Goal: Task Accomplishment & Management: Manage account settings

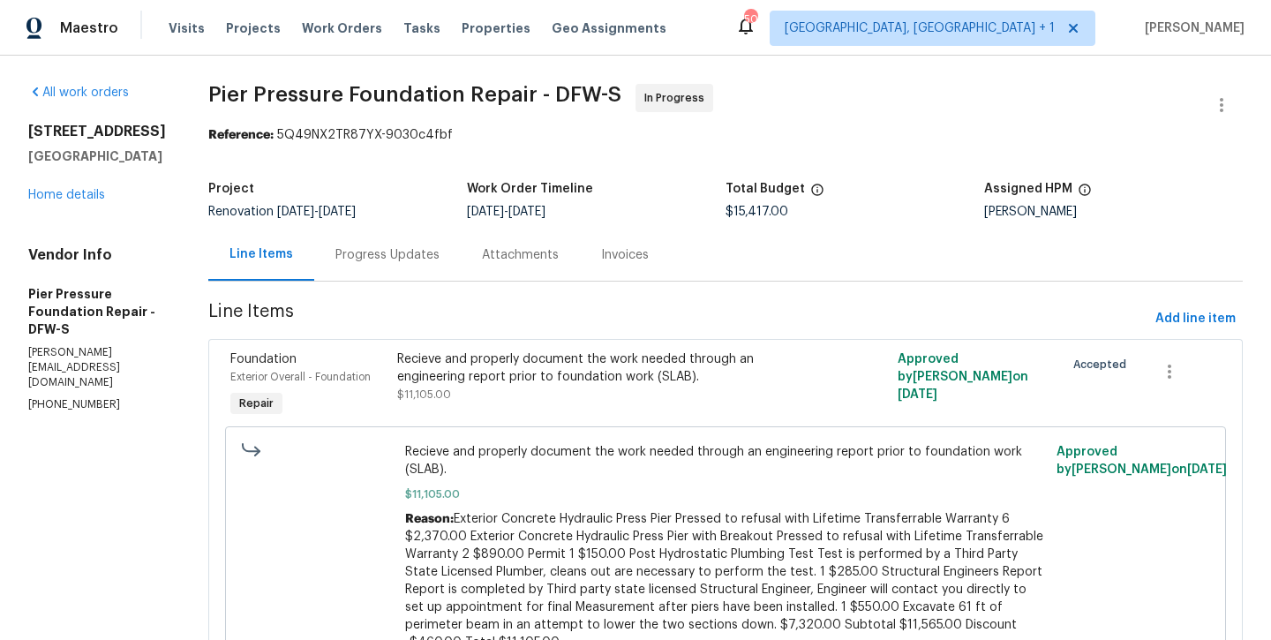
click at [79, 222] on div "All work orders [STREET_ADDRESS][PERSON_NAME] Home details Vendor Info Pier Pre…" at bounding box center [97, 248] width 138 height 329
click at [78, 201] on link "Home details" at bounding box center [66, 195] width 77 height 12
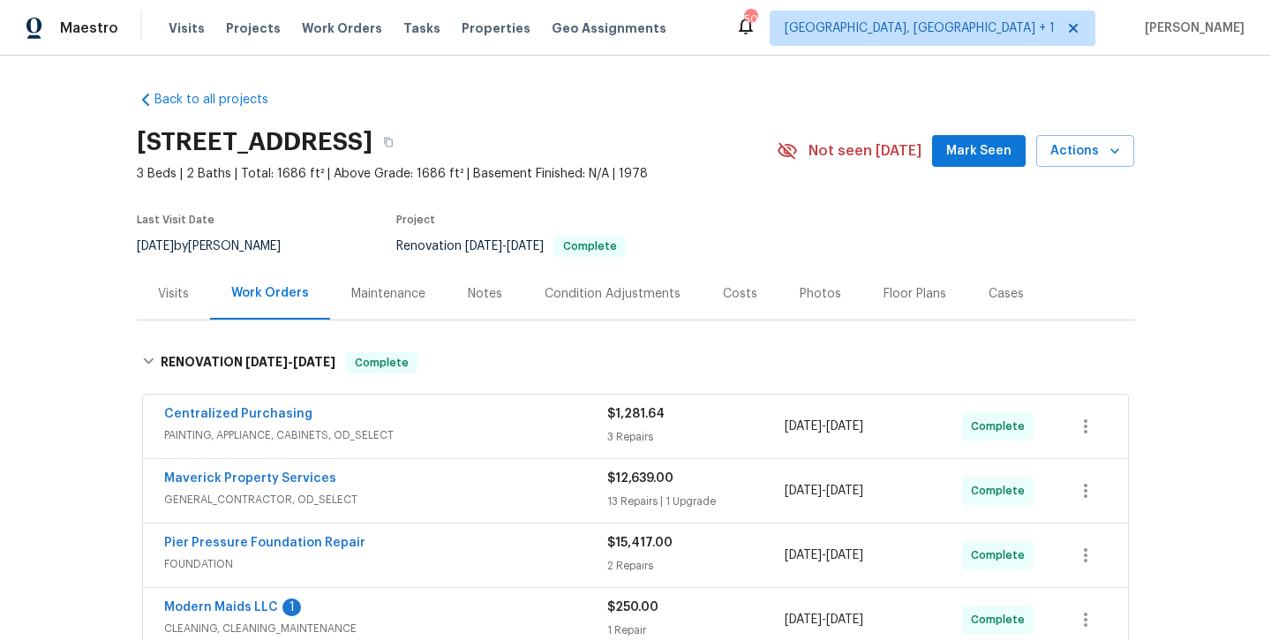
click at [497, 304] on div "Notes" at bounding box center [485, 293] width 77 height 52
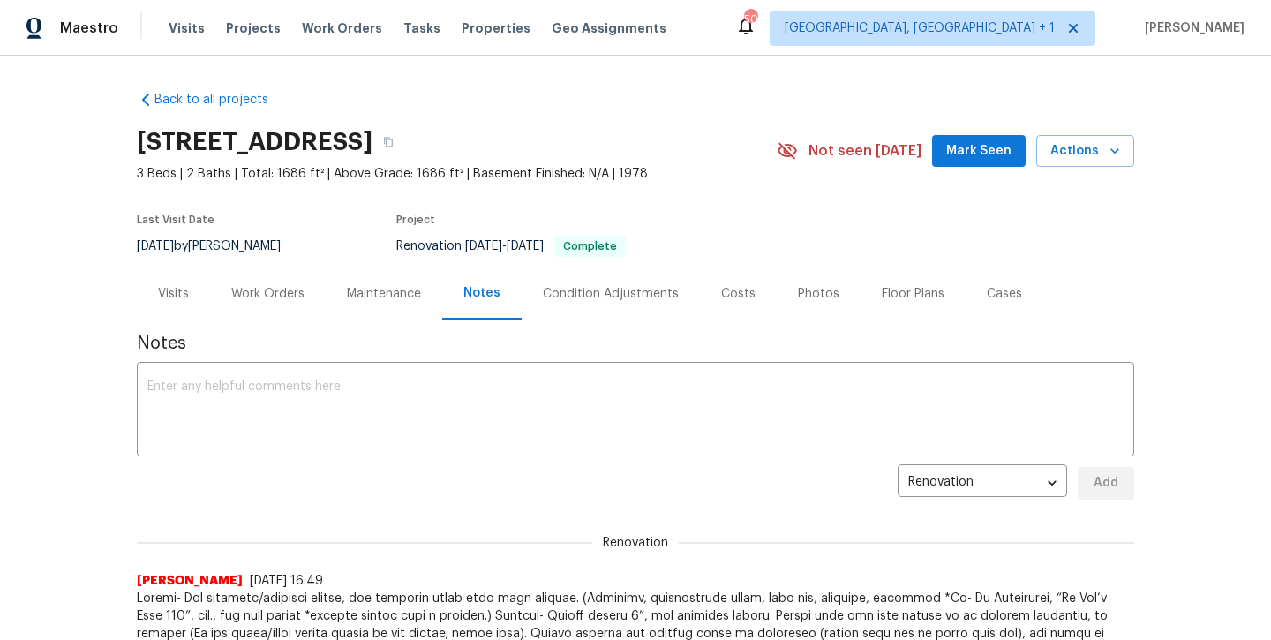
click at [980, 140] on span "Mark Seen" at bounding box center [978, 151] width 65 height 22
click at [724, 382] on textarea at bounding box center [635, 411] width 976 height 62
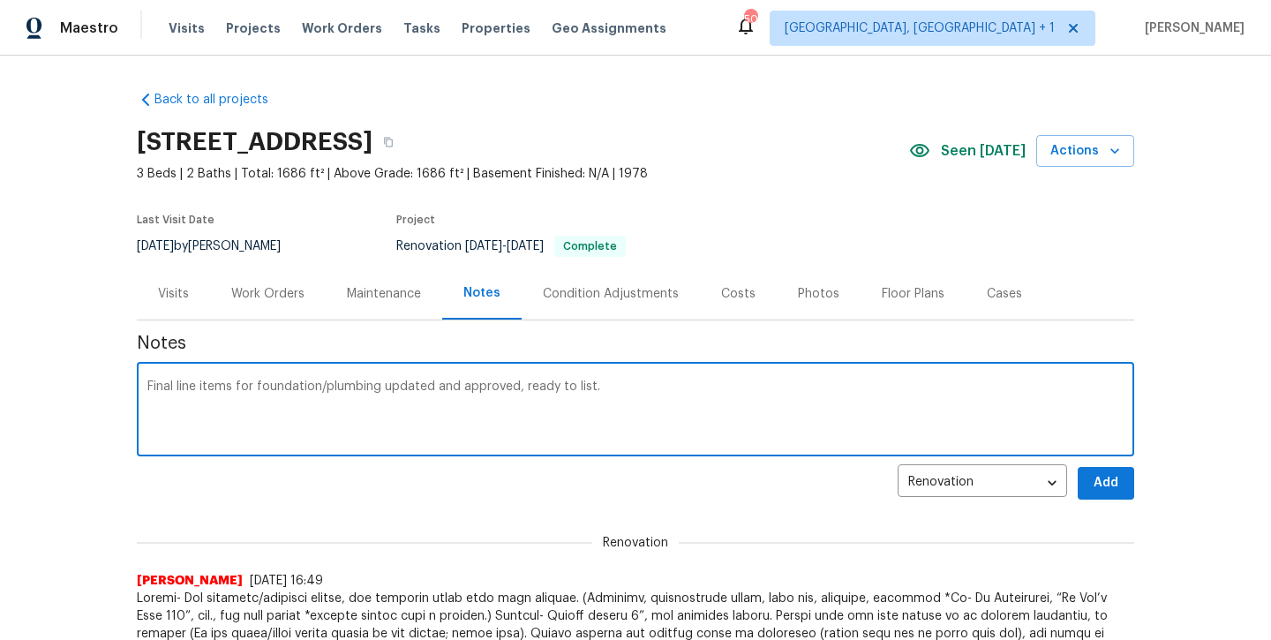
type textarea "Final line items for foundation/plumbing updated and approved, ready to list."
click at [1101, 495] on button "Add" at bounding box center [1106, 483] width 56 height 33
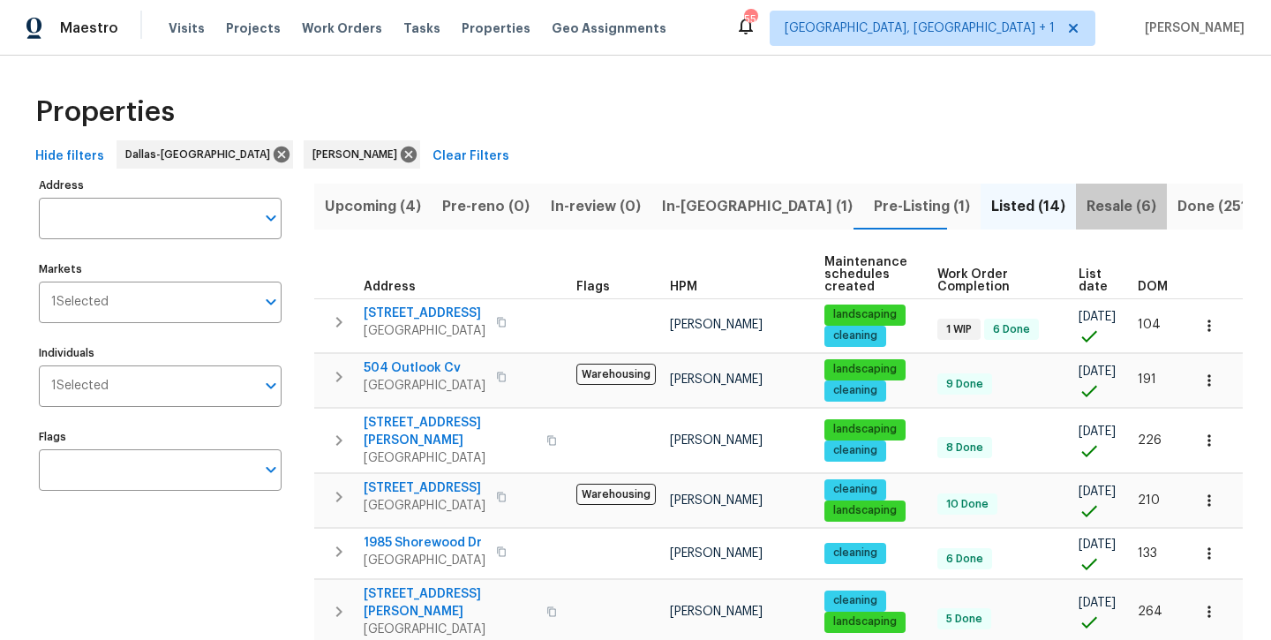
click at [1086, 207] on span "Resale (6)" at bounding box center [1121, 206] width 70 height 25
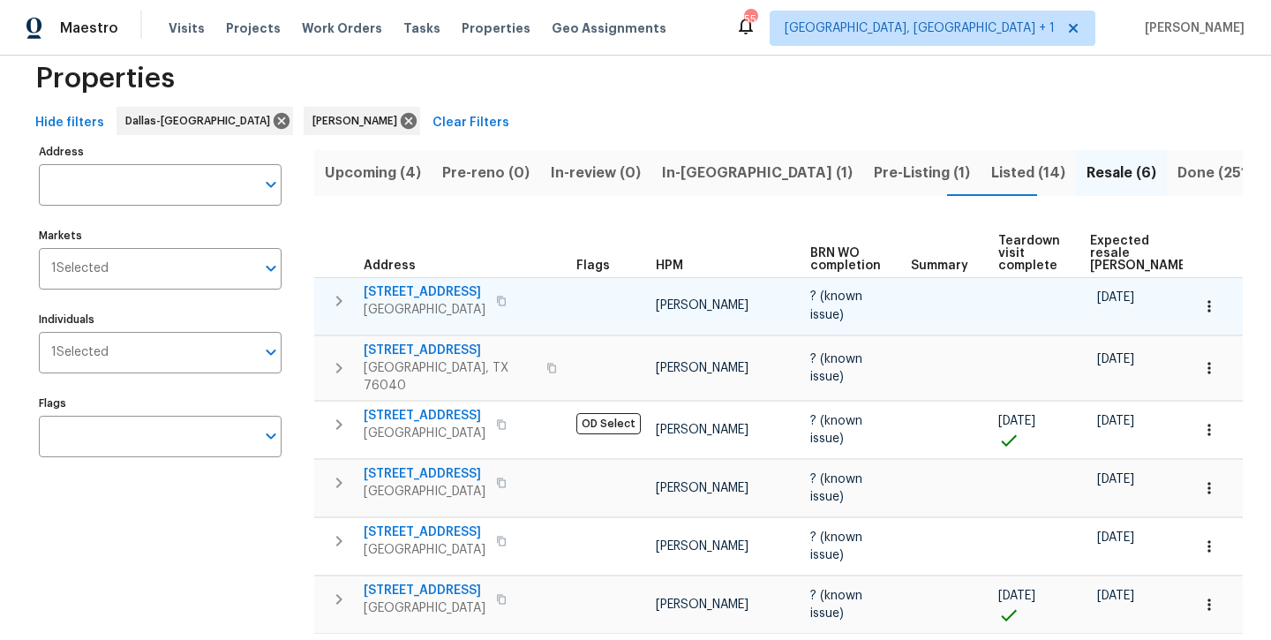
scroll to position [45, 0]
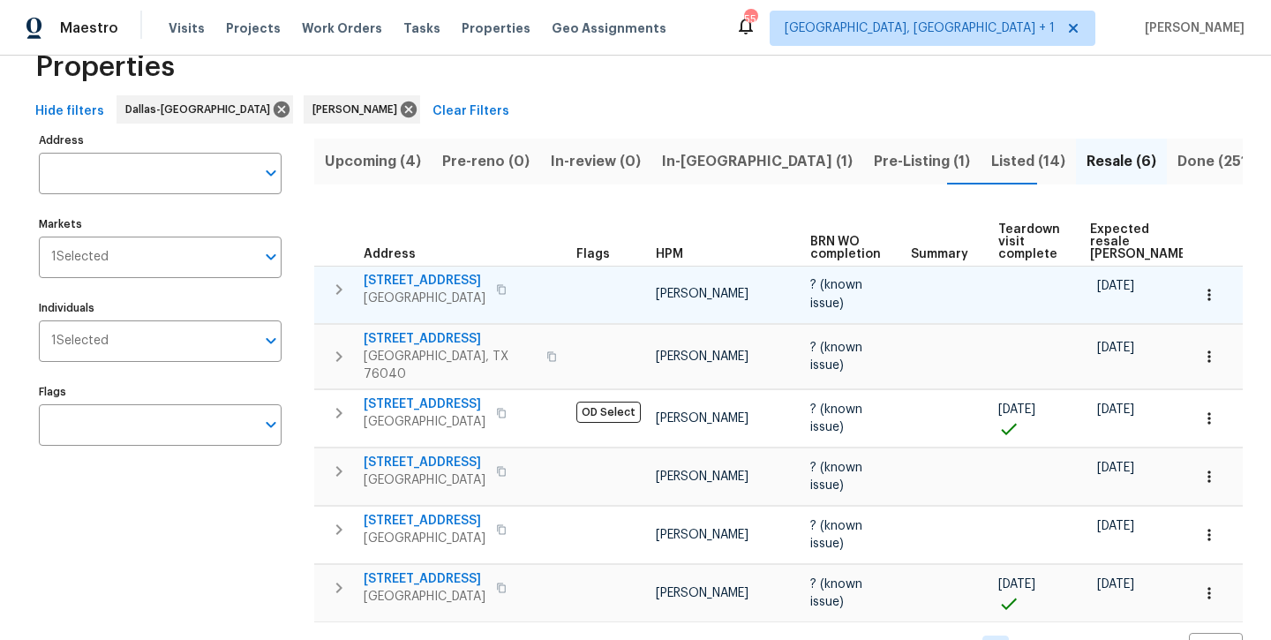
click at [455, 272] on span "3032 Thicket Bend Ct" at bounding box center [425, 281] width 122 height 18
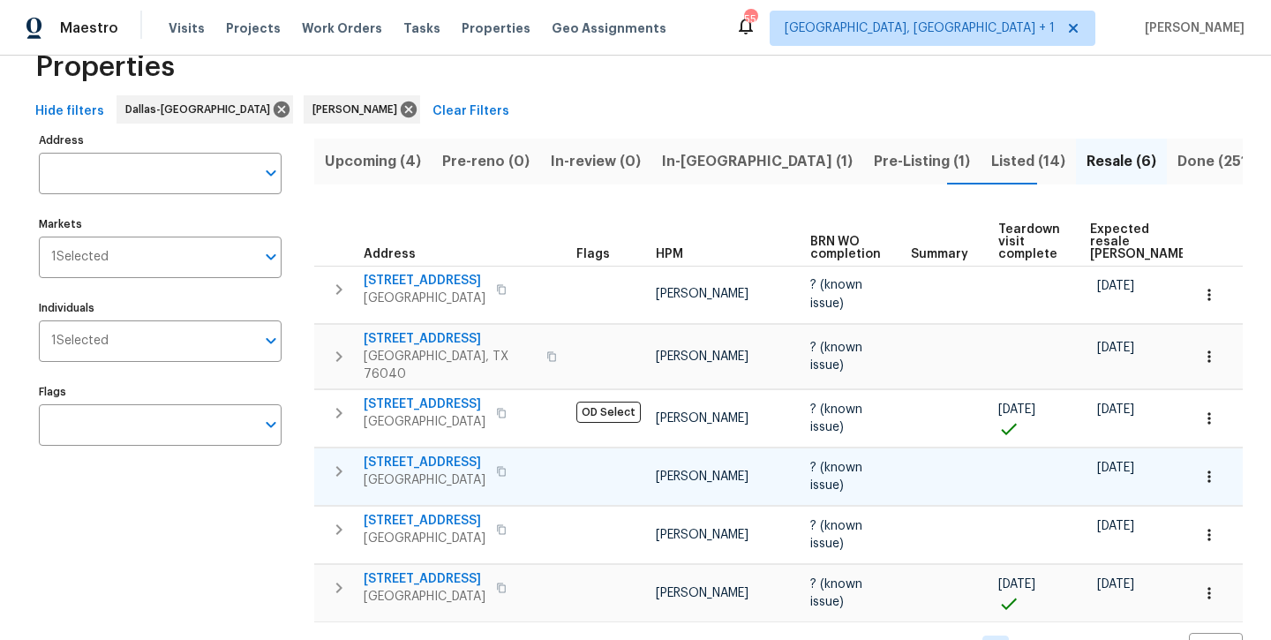
click at [448, 454] on span "12129 Angel Food Ln" at bounding box center [425, 463] width 122 height 18
click at [702, 162] on span "In-reno (1)" at bounding box center [757, 161] width 191 height 25
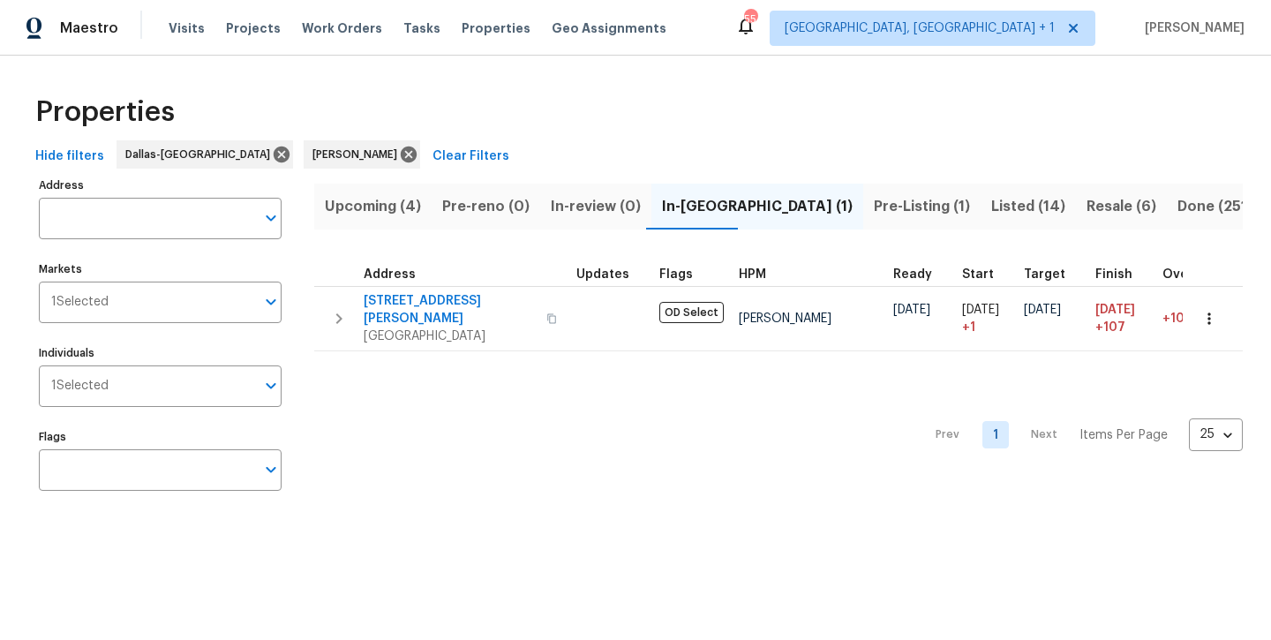
click at [874, 205] on span "Pre-Listing (1)" at bounding box center [922, 206] width 96 height 25
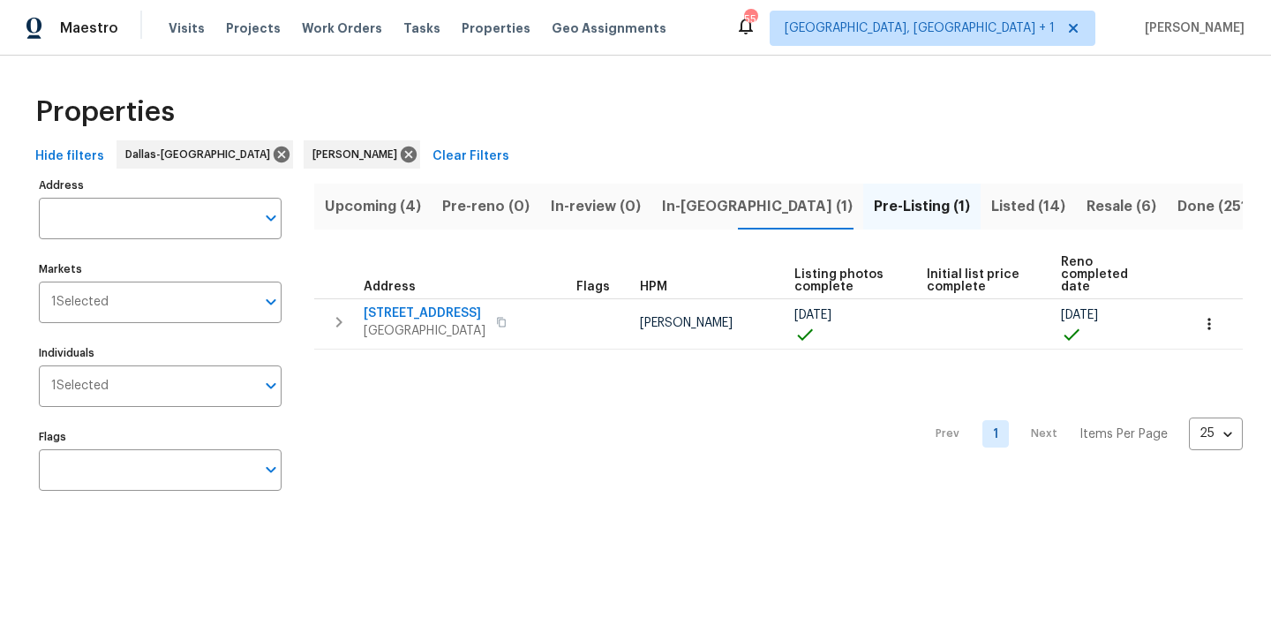
click at [991, 206] on span "Listed (14)" at bounding box center [1028, 206] width 74 height 25
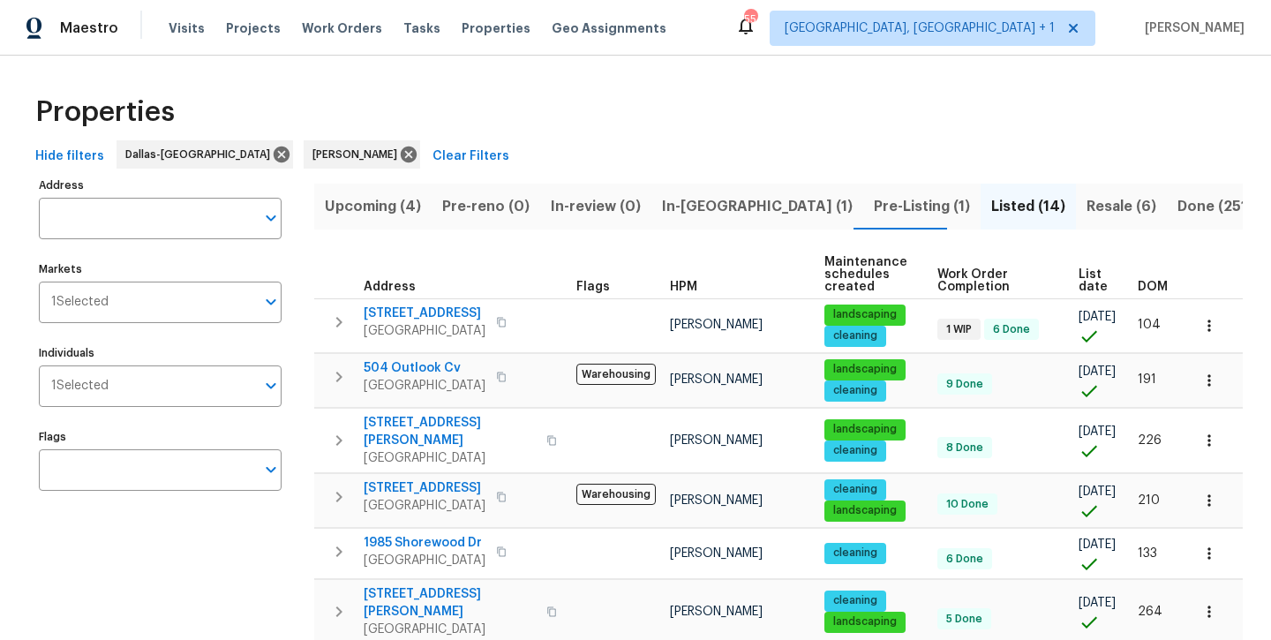
click at [1086, 214] on span "Resale (6)" at bounding box center [1121, 206] width 70 height 25
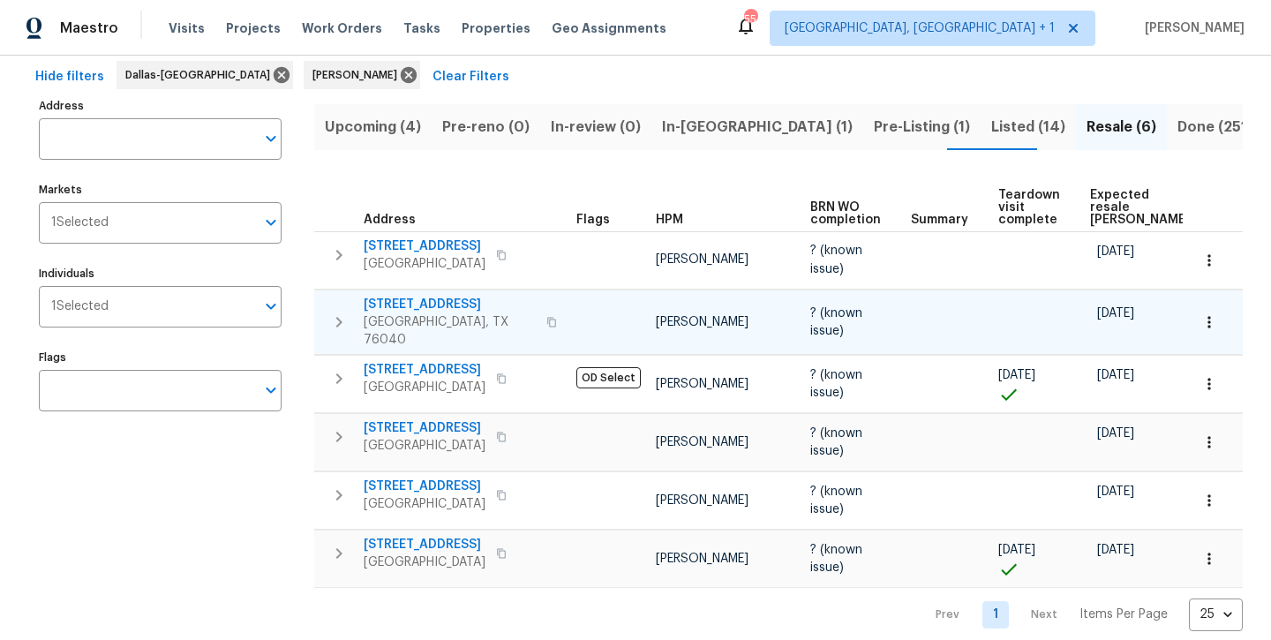
scroll to position [79, 0]
click at [463, 420] on span "[STREET_ADDRESS]" at bounding box center [425, 429] width 122 height 18
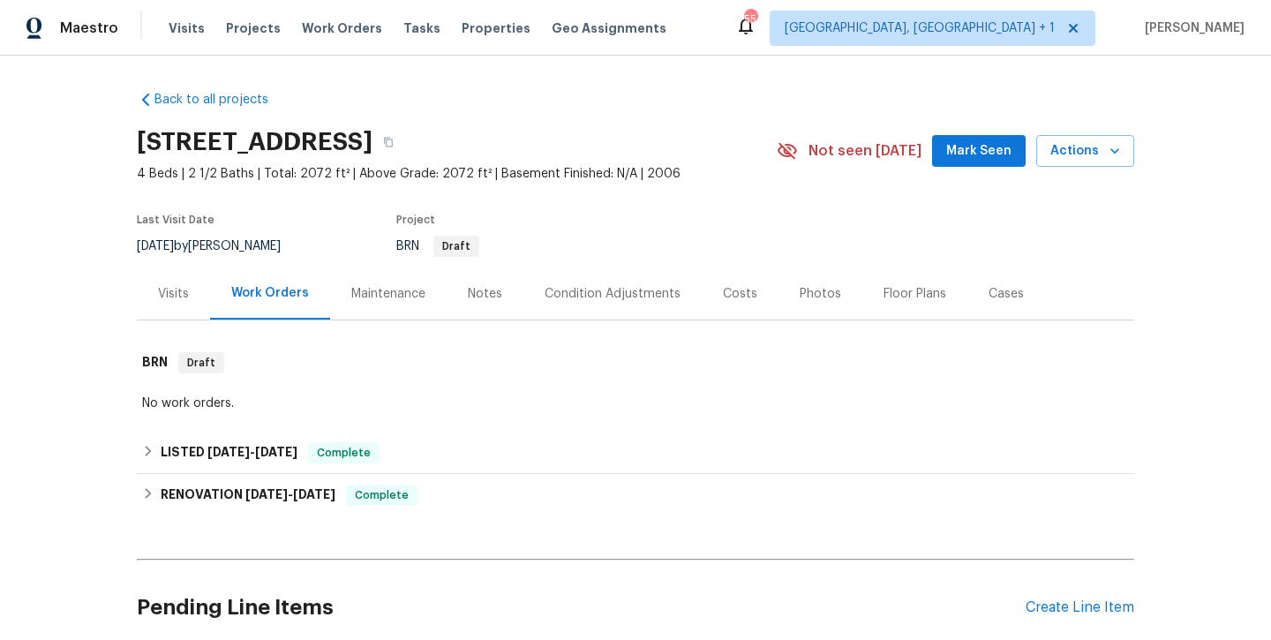
click at [800, 307] on div "Photos" at bounding box center [820, 293] width 84 height 52
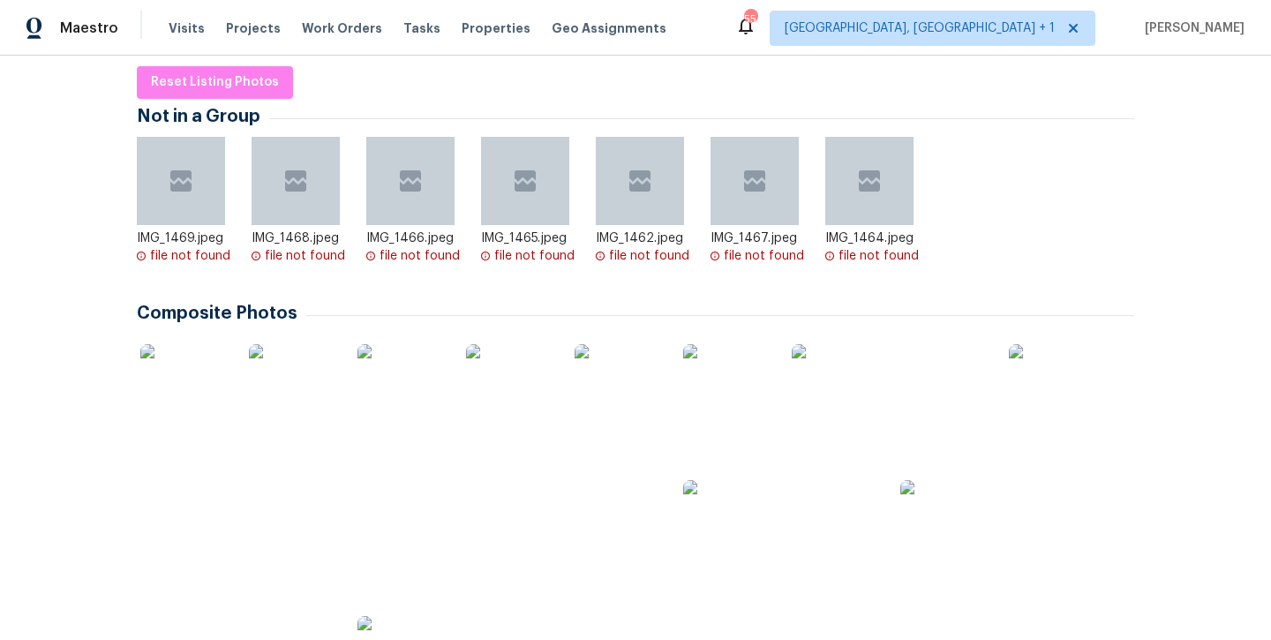
scroll to position [481, 0]
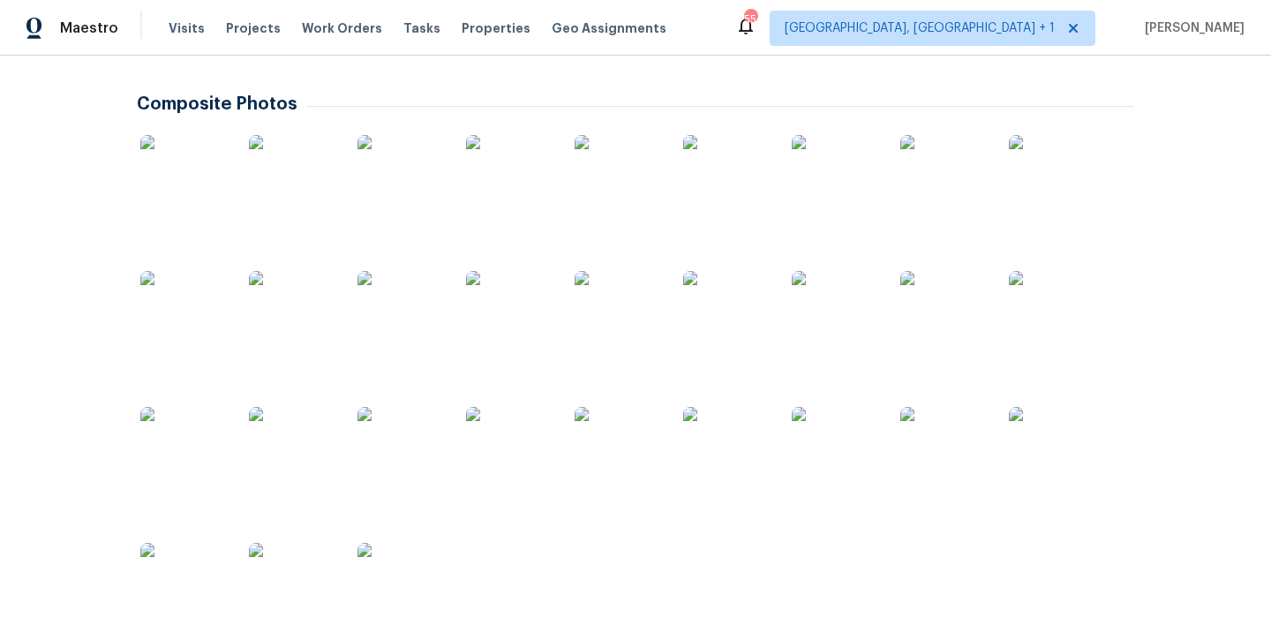
click at [204, 167] on img at bounding box center [184, 179] width 88 height 88
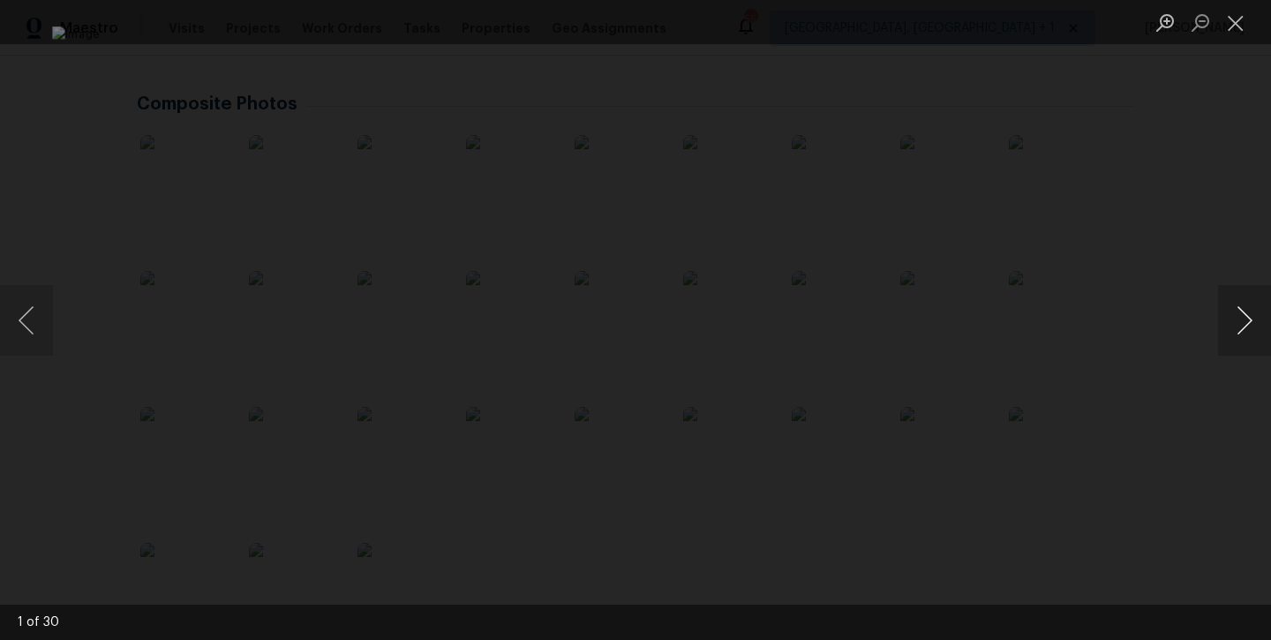
click at [1240, 334] on button "Next image" at bounding box center [1244, 320] width 53 height 71
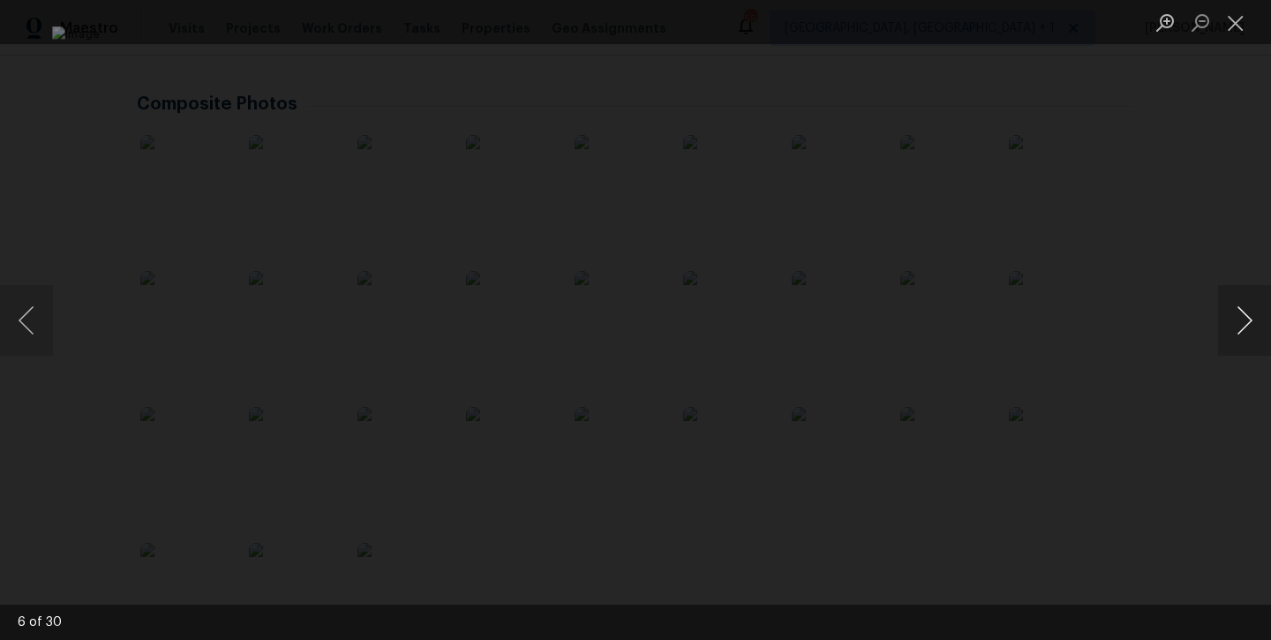
click at [1240, 334] on button "Next image" at bounding box center [1244, 320] width 53 height 71
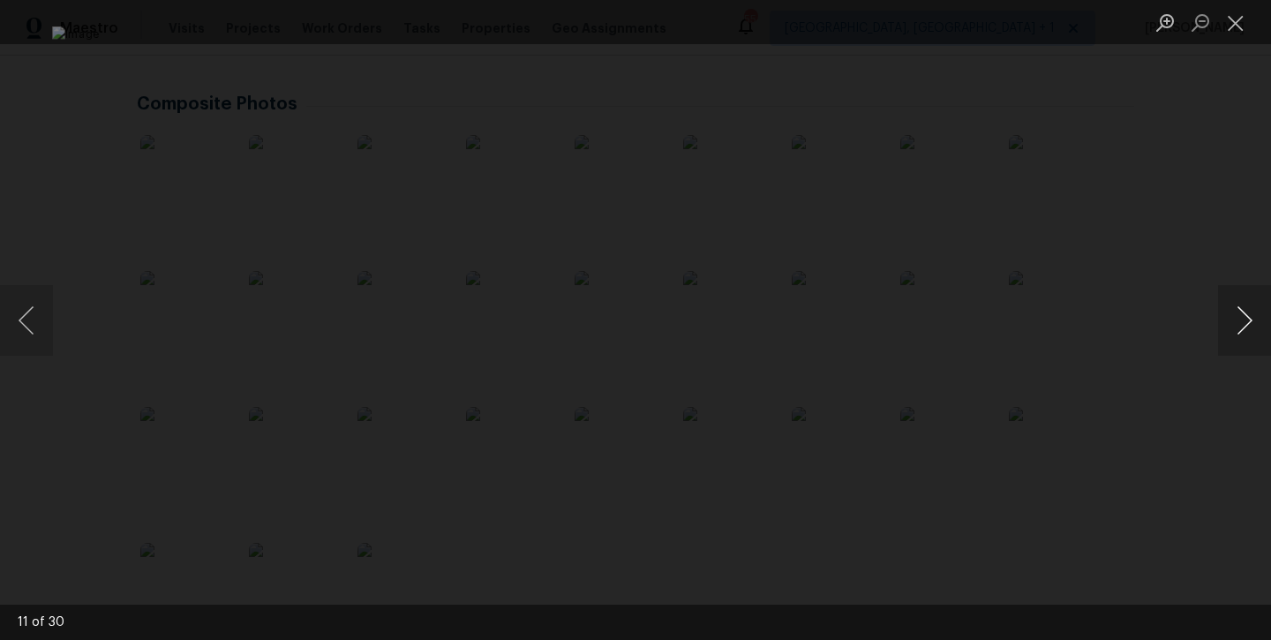
click at [1240, 334] on button "Next image" at bounding box center [1244, 320] width 53 height 71
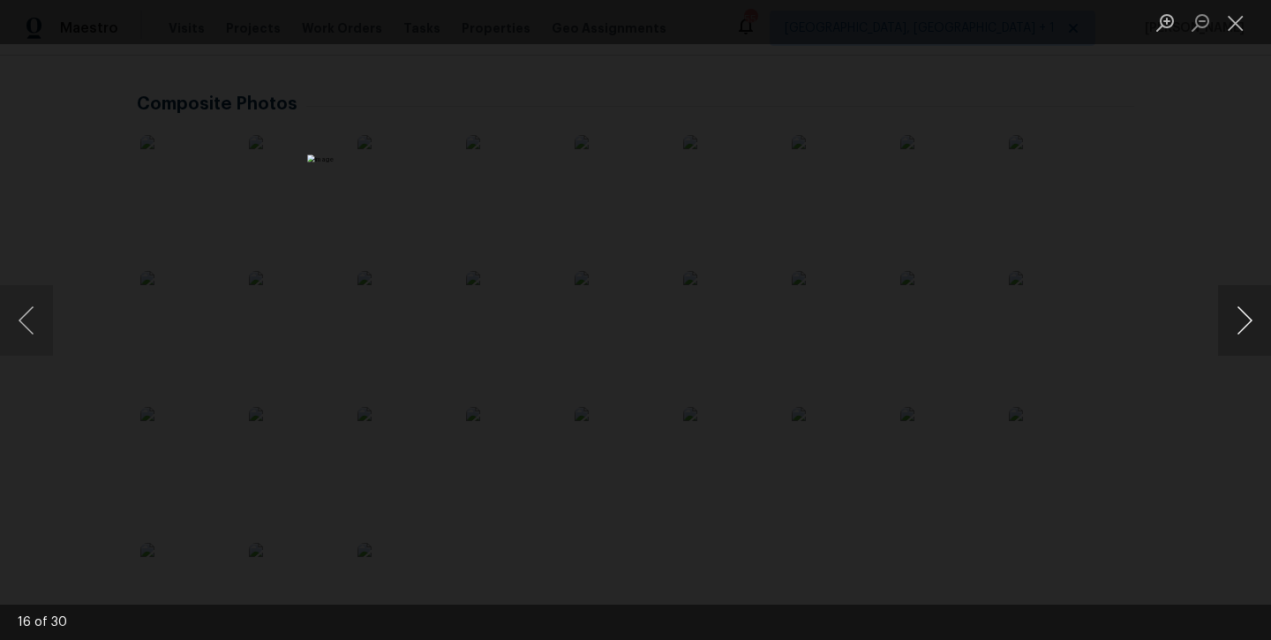
click at [1240, 334] on button "Next image" at bounding box center [1244, 320] width 53 height 71
click at [1240, 333] on button "Next image" at bounding box center [1244, 320] width 53 height 71
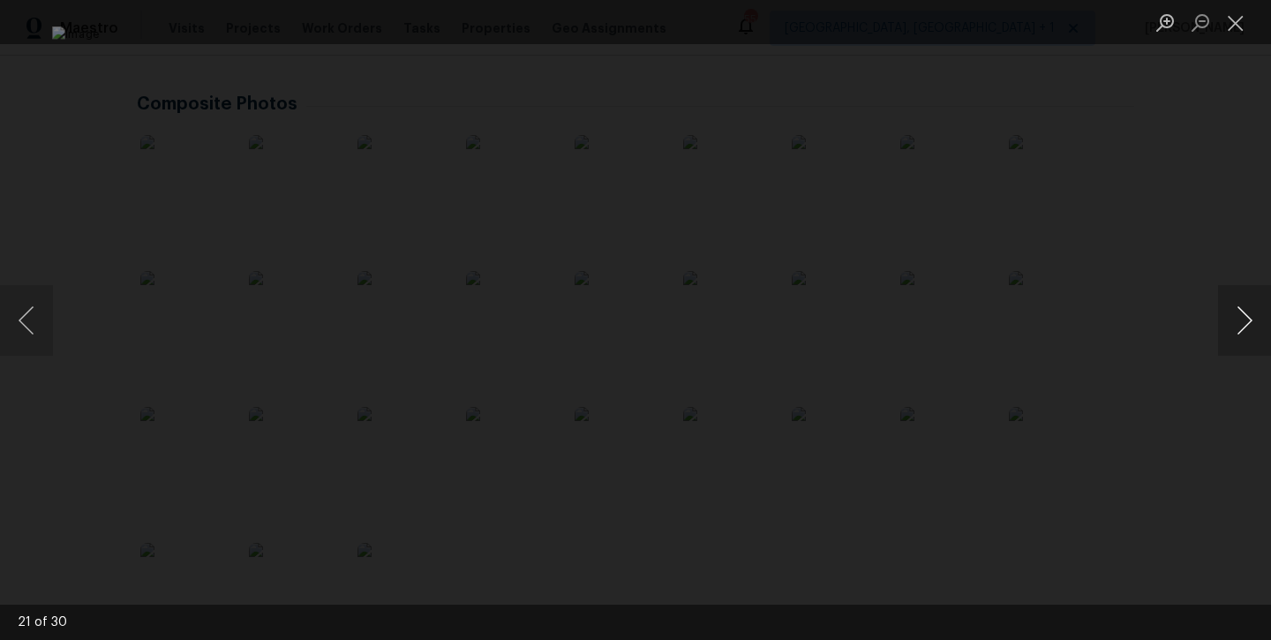
click at [1240, 333] on button "Next image" at bounding box center [1244, 320] width 53 height 71
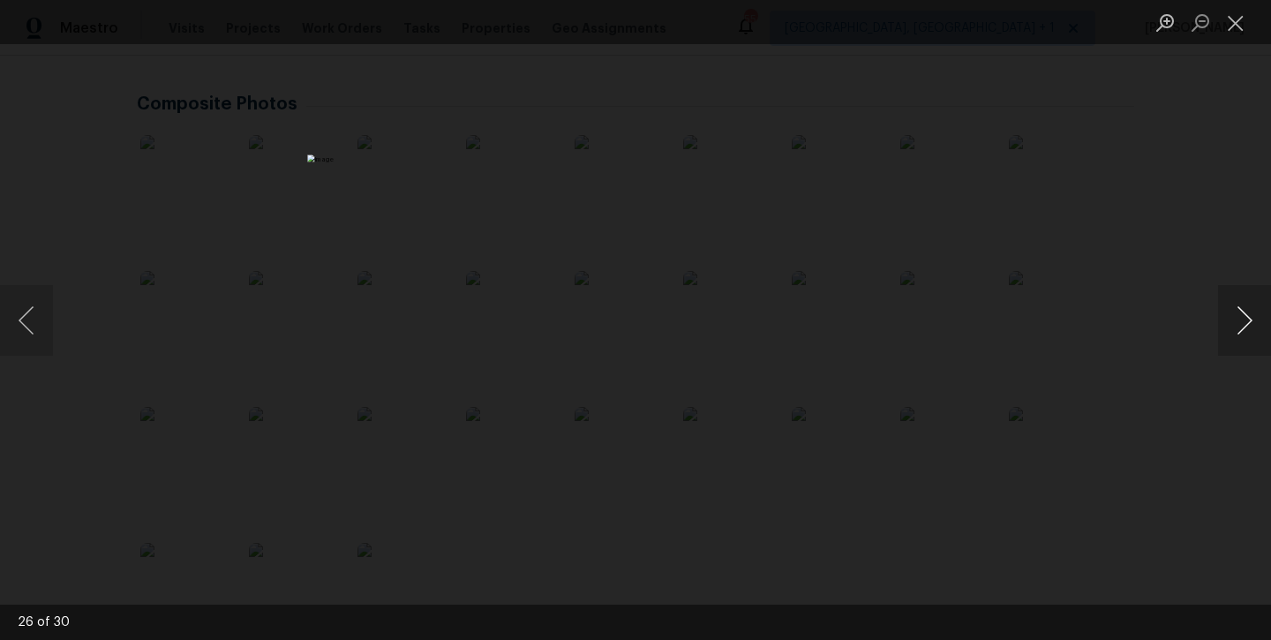
click at [1240, 333] on button "Next image" at bounding box center [1244, 320] width 53 height 71
click at [1220, 28] on button "Close lightbox" at bounding box center [1235, 22] width 35 height 31
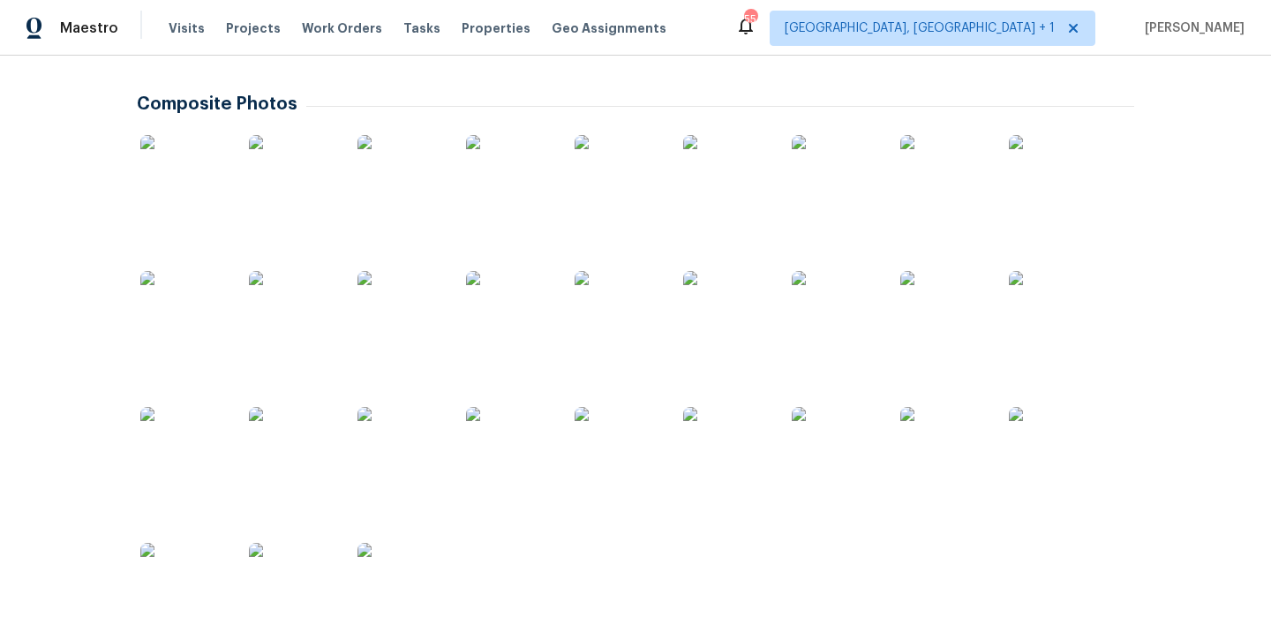
click at [417, 189] on img at bounding box center [401, 179] width 88 height 88
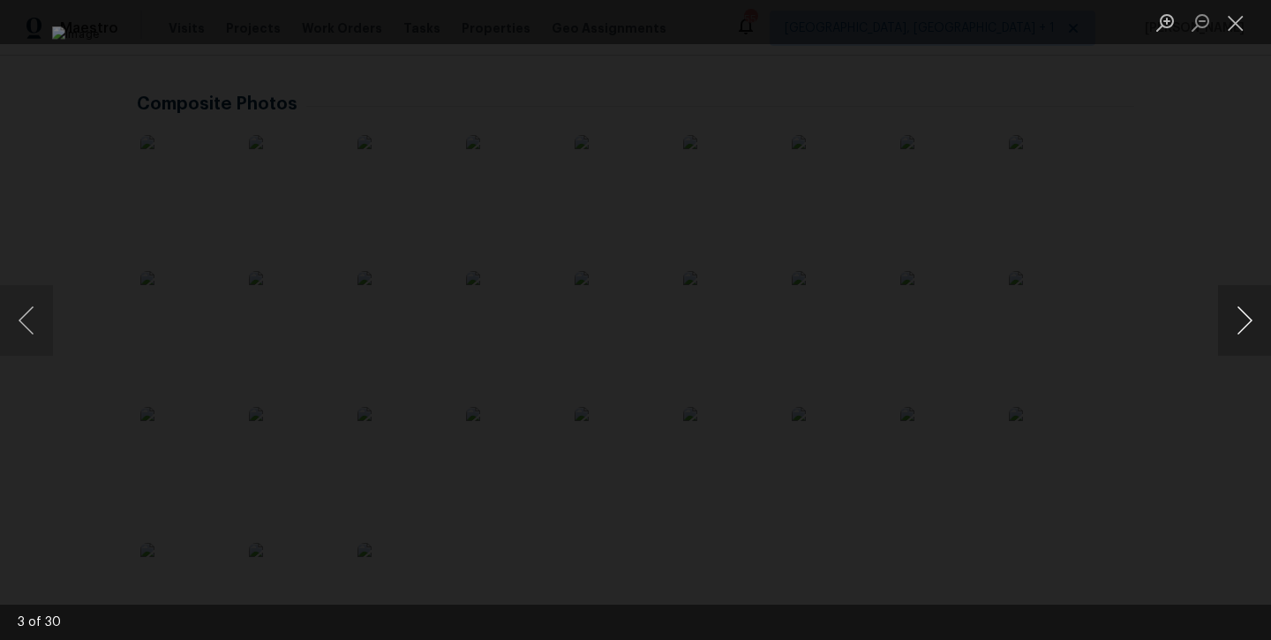
click at [1238, 331] on button "Next image" at bounding box center [1244, 320] width 53 height 71
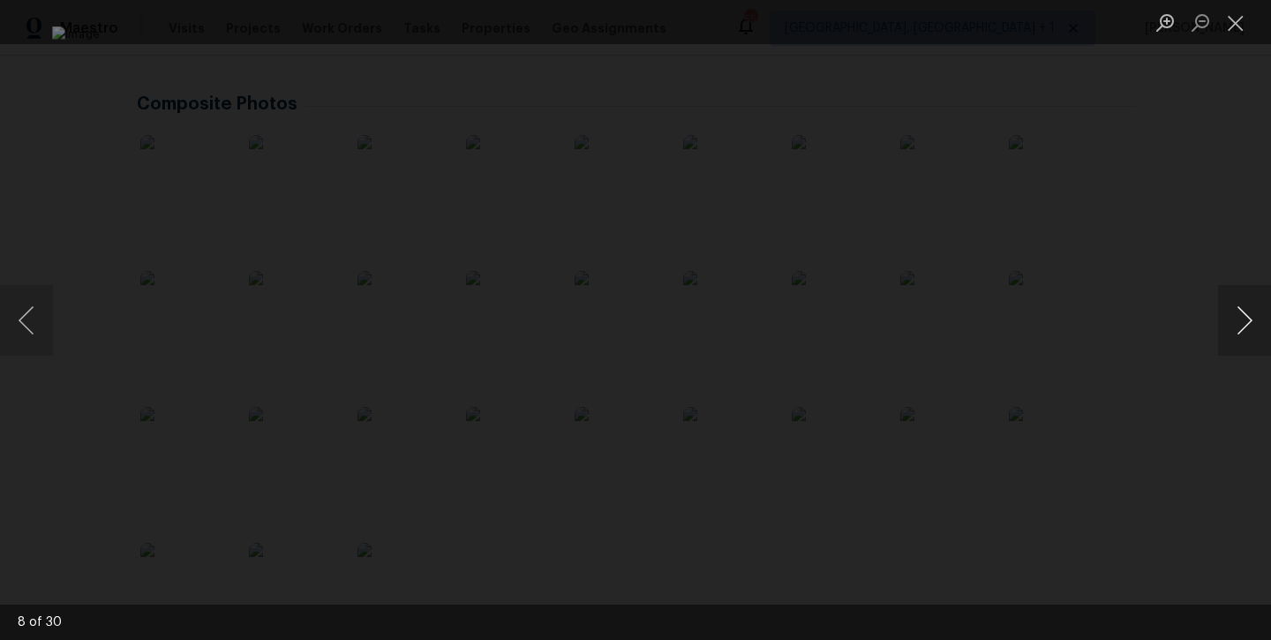
click at [1238, 331] on button "Next image" at bounding box center [1244, 320] width 53 height 71
click at [1248, 316] on button "Next image" at bounding box center [1244, 320] width 53 height 71
click at [1248, 315] on button "Next image" at bounding box center [1244, 320] width 53 height 71
click at [1247, 313] on button "Next image" at bounding box center [1244, 320] width 53 height 71
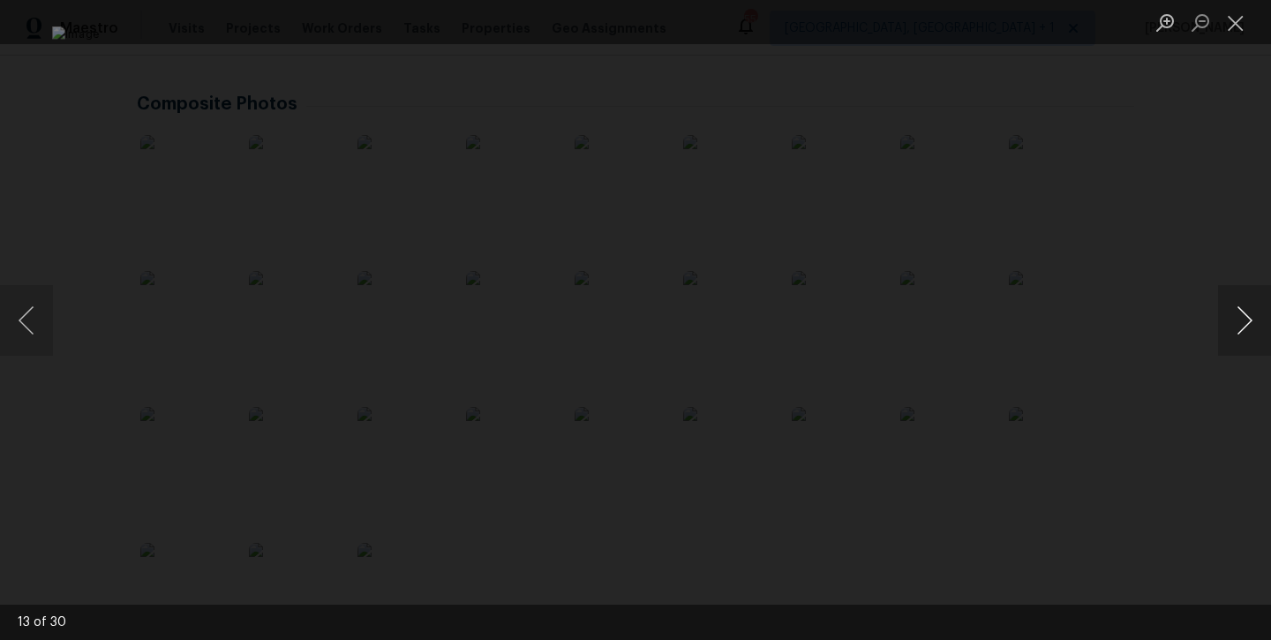
click at [1247, 313] on button "Next image" at bounding box center [1244, 320] width 53 height 71
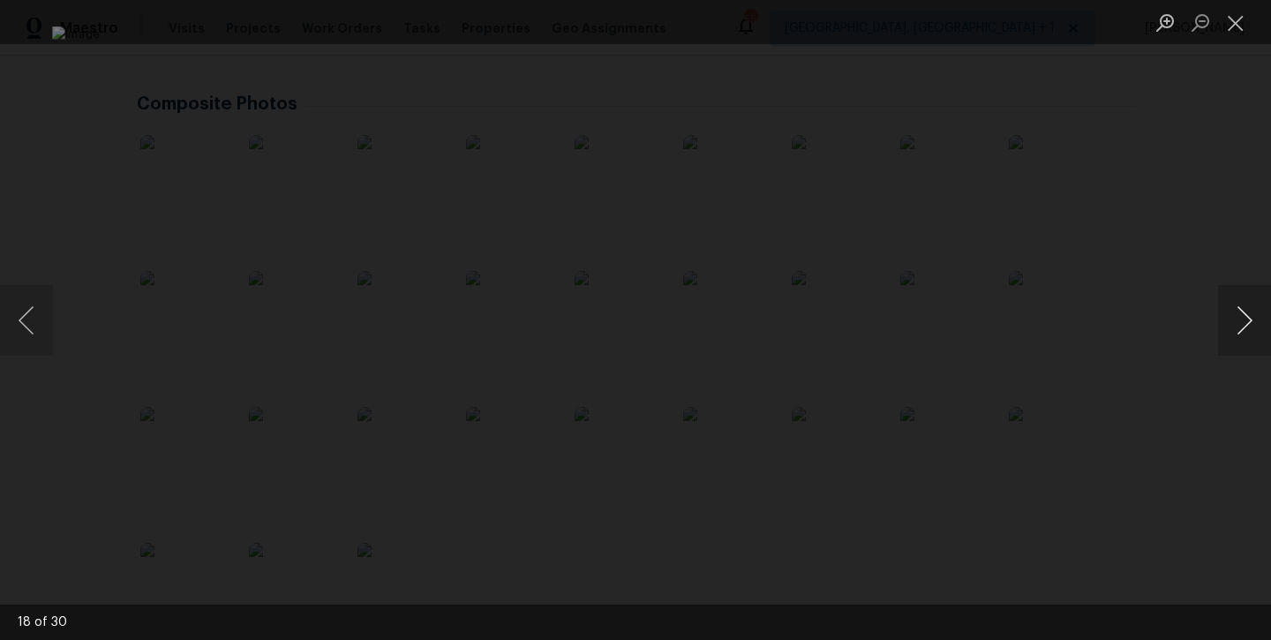
click at [1247, 313] on button "Next image" at bounding box center [1244, 320] width 53 height 71
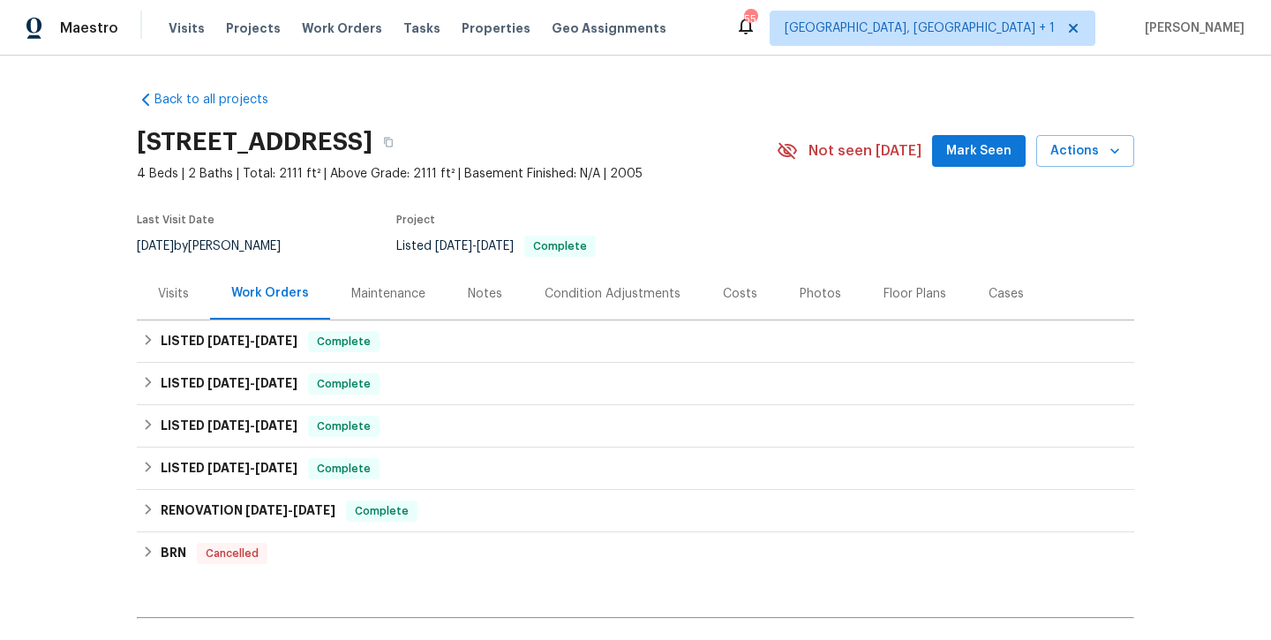
click at [812, 293] on div "Photos" at bounding box center [820, 294] width 41 height 18
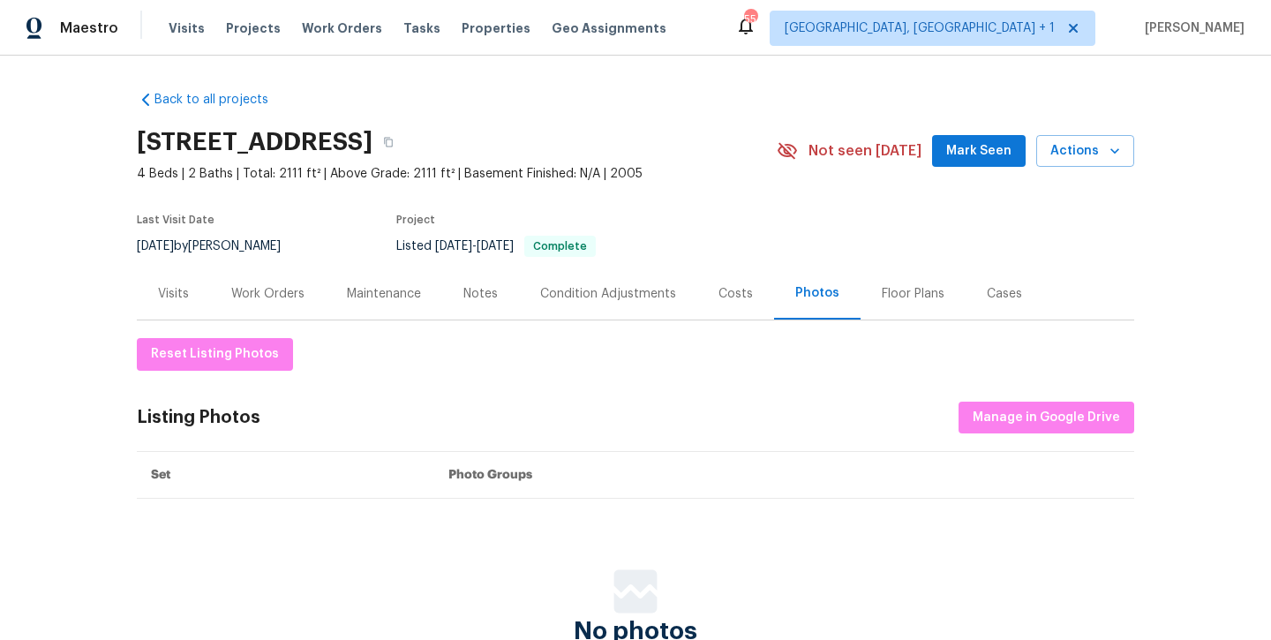
click at [483, 304] on div "Notes" at bounding box center [480, 293] width 77 height 52
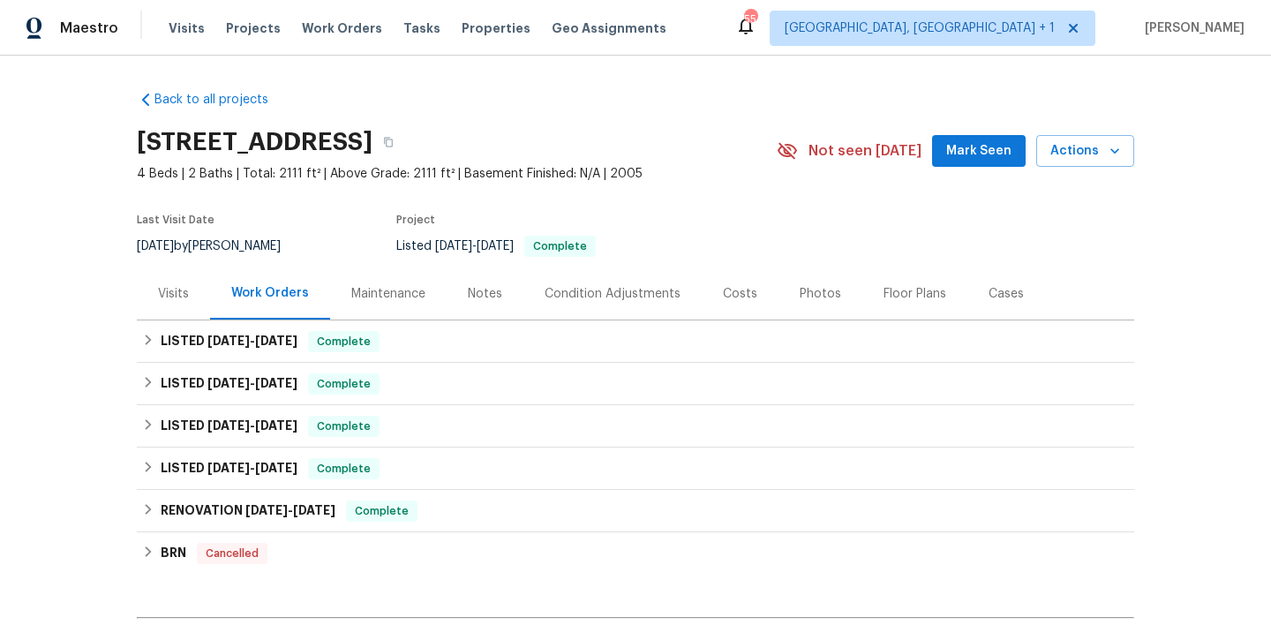
click at [492, 297] on div "Notes" at bounding box center [485, 294] width 34 height 18
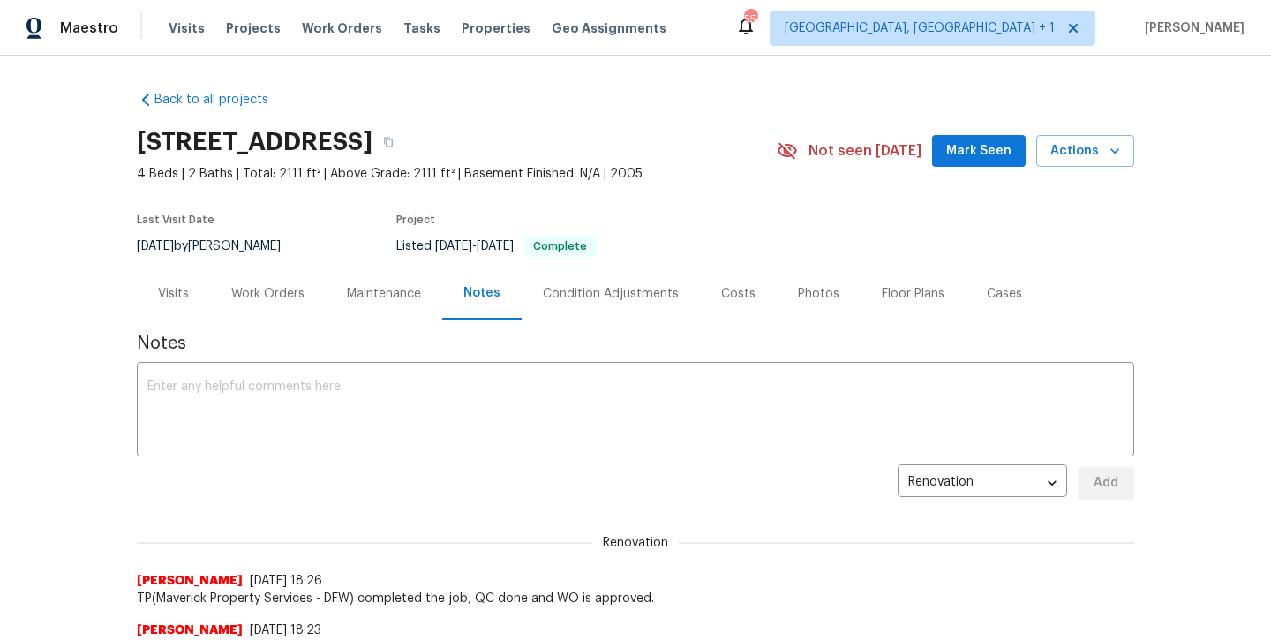
click at [268, 289] on div "Work Orders" at bounding box center [267, 294] width 73 height 18
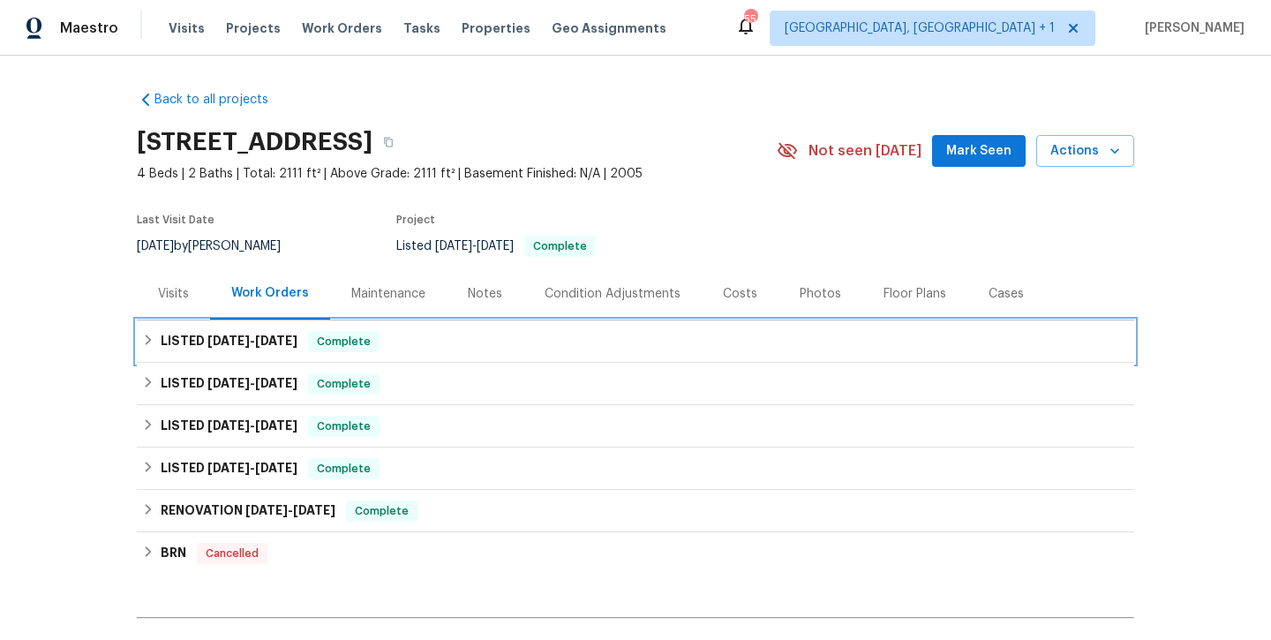
click at [237, 349] on h6 "LISTED [DATE] - [DATE]" at bounding box center [229, 341] width 137 height 21
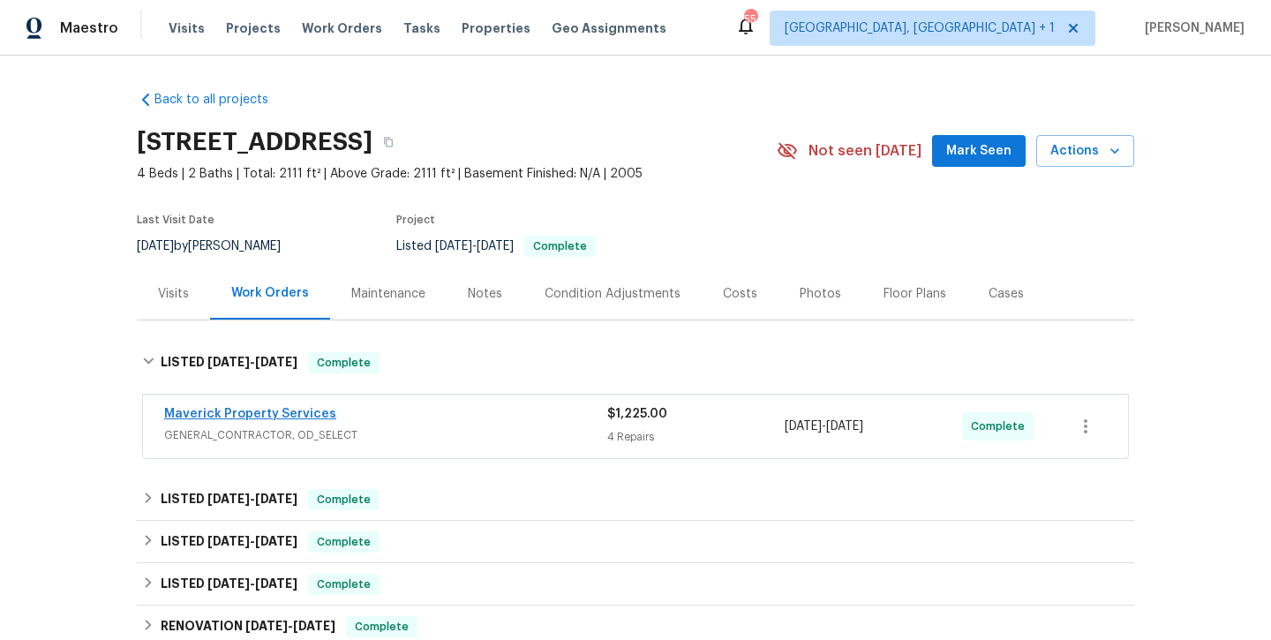
click at [238, 410] on link "Maverick Property Services" at bounding box center [250, 414] width 172 height 12
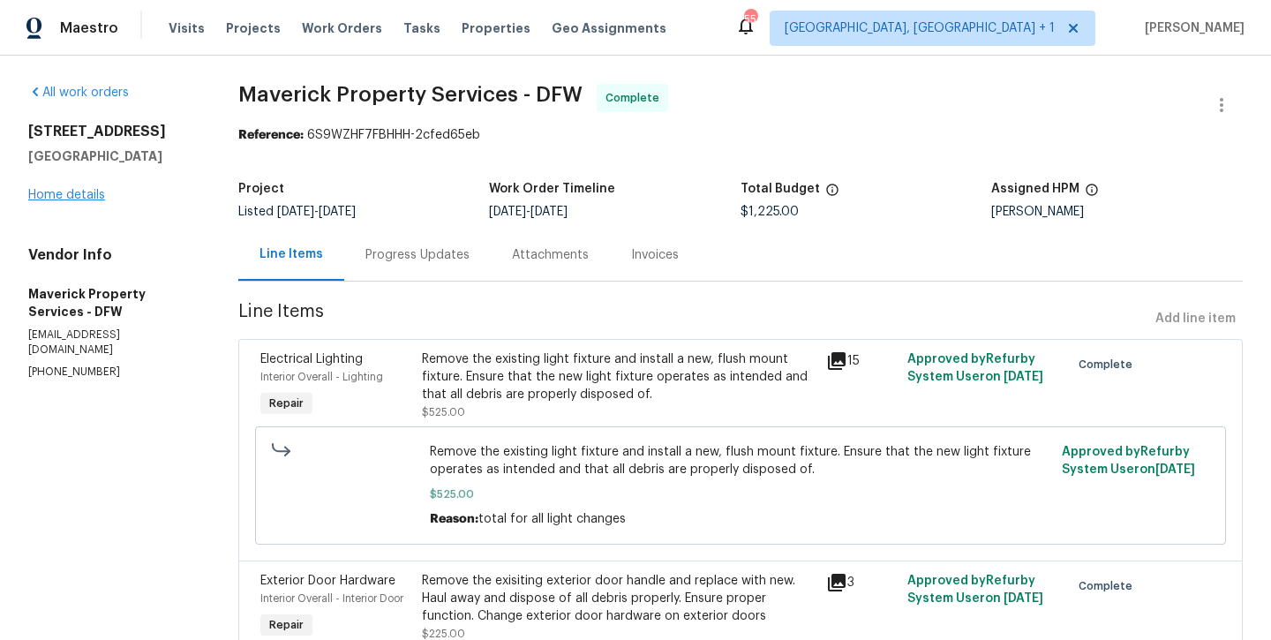
click at [41, 189] on link "Home details" at bounding box center [66, 195] width 77 height 12
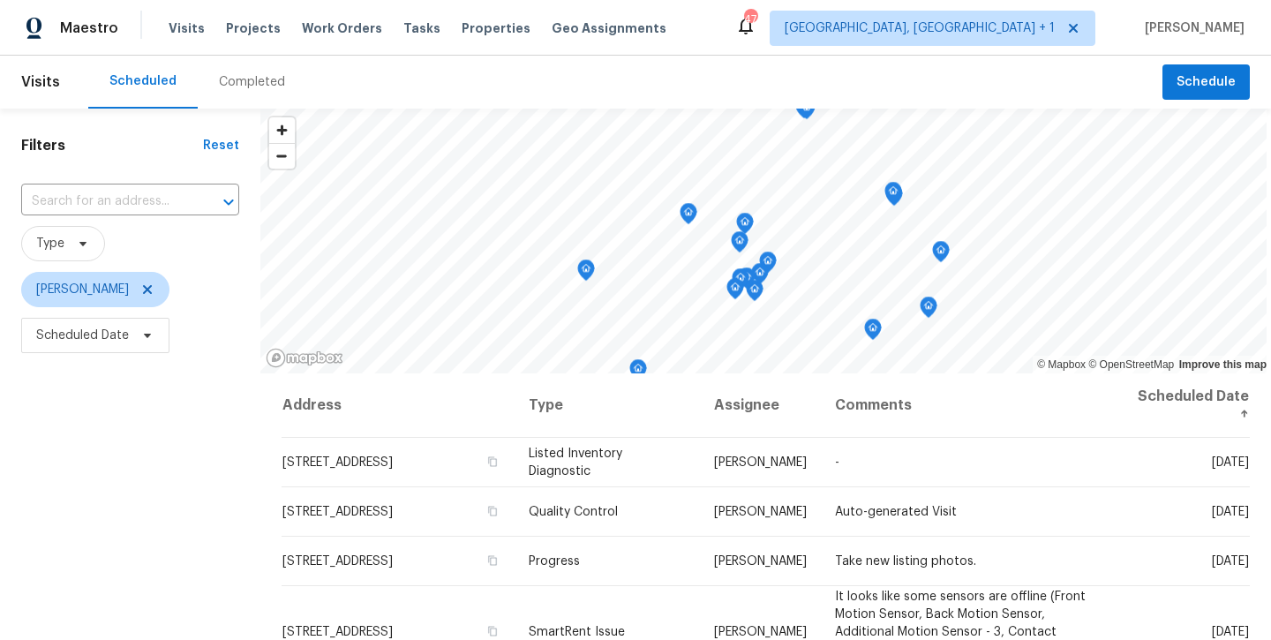
scroll to position [315, 0]
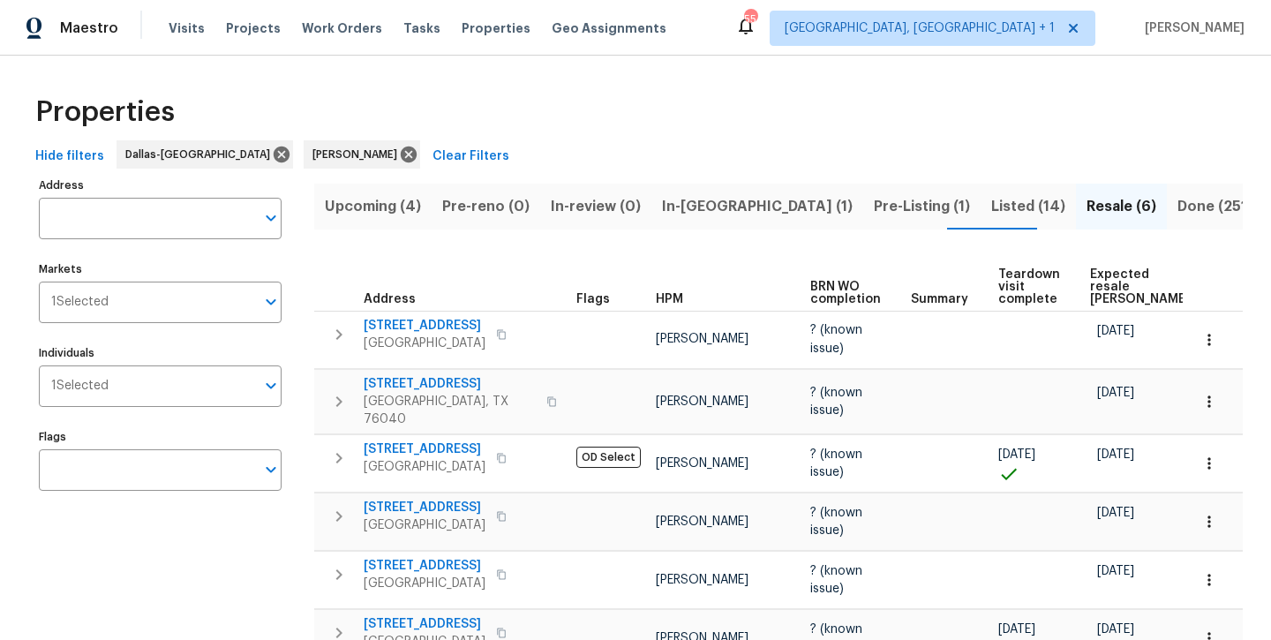
click at [874, 209] on span "Pre-Listing (1)" at bounding box center [922, 206] width 96 height 25
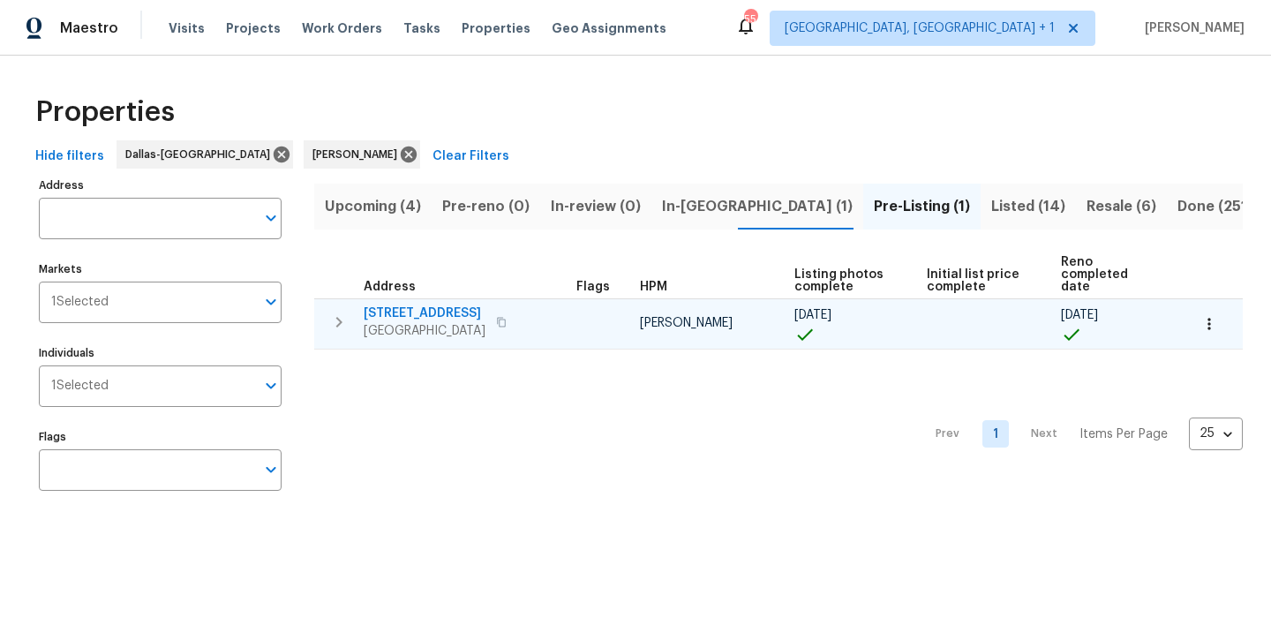
click at [442, 304] on span "300 Woodland Trl" at bounding box center [425, 313] width 122 height 18
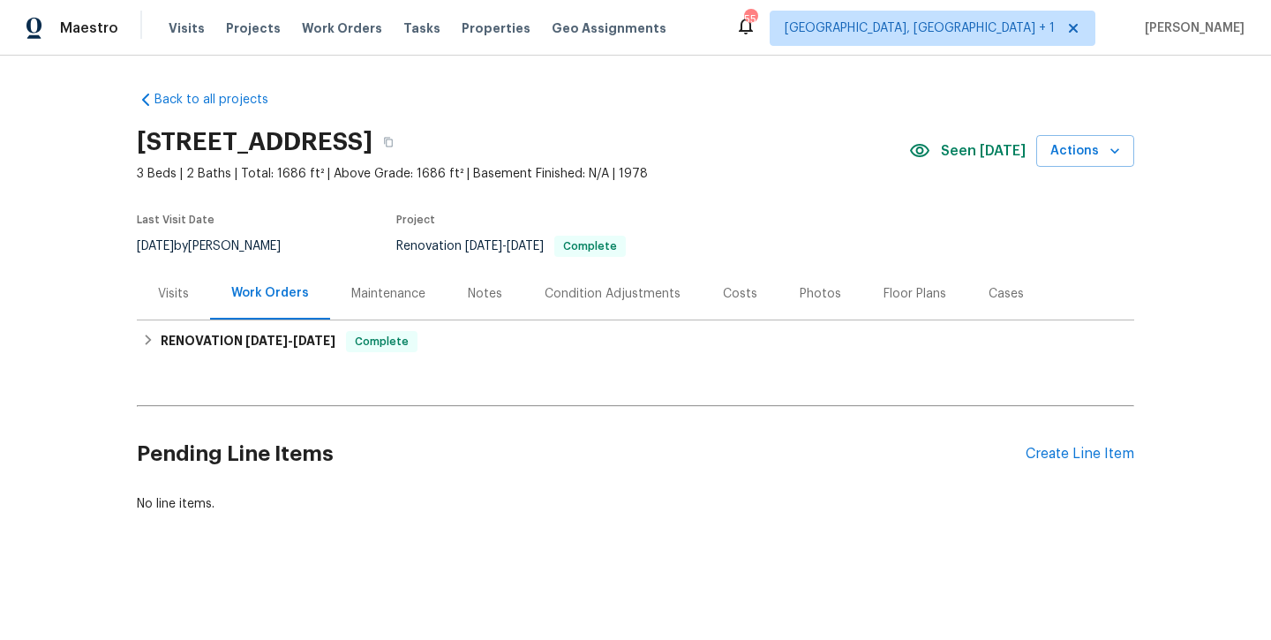
click at [810, 300] on div "Photos" at bounding box center [820, 294] width 41 height 18
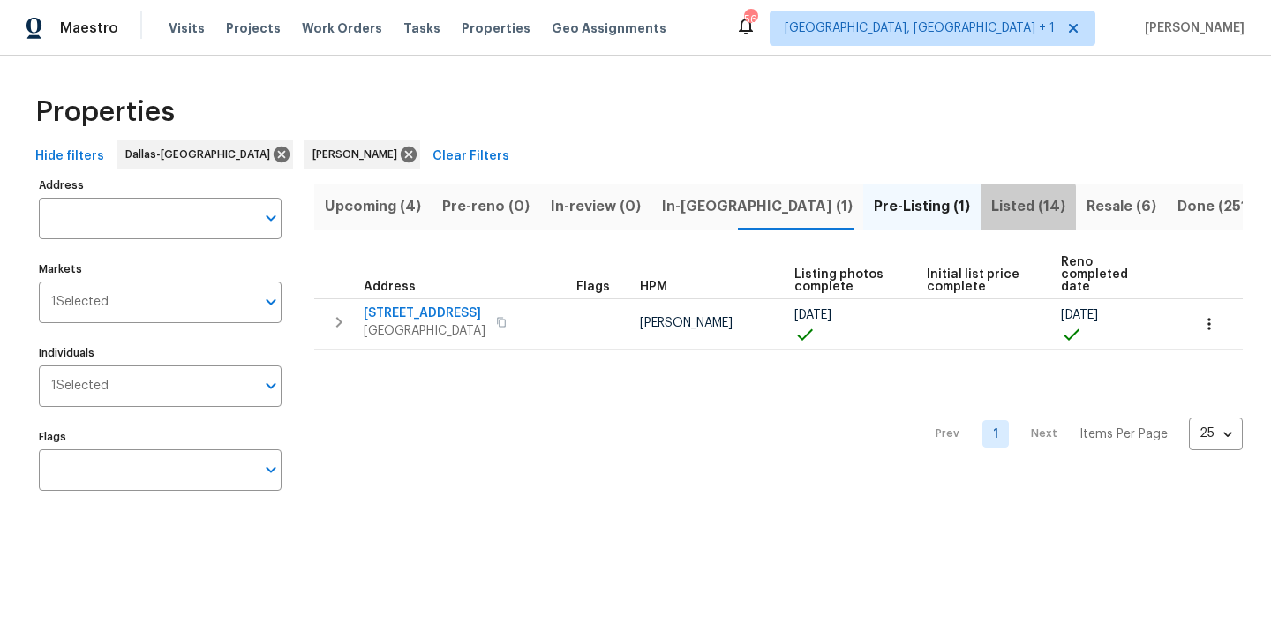
click at [991, 211] on span "Listed (14)" at bounding box center [1028, 206] width 74 height 25
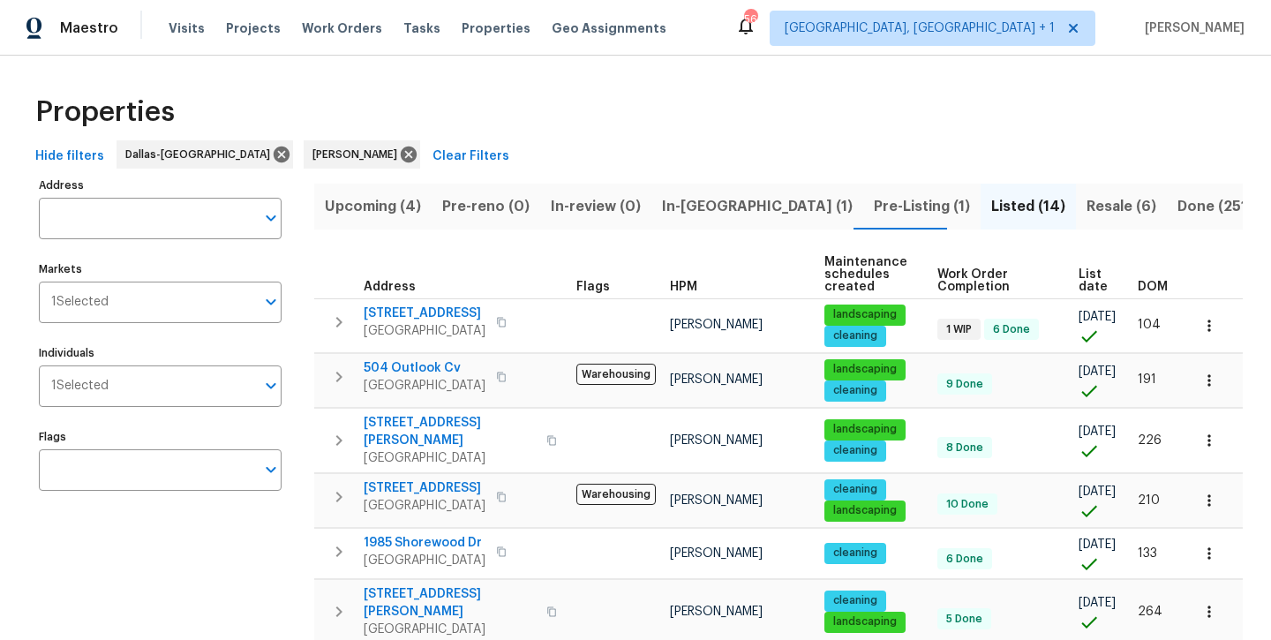
click at [1086, 207] on span "Resale (6)" at bounding box center [1121, 206] width 70 height 25
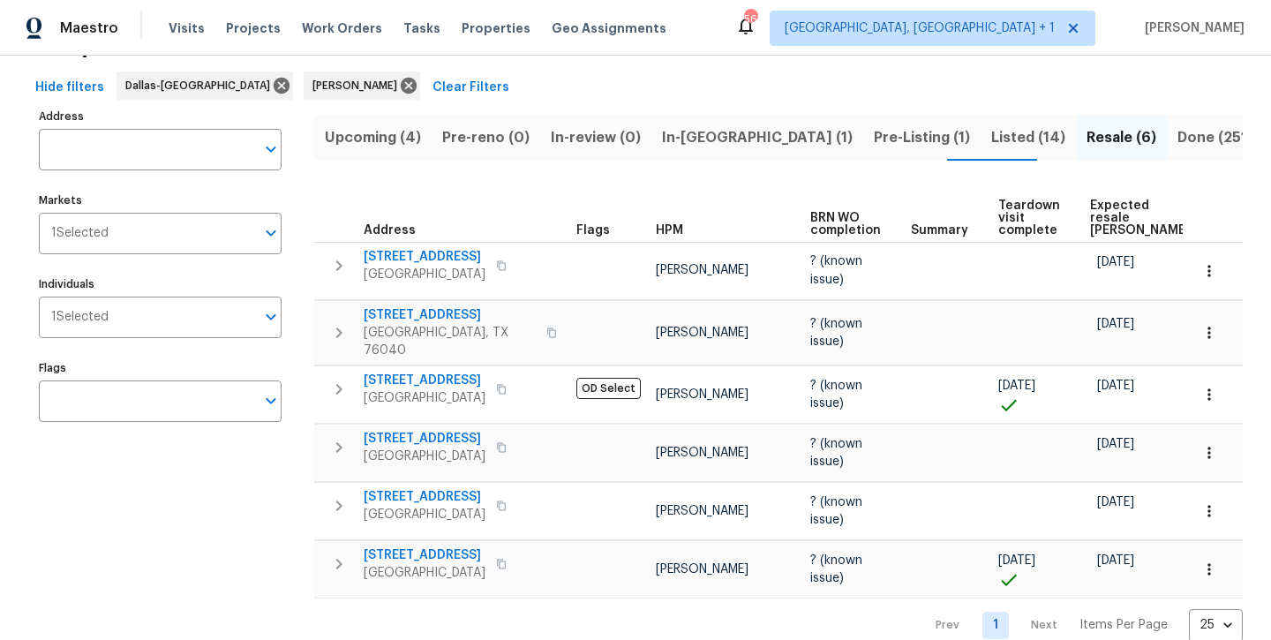
scroll to position [68, 0]
click at [452, 431] on span "[STREET_ADDRESS]" at bounding box center [425, 440] width 122 height 18
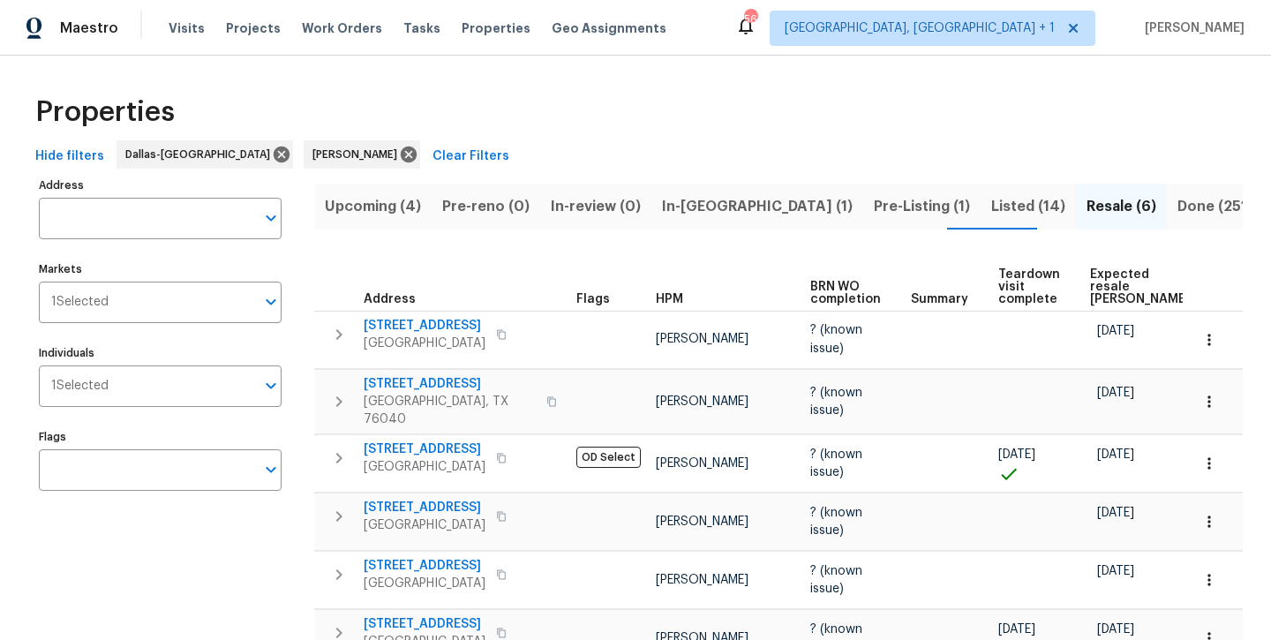
scroll to position [0, 0]
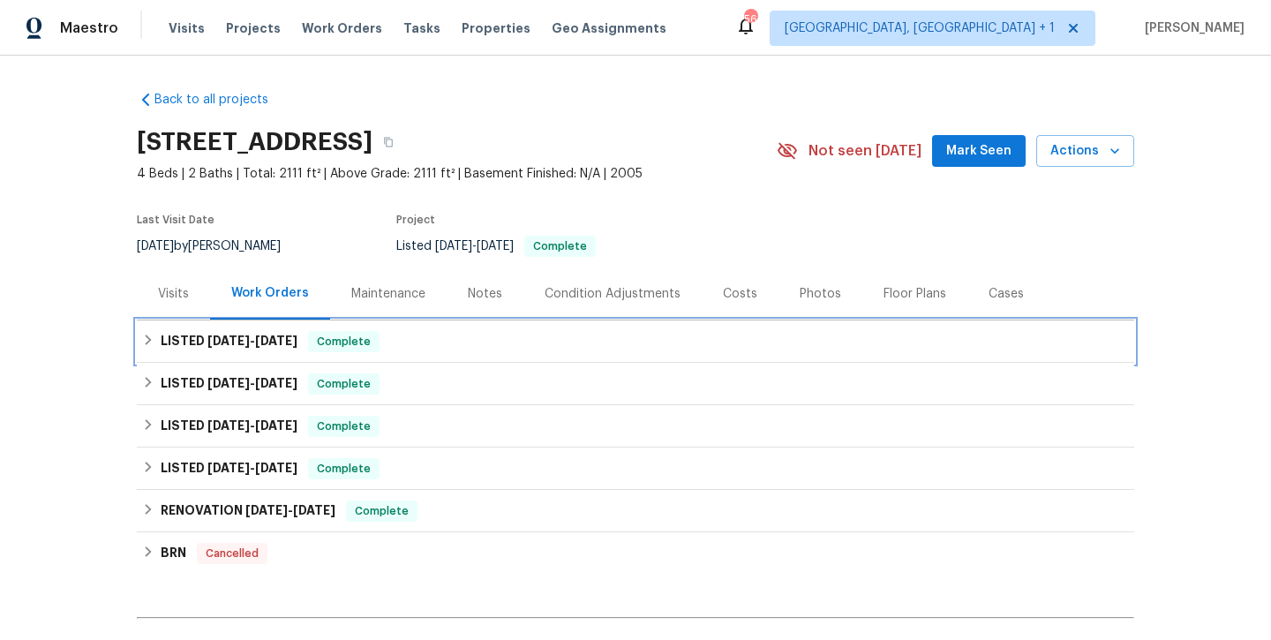
click at [312, 348] on div "LISTED [DATE] - [DATE] Complete" at bounding box center [635, 341] width 987 height 21
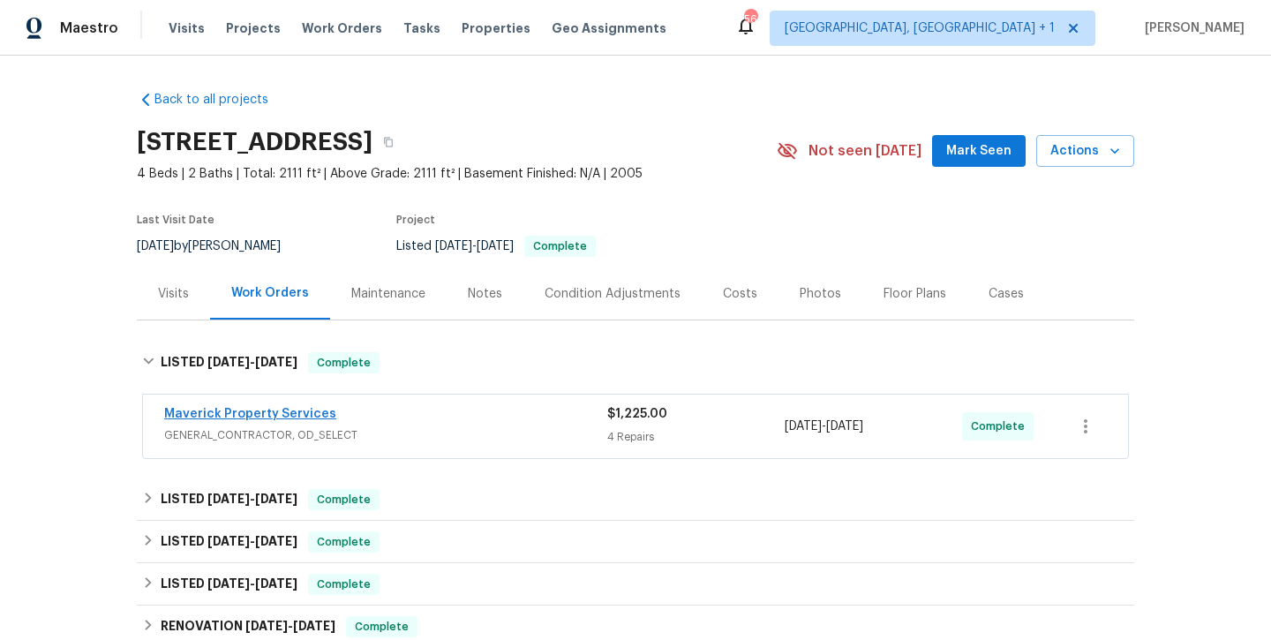
click at [291, 414] on link "Maverick Property Services" at bounding box center [250, 414] width 172 height 12
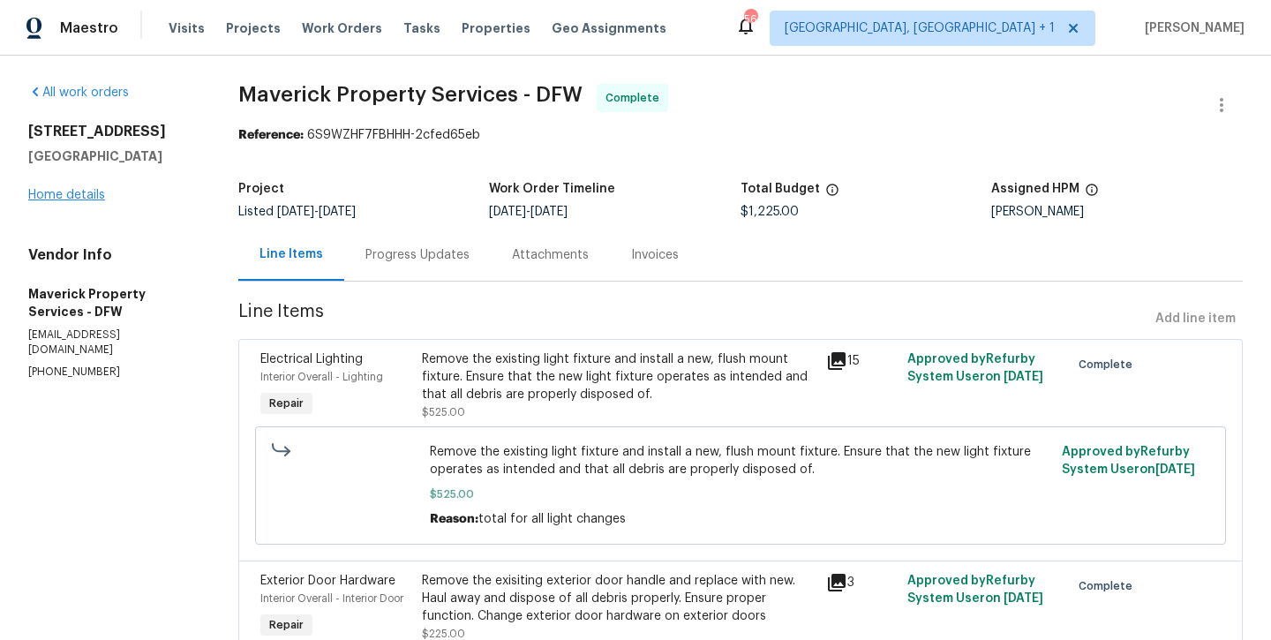
click at [84, 199] on link "Home details" at bounding box center [66, 195] width 77 height 12
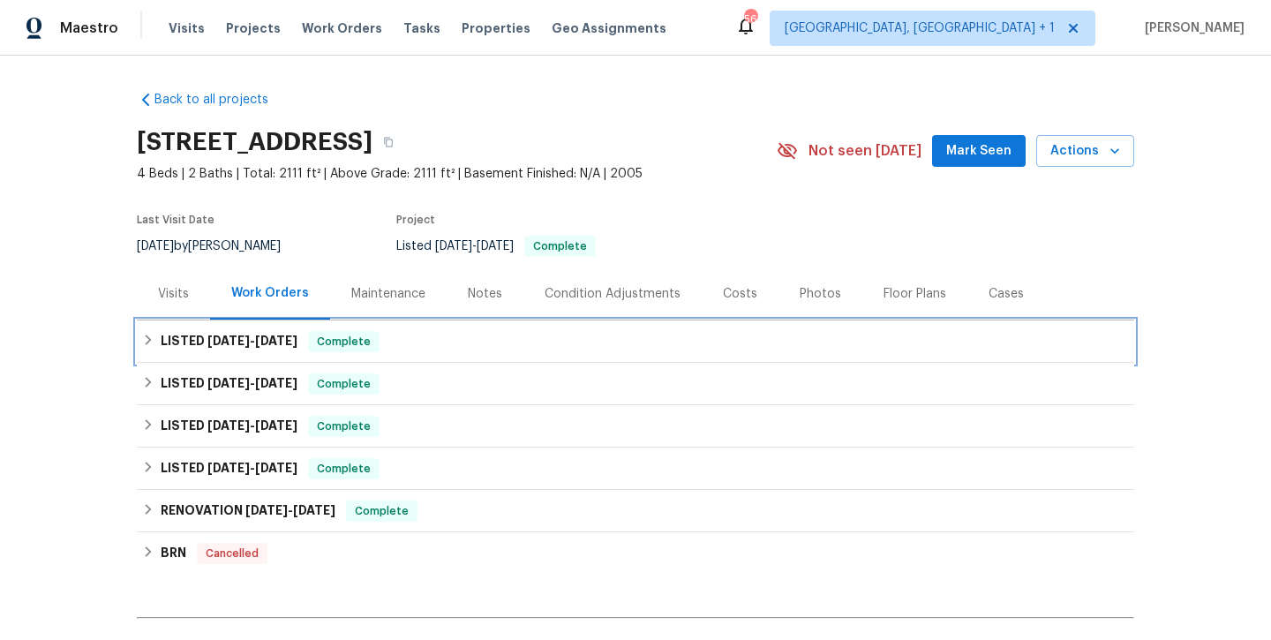
click at [222, 348] on h6 "LISTED 8/14/25 - 8/26/25" at bounding box center [229, 341] width 137 height 21
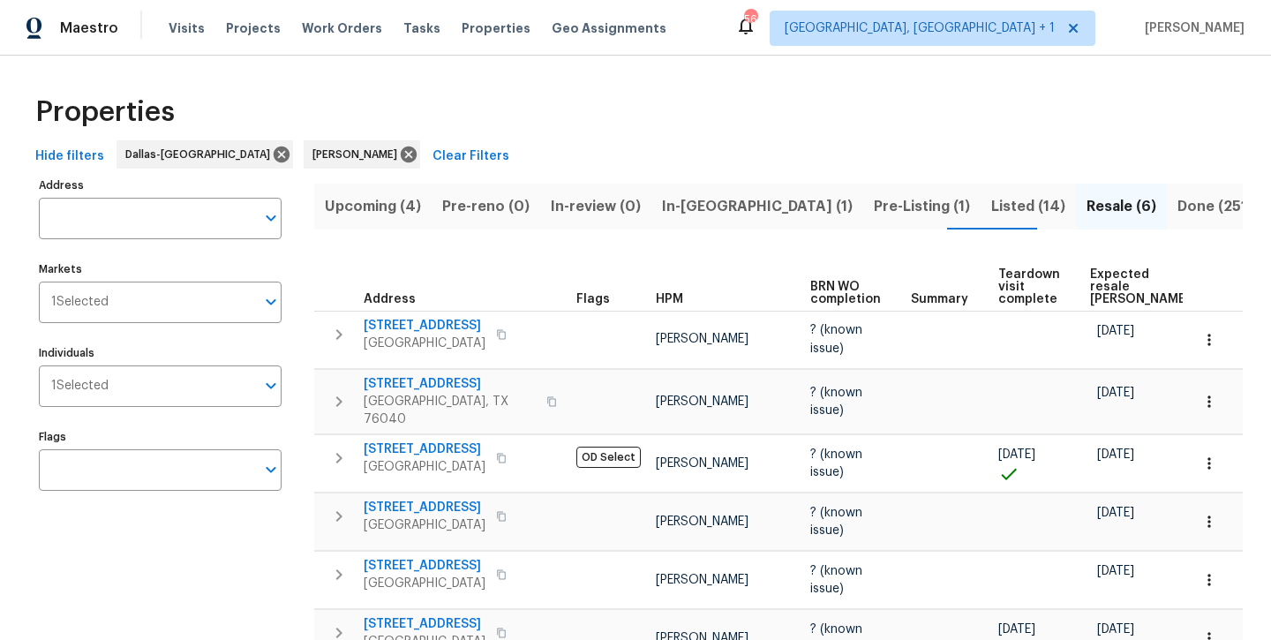
click at [991, 208] on span "Listed (14)" at bounding box center [1028, 206] width 74 height 25
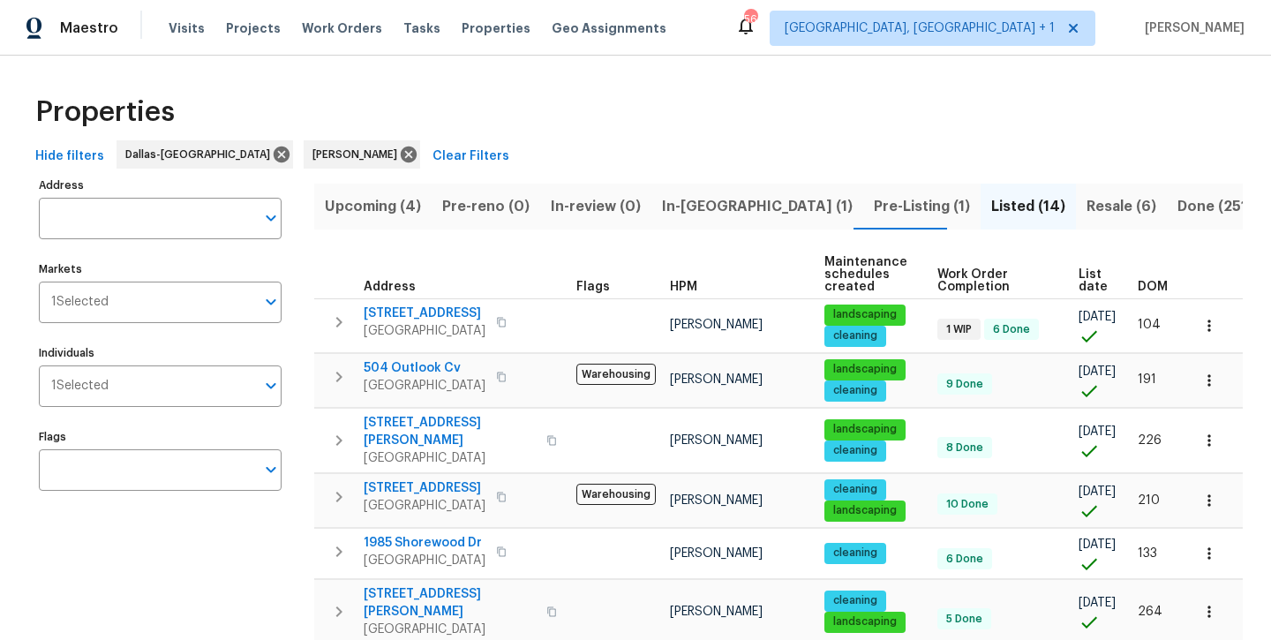
click at [874, 204] on span "Pre-Listing (1)" at bounding box center [922, 206] width 96 height 25
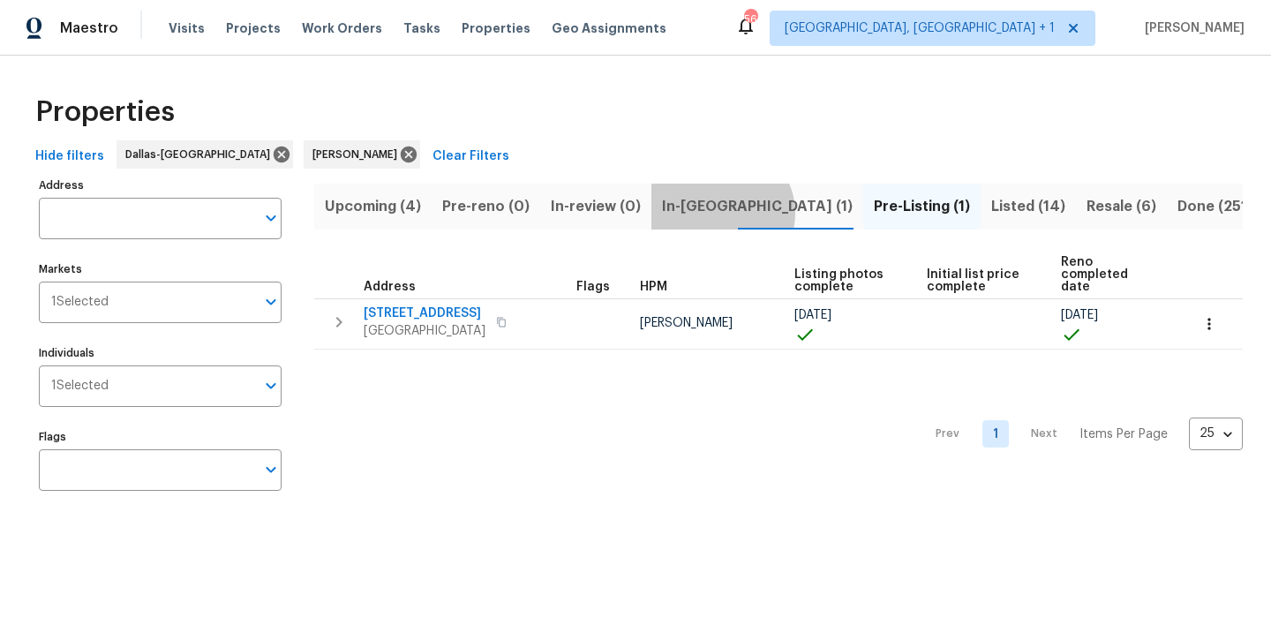
click at [714, 213] on span "In-reno (1)" at bounding box center [757, 206] width 191 height 25
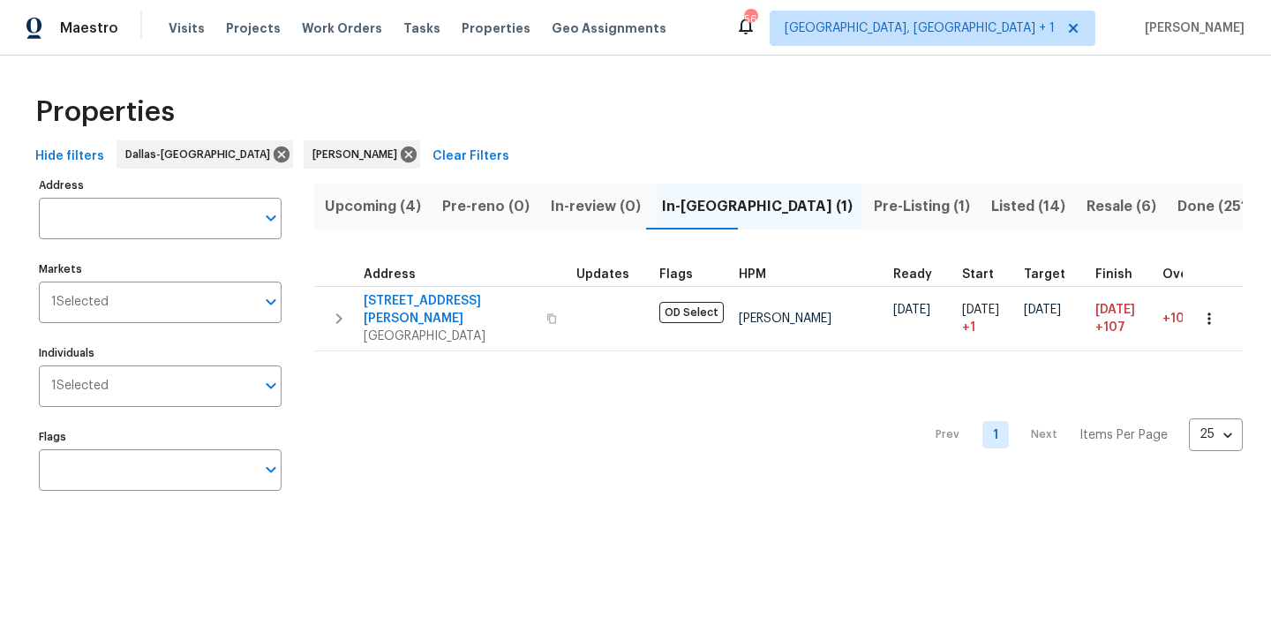
click at [874, 209] on span "Pre-Listing (1)" at bounding box center [922, 206] width 96 height 25
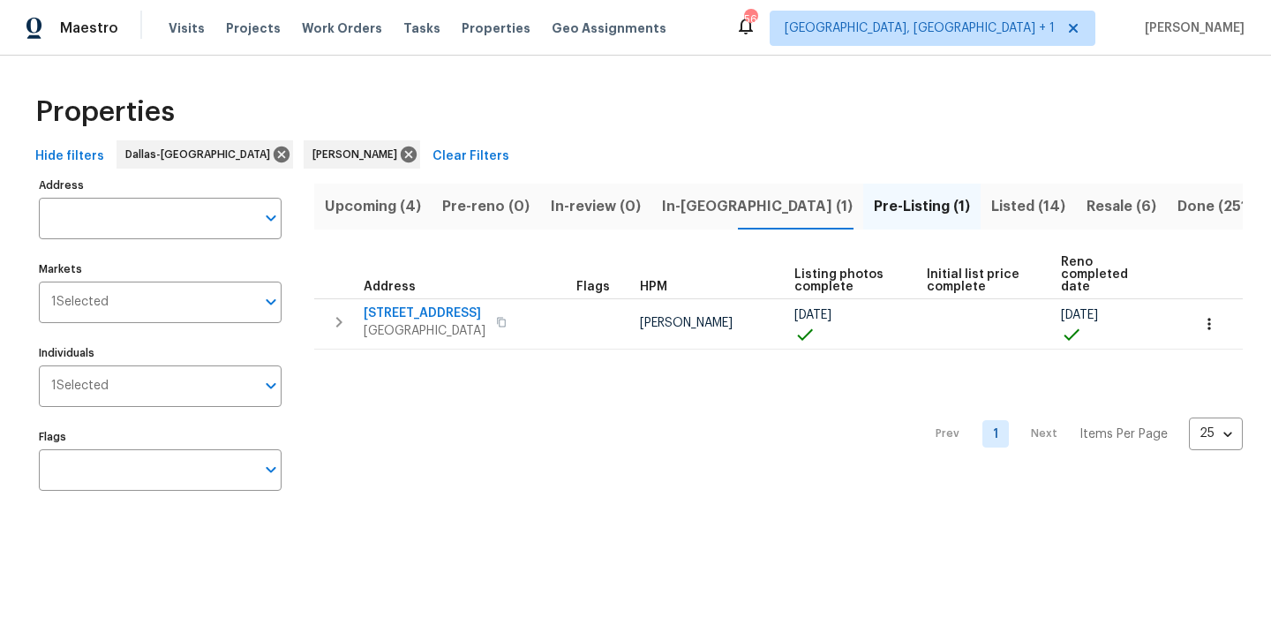
click at [1086, 215] on span "Resale (6)" at bounding box center [1121, 206] width 70 height 25
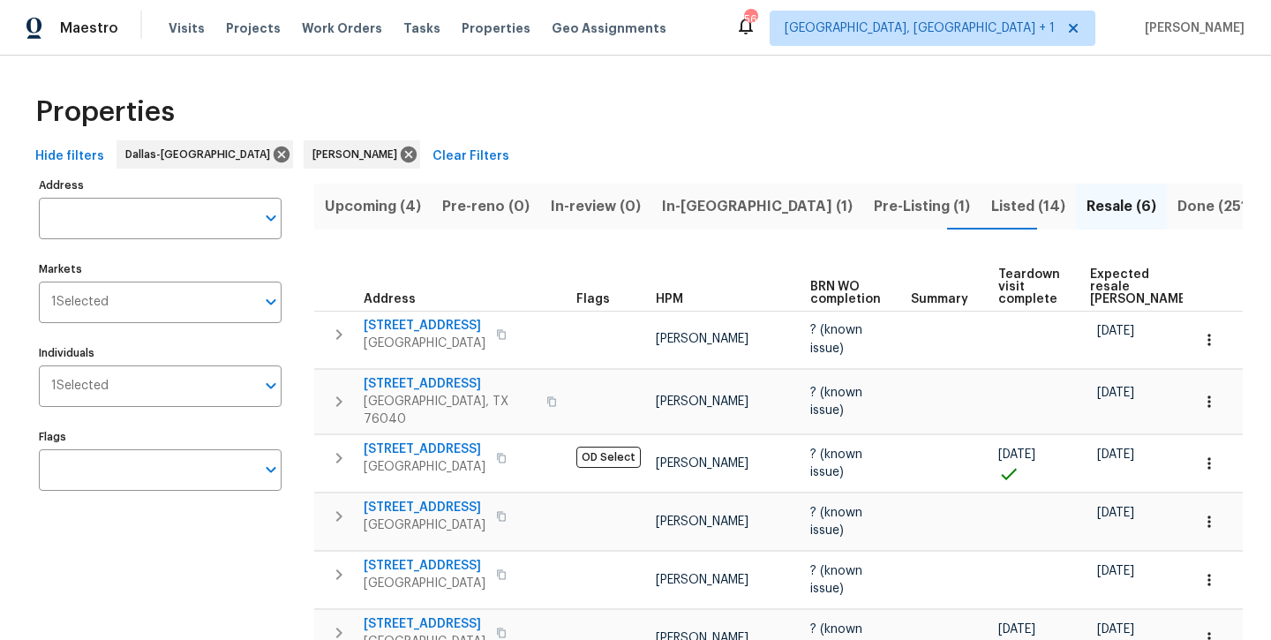
click at [991, 208] on span "Listed (14)" at bounding box center [1028, 206] width 74 height 25
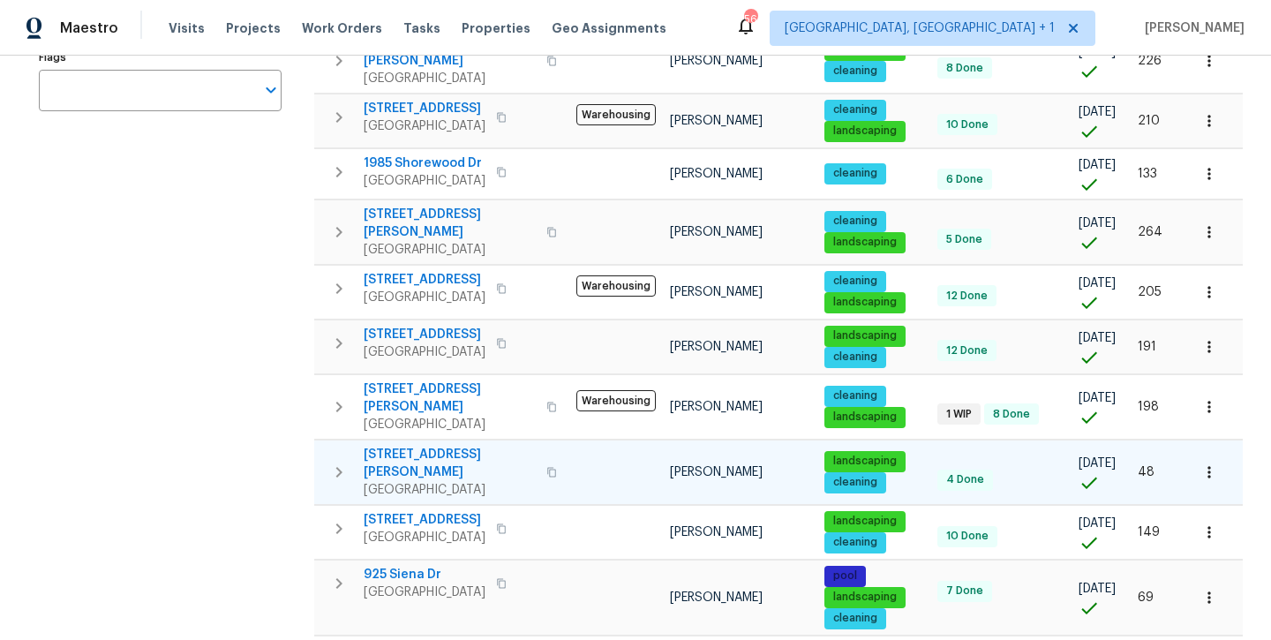
scroll to position [369, 0]
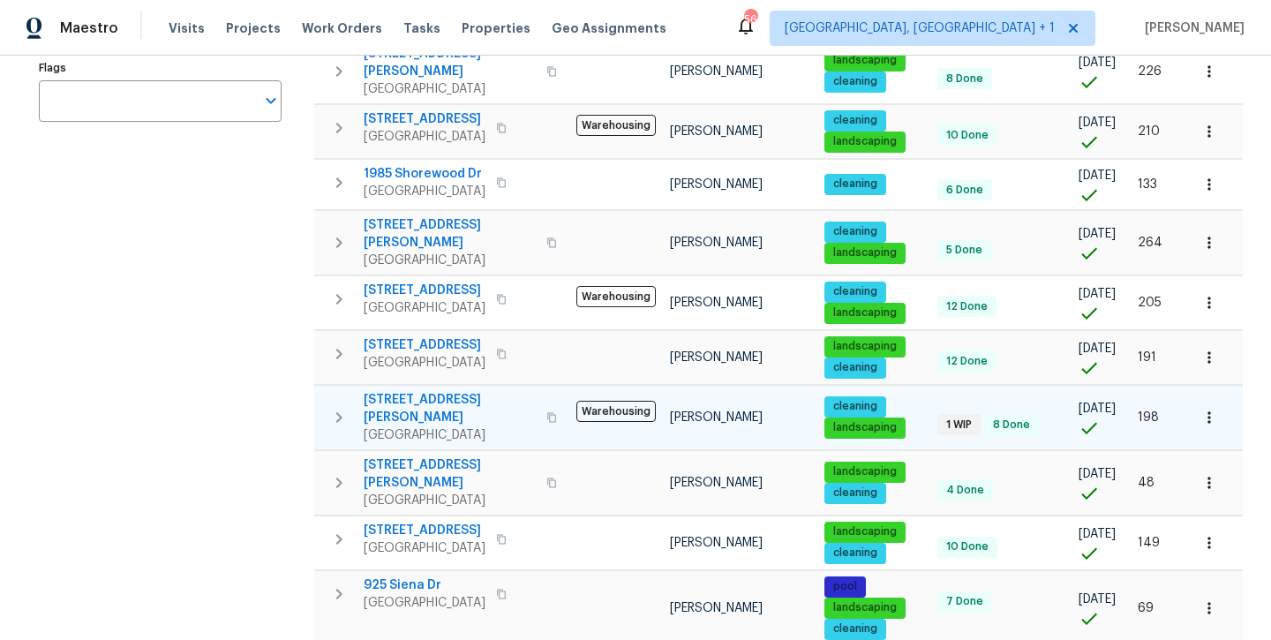
click at [432, 391] on span "[STREET_ADDRESS][PERSON_NAME]" at bounding box center [450, 408] width 172 height 35
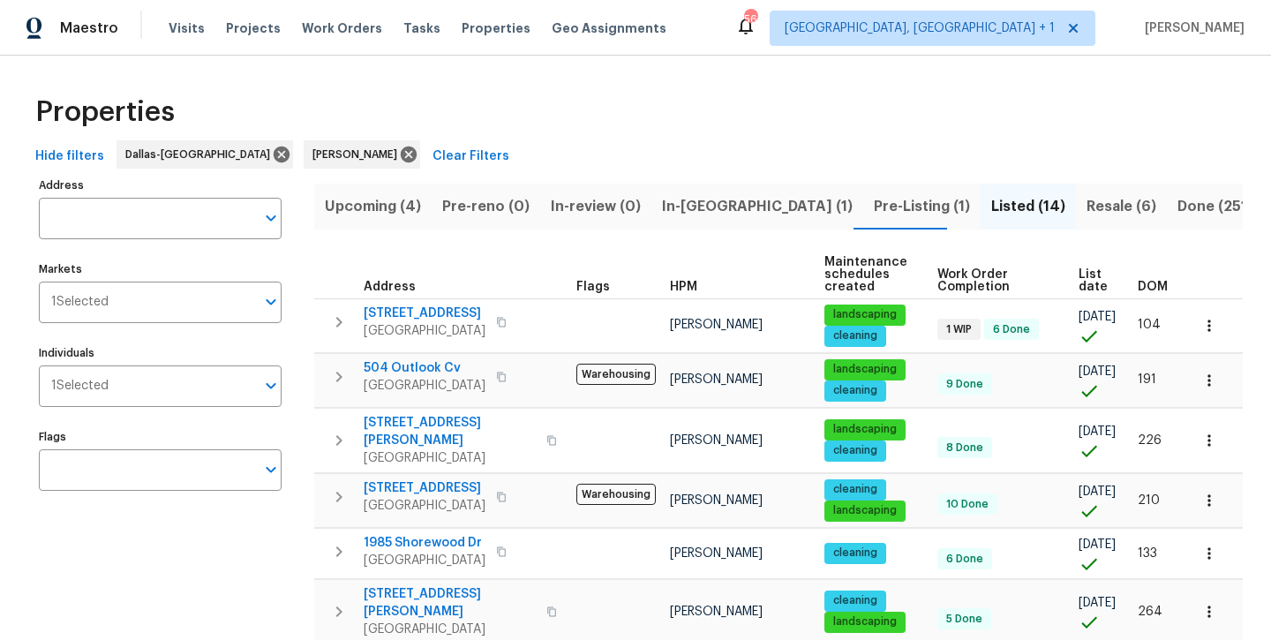
scroll to position [0, 0]
click at [702, 202] on span "In-reno (1)" at bounding box center [757, 206] width 191 height 25
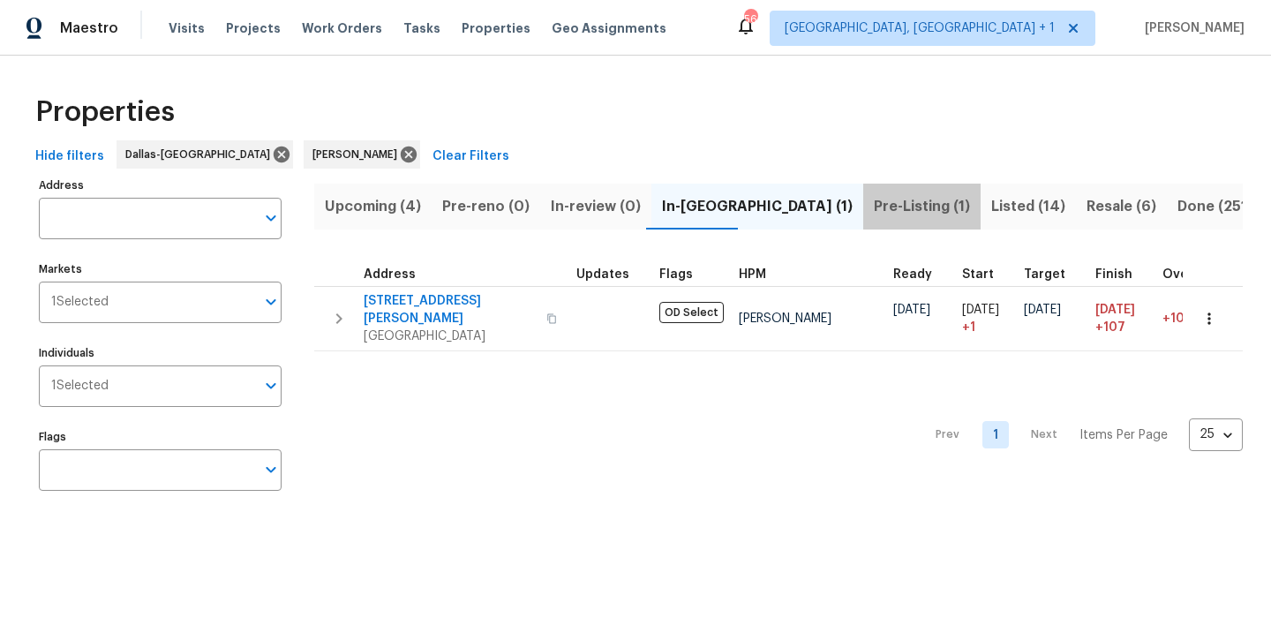
click at [874, 207] on span "Pre-Listing (1)" at bounding box center [922, 206] width 96 height 25
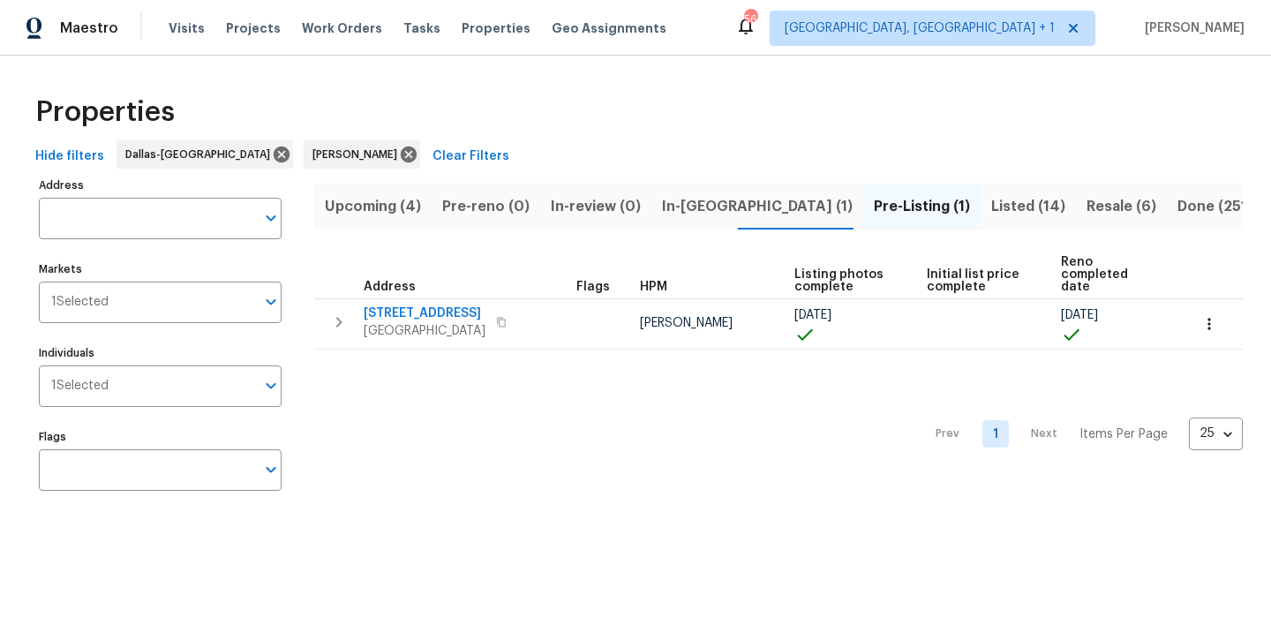
click at [687, 200] on span "In-reno (1)" at bounding box center [757, 206] width 191 height 25
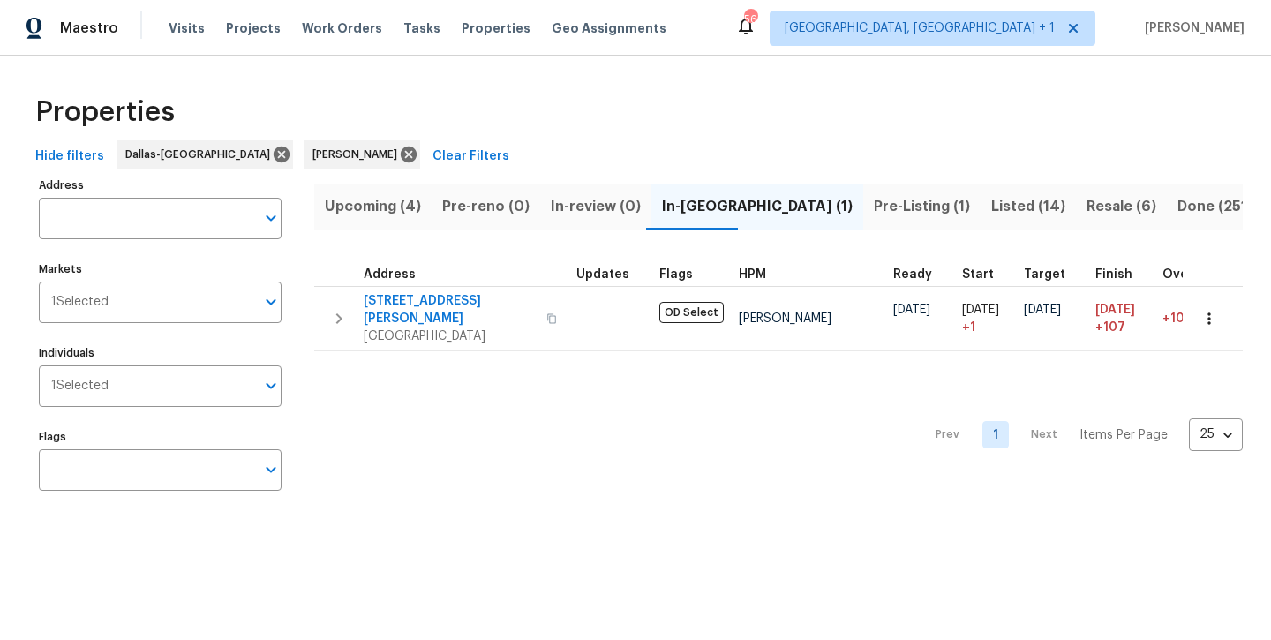
click at [991, 212] on span "Listed (14)" at bounding box center [1028, 206] width 74 height 25
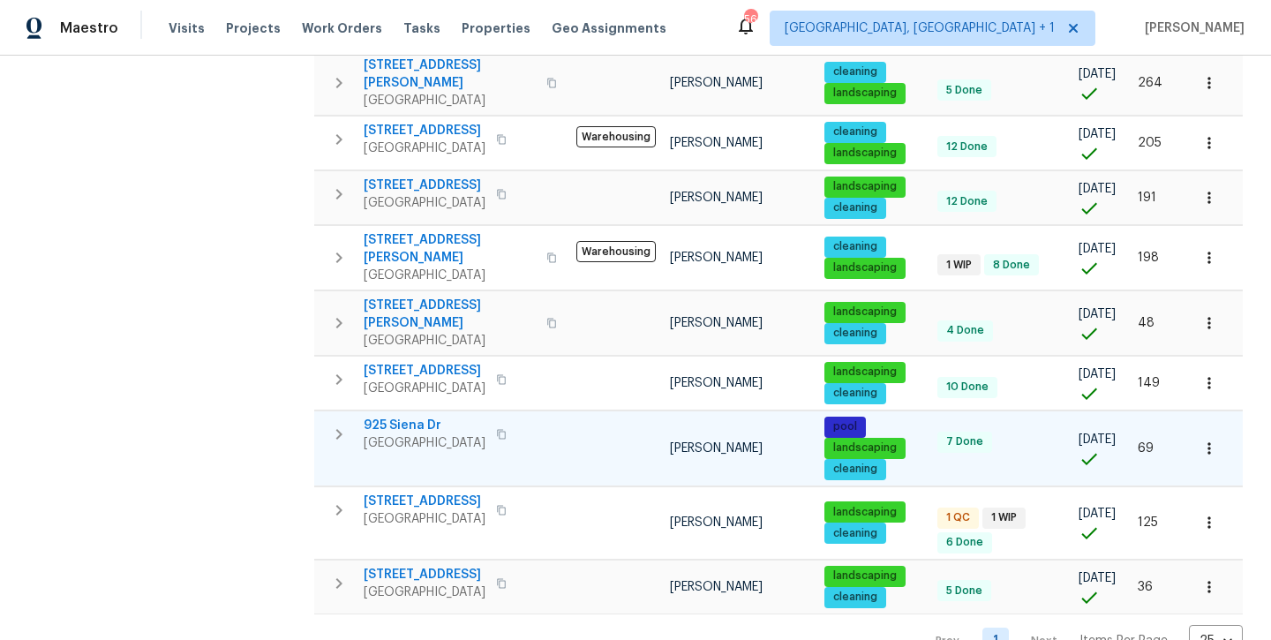
scroll to position [527, 0]
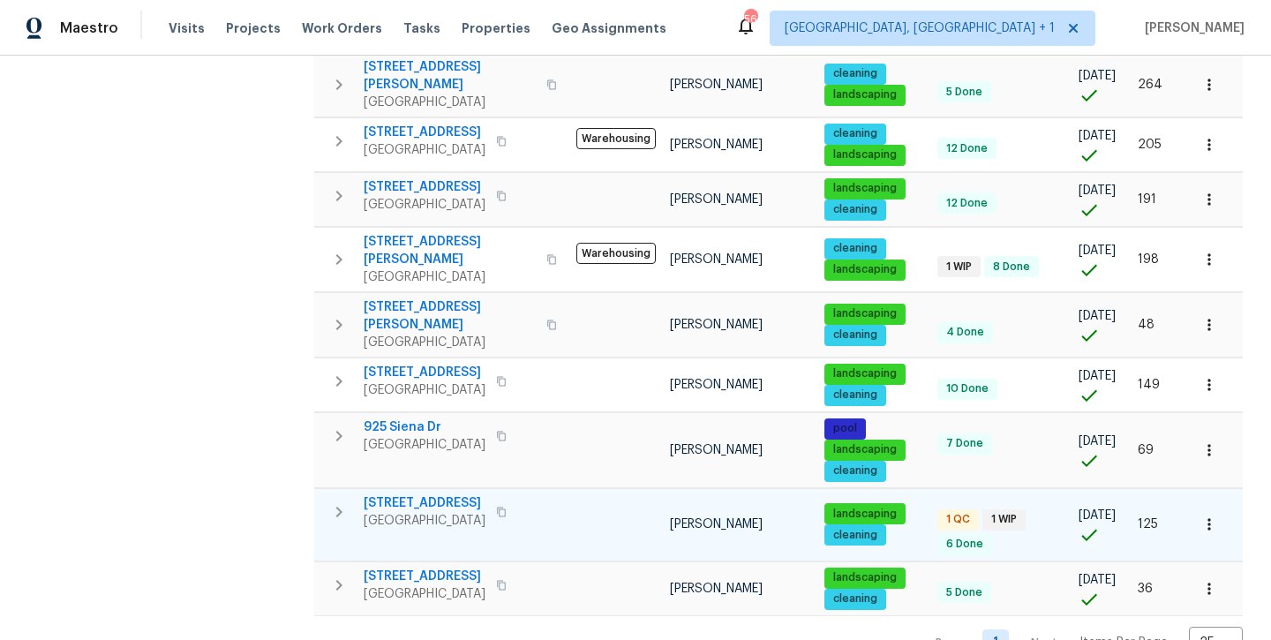
click at [440, 494] on span "720 Tanglewood Dr" at bounding box center [425, 503] width 122 height 18
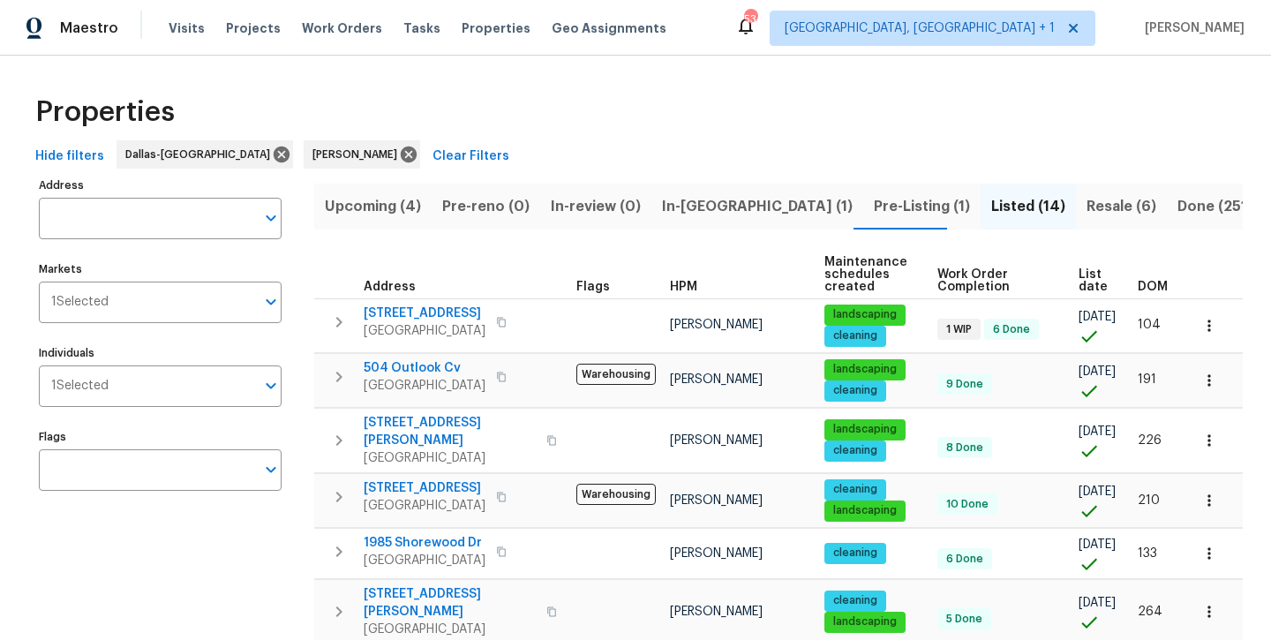
scroll to position [0, 0]
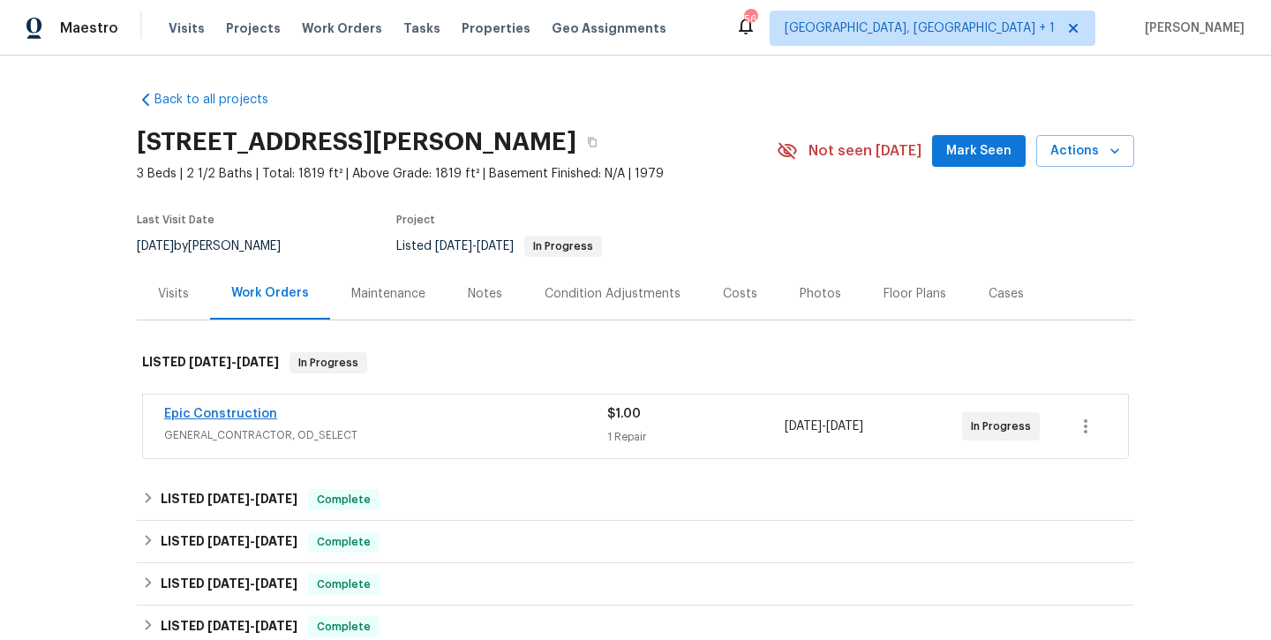
click at [201, 411] on link "Epic Construction" at bounding box center [220, 414] width 113 height 12
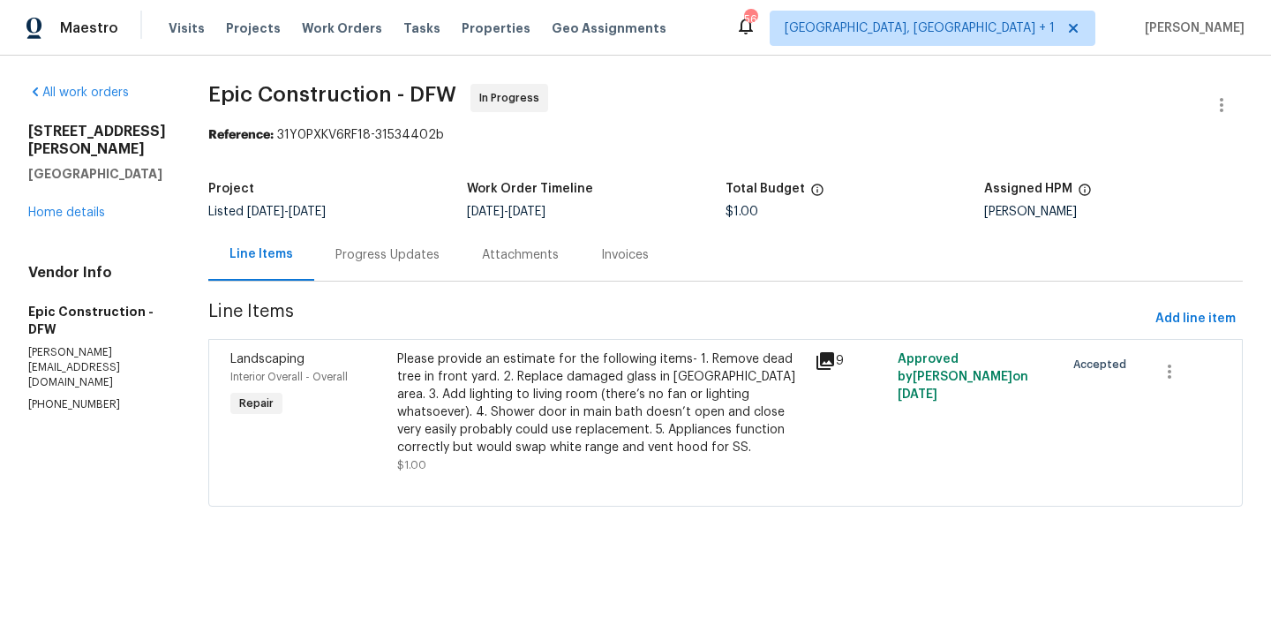
click at [359, 266] on div "Progress Updates" at bounding box center [387, 255] width 147 height 52
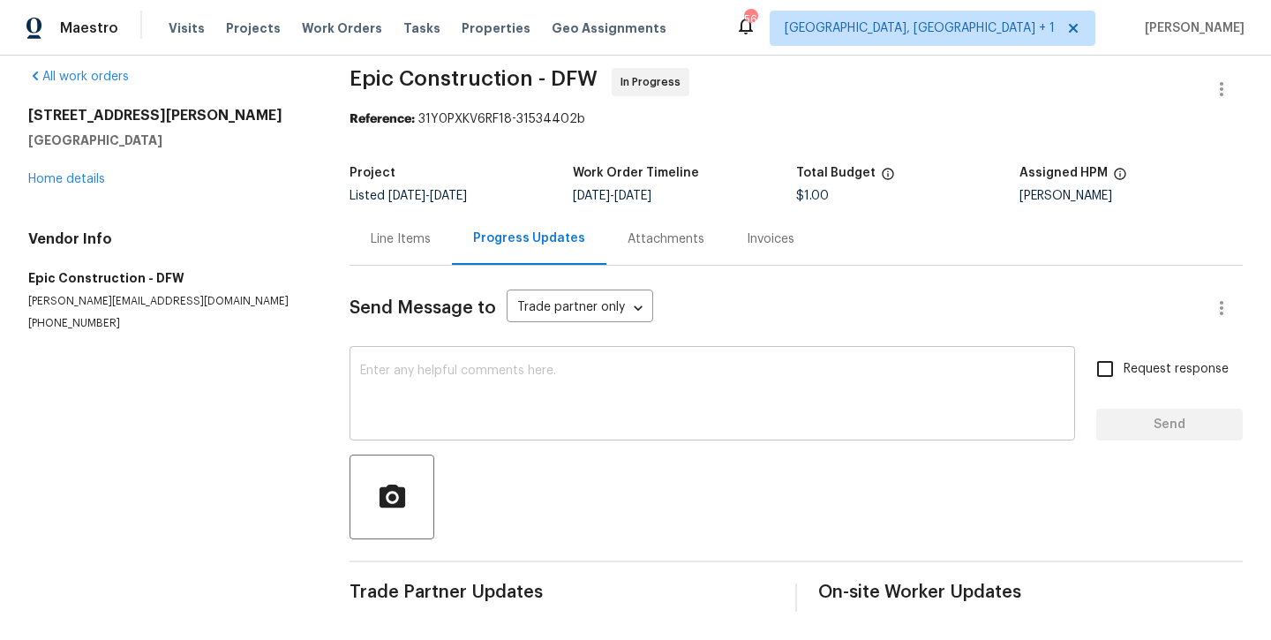
scroll to position [17, 0]
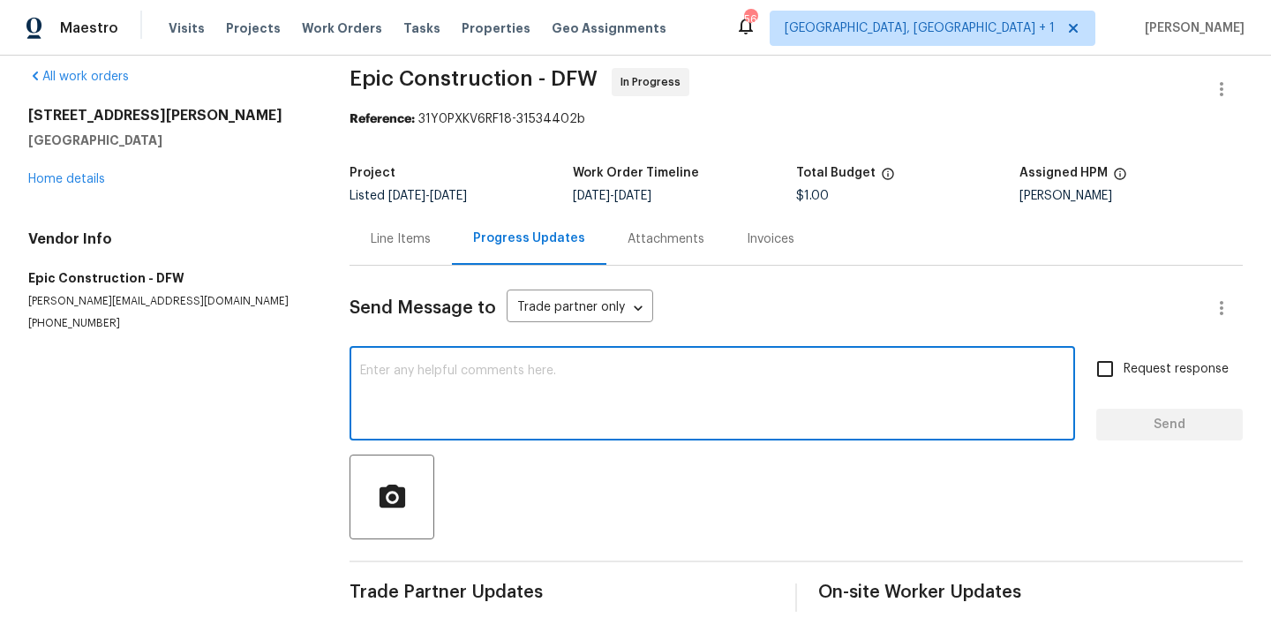
click at [431, 401] on textarea at bounding box center [712, 395] width 704 height 62
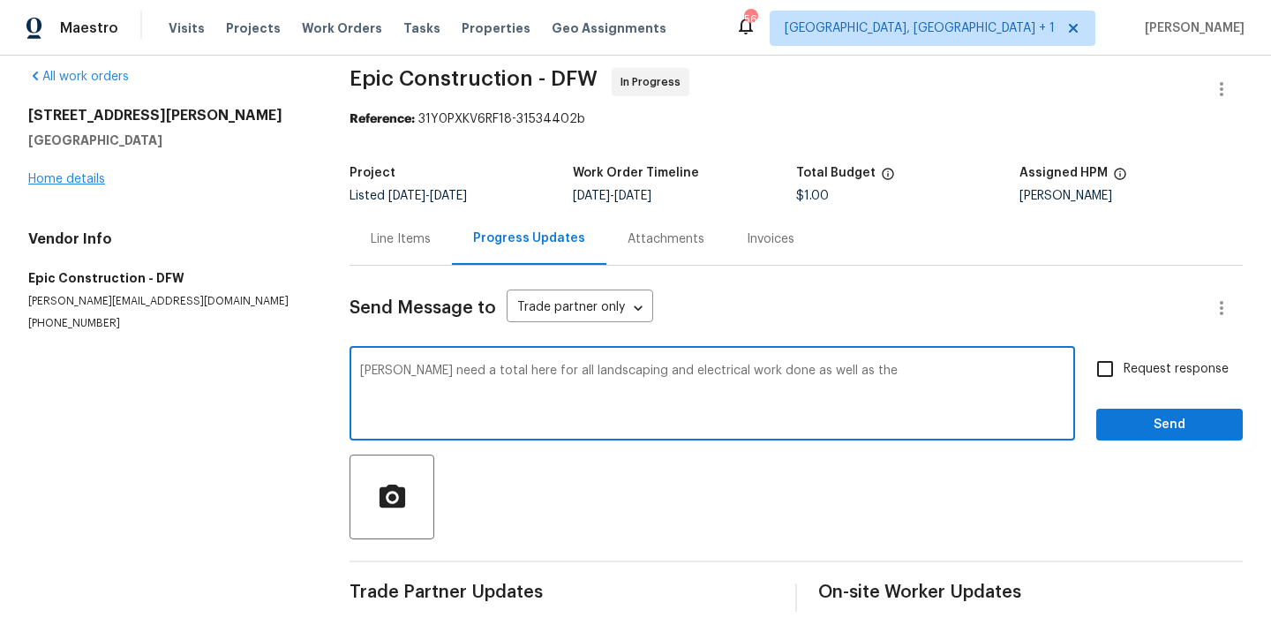
type textarea "Kris need a total here for all landscaping and electrical work done as well as …"
click at [40, 177] on link "Home details" at bounding box center [66, 179] width 77 height 12
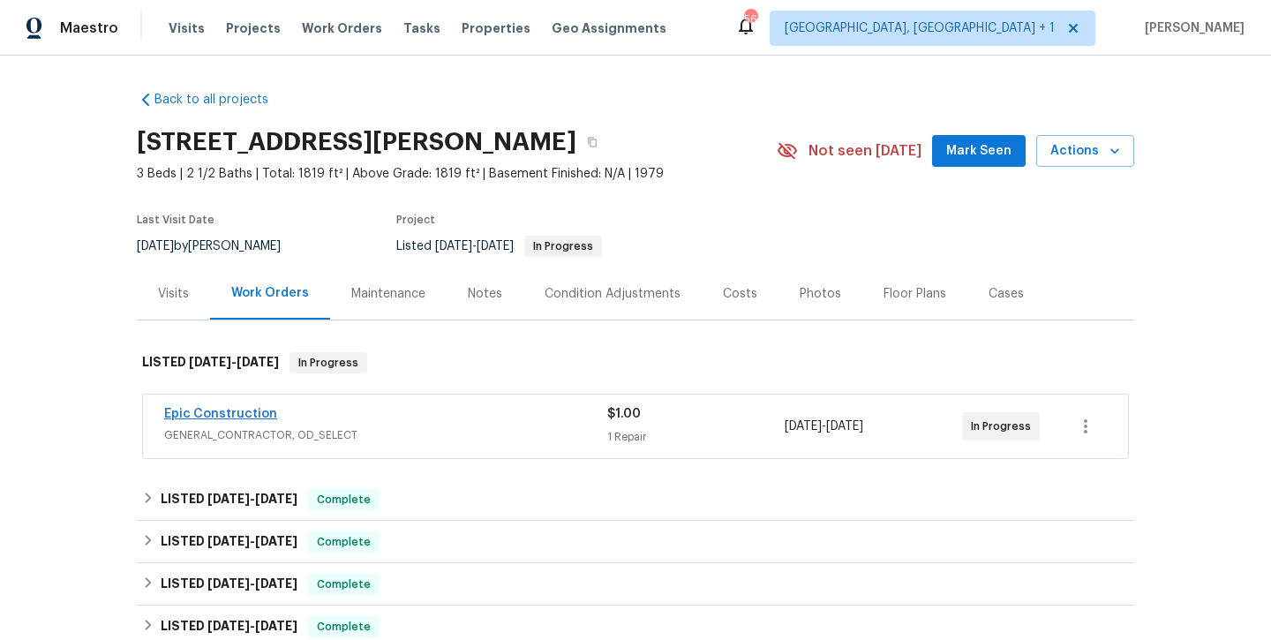
click at [203, 415] on link "Epic Construction" at bounding box center [220, 414] width 113 height 12
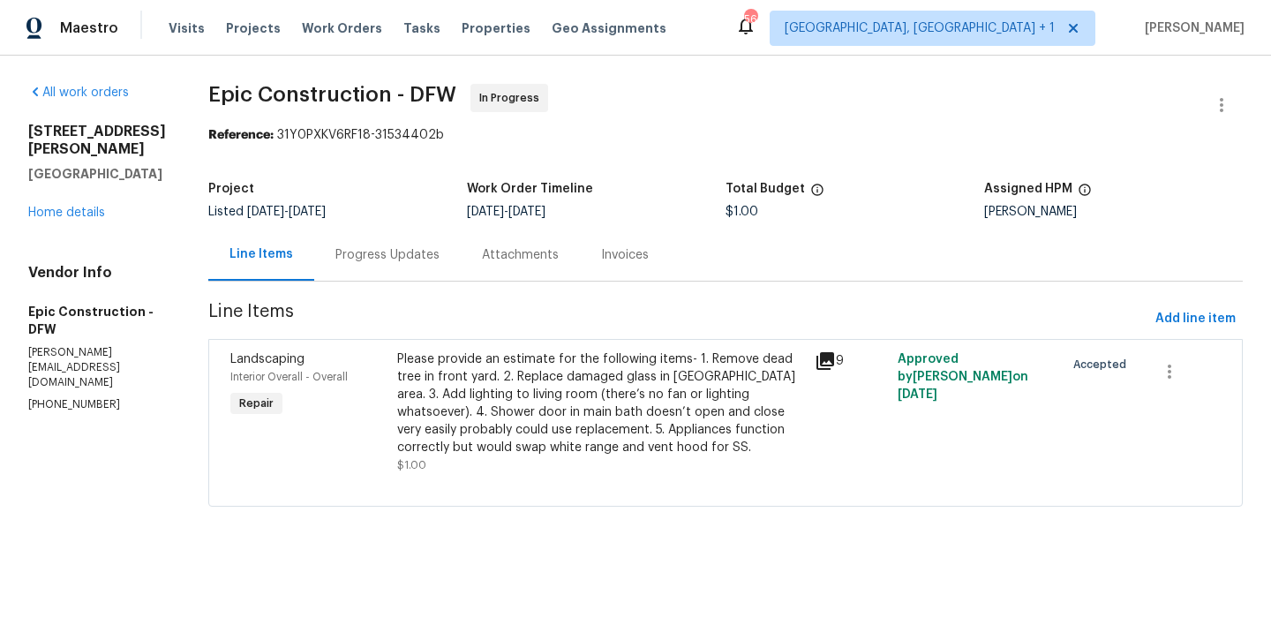
click at [335, 264] on div "Progress Updates" at bounding box center [387, 255] width 104 height 18
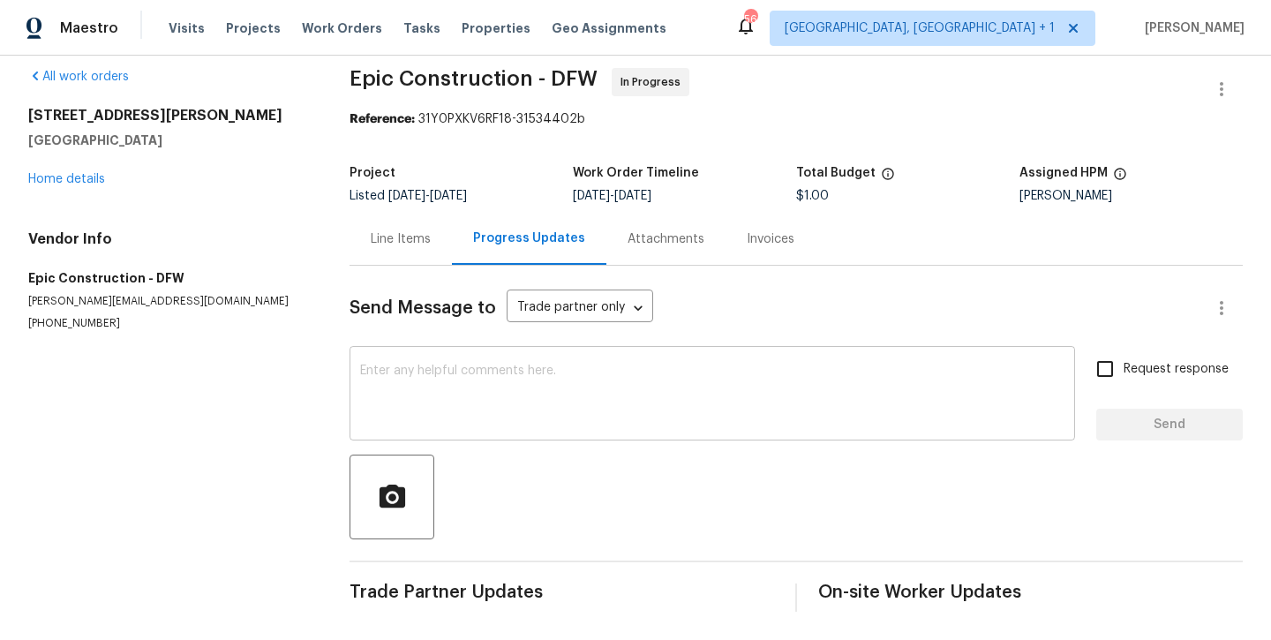
scroll to position [17, 0]
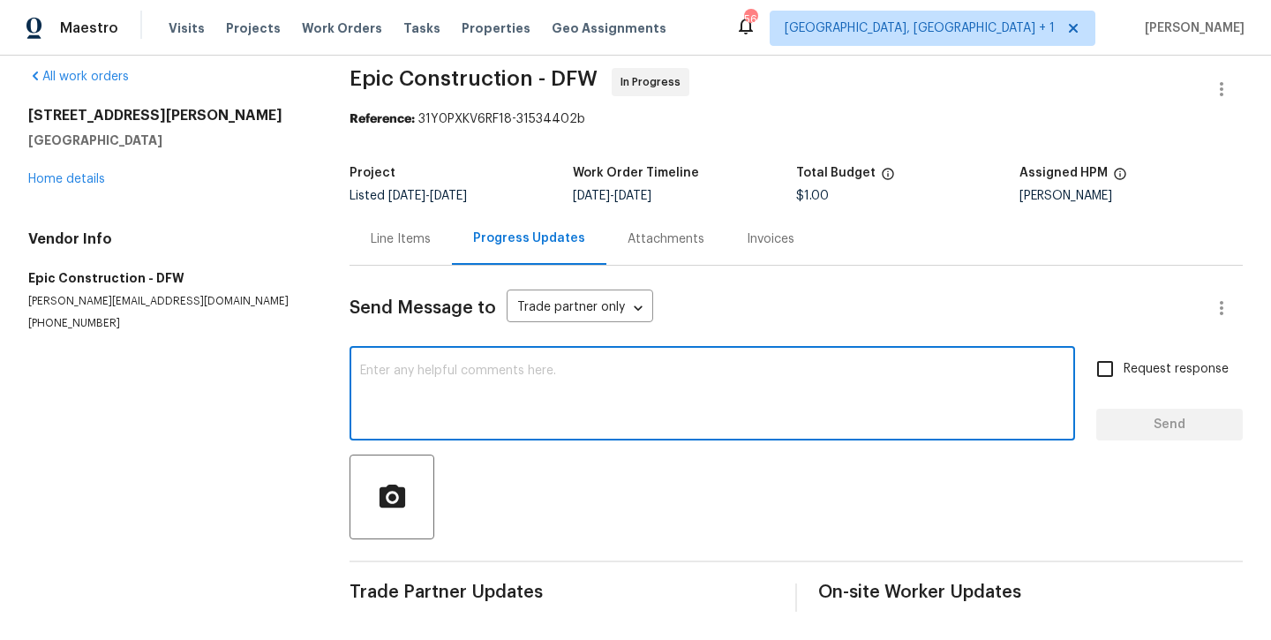
click at [415, 387] on textarea at bounding box center [712, 395] width 704 height 62
click at [610, 396] on textarea at bounding box center [712, 395] width 704 height 62
click at [568, 384] on textarea at bounding box center [712, 395] width 704 height 62
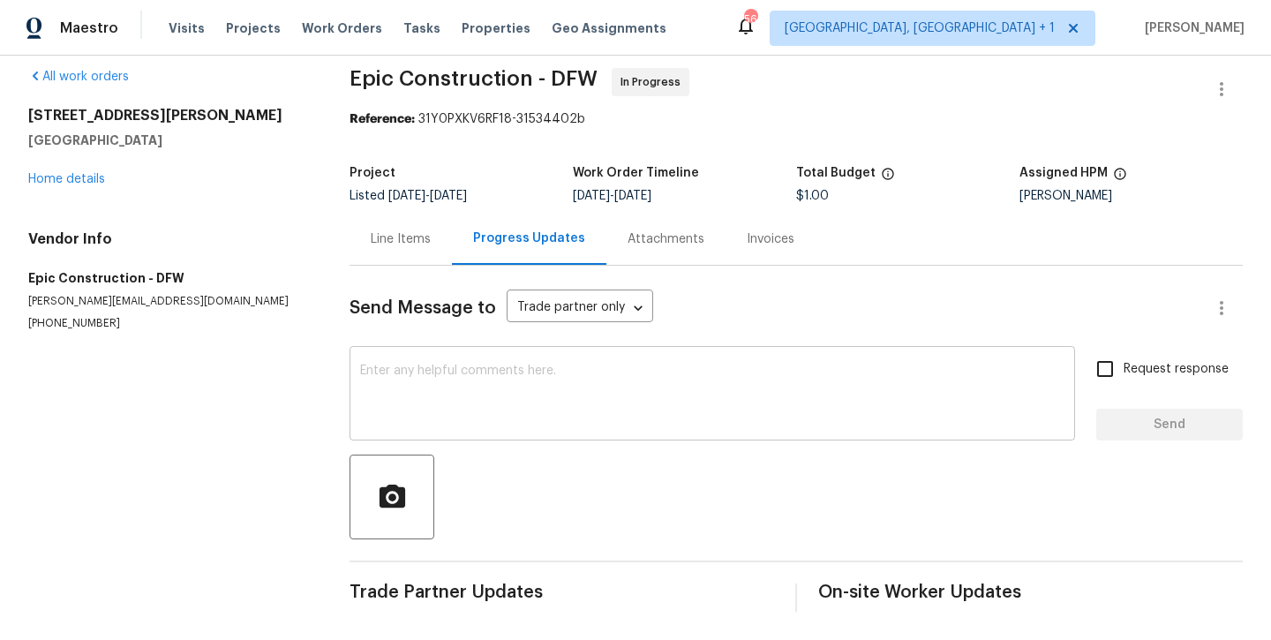
scroll to position [17, 0]
click at [755, 400] on textarea at bounding box center [712, 395] width 704 height 62
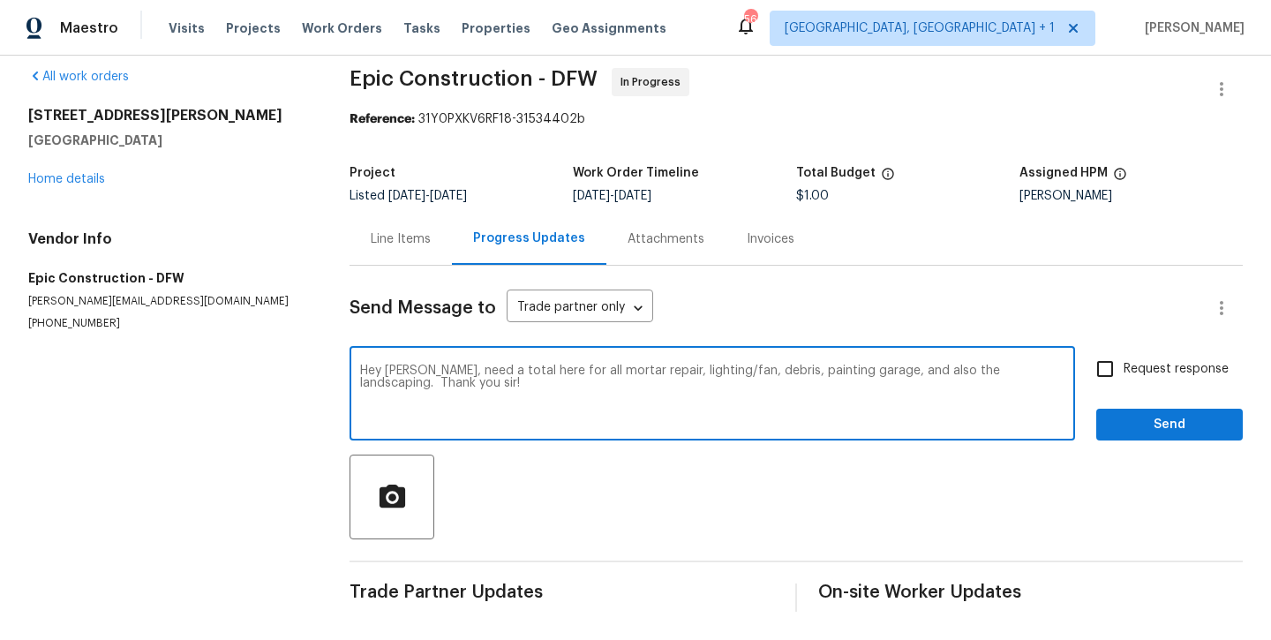
type textarea "Hey [PERSON_NAME], need a total here for all mortar repair, lighting/fan, debri…"
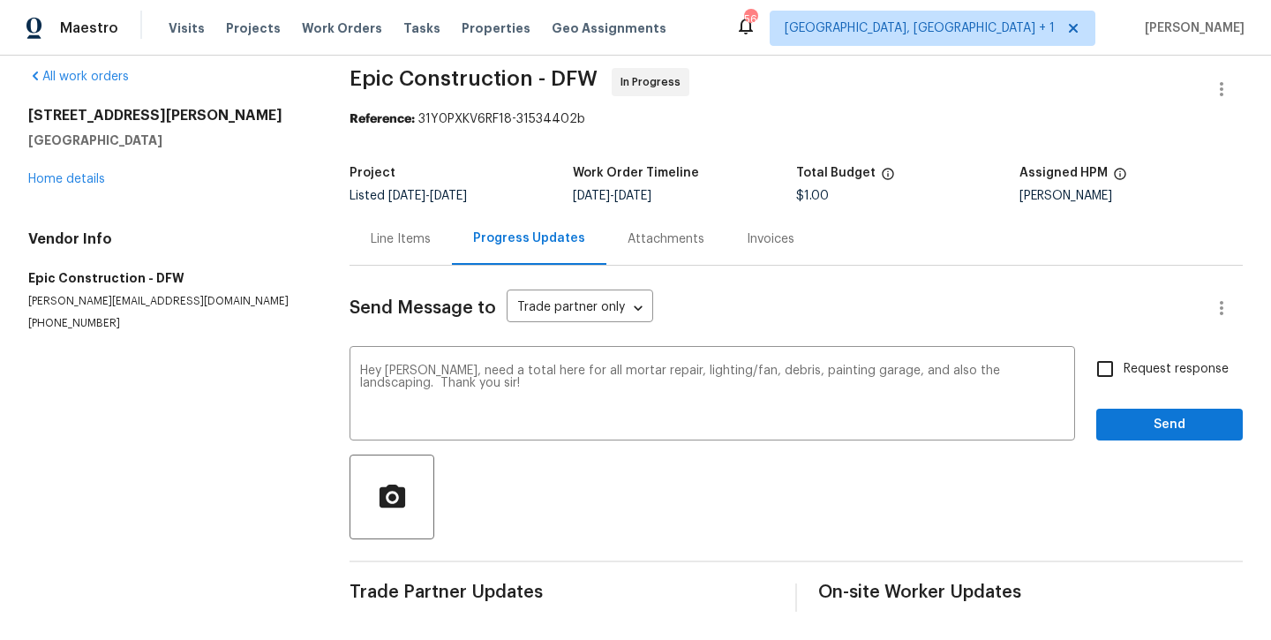
click at [1156, 374] on span "Request response" at bounding box center [1175, 369] width 105 height 19
click at [1123, 374] on input "Request response" at bounding box center [1104, 368] width 37 height 37
checkbox input "true"
click at [1155, 424] on span "Send" at bounding box center [1169, 425] width 118 height 22
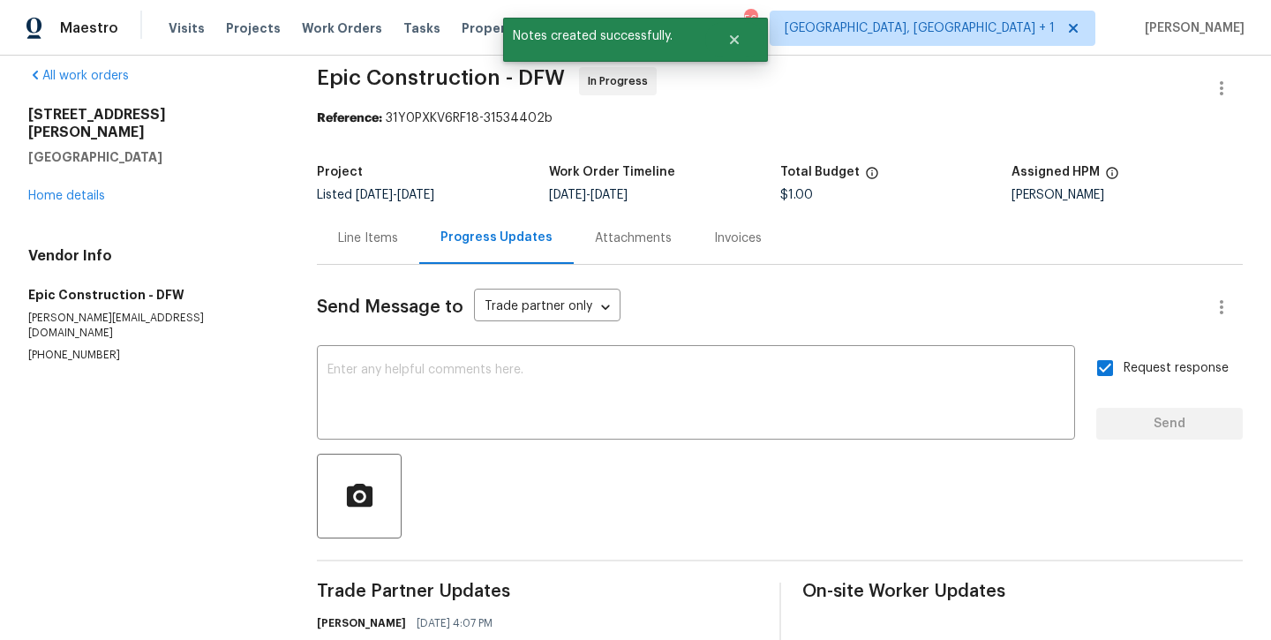
click at [73, 185] on div "[STREET_ADDRESS][PERSON_NAME] Home details" at bounding box center [151, 155] width 246 height 99
click at [71, 190] on link "Home details" at bounding box center [66, 196] width 77 height 12
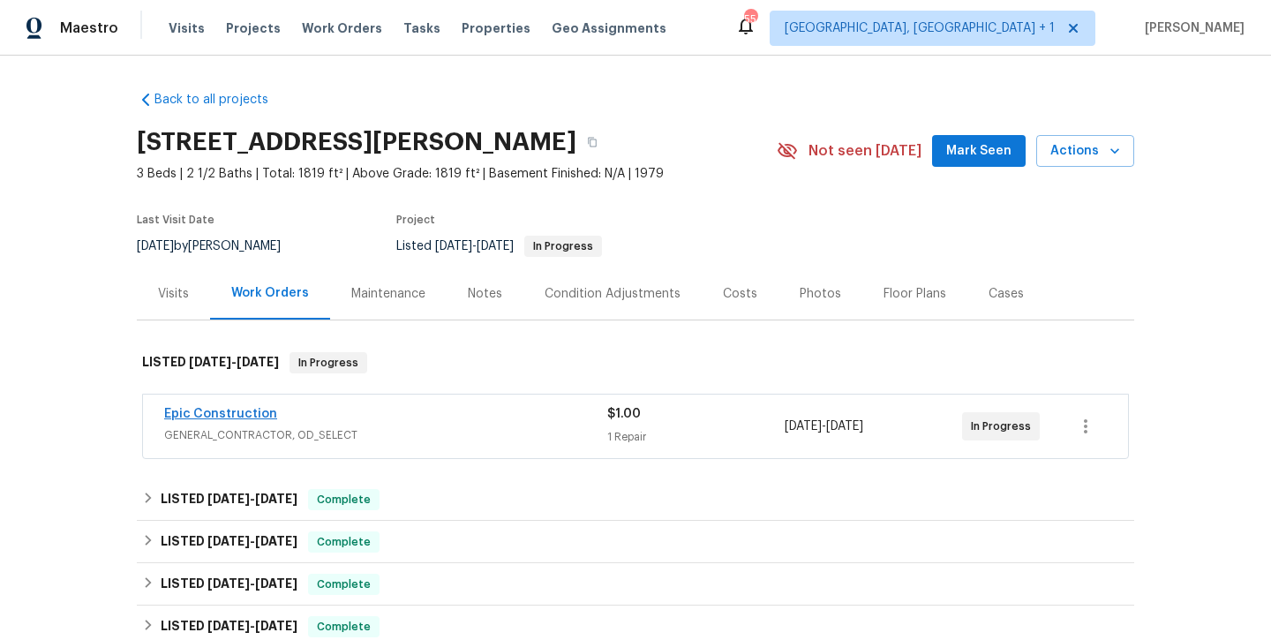
click at [242, 416] on link "Epic Construction" at bounding box center [220, 414] width 113 height 12
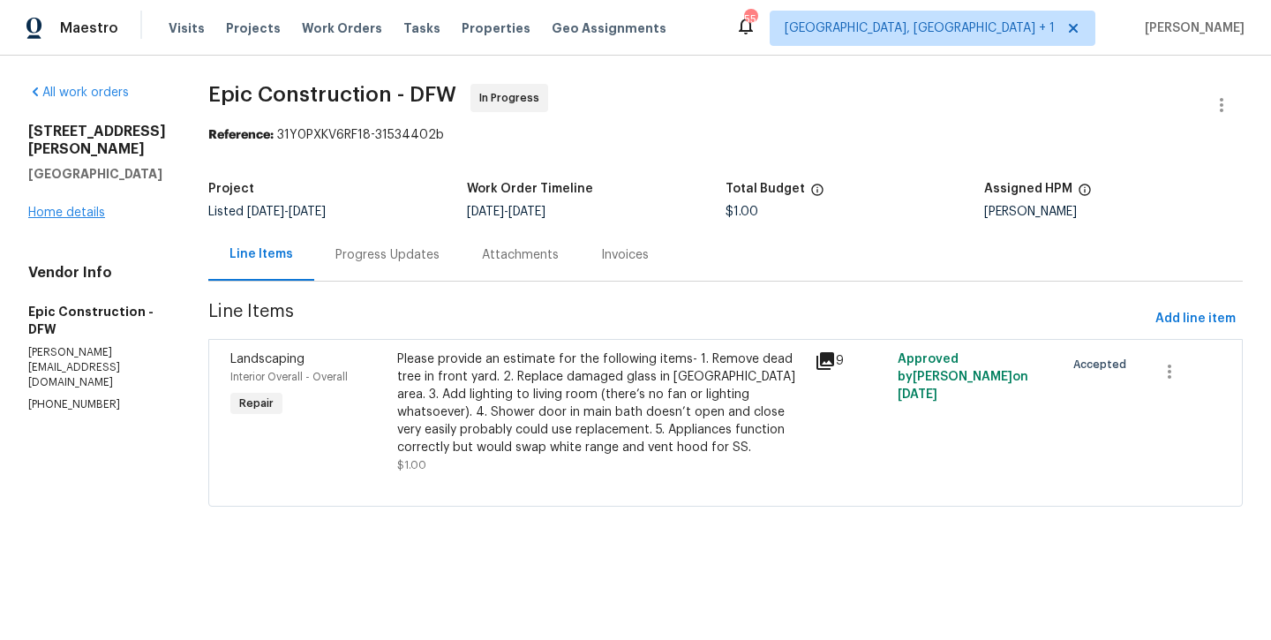
click at [73, 219] on link "Home details" at bounding box center [66, 213] width 77 height 12
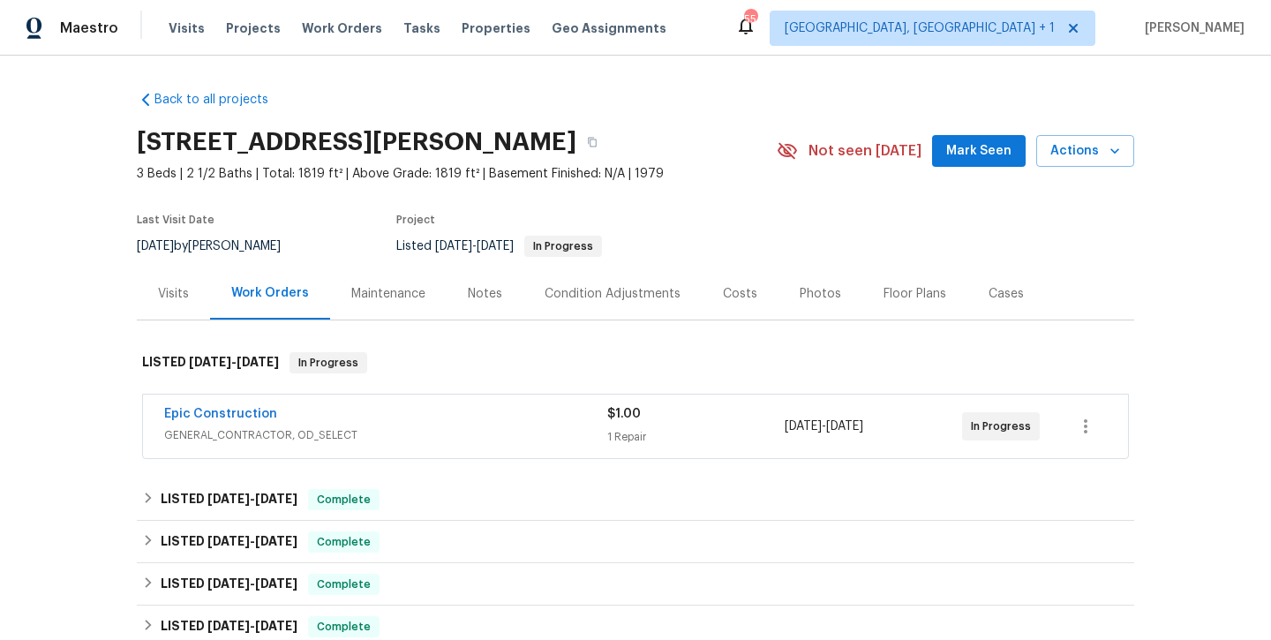
click at [955, 160] on span "Mark Seen" at bounding box center [978, 151] width 65 height 22
click at [478, 289] on div "Notes" at bounding box center [485, 294] width 34 height 18
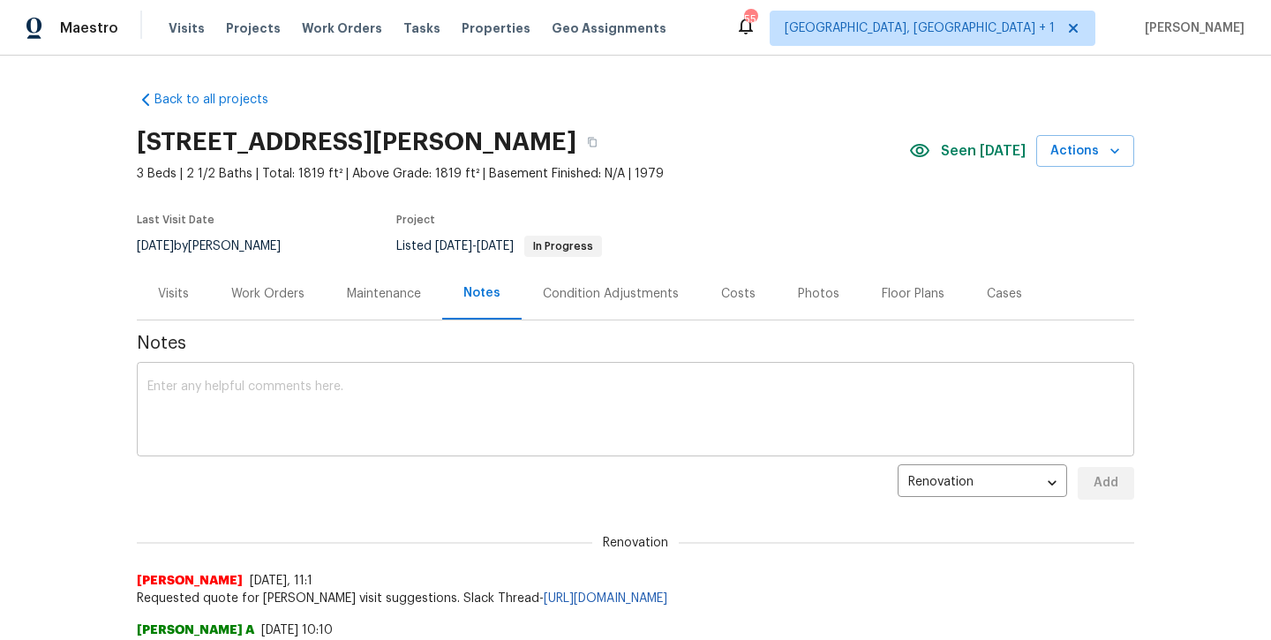
click at [405, 402] on textarea at bounding box center [635, 411] width 976 height 62
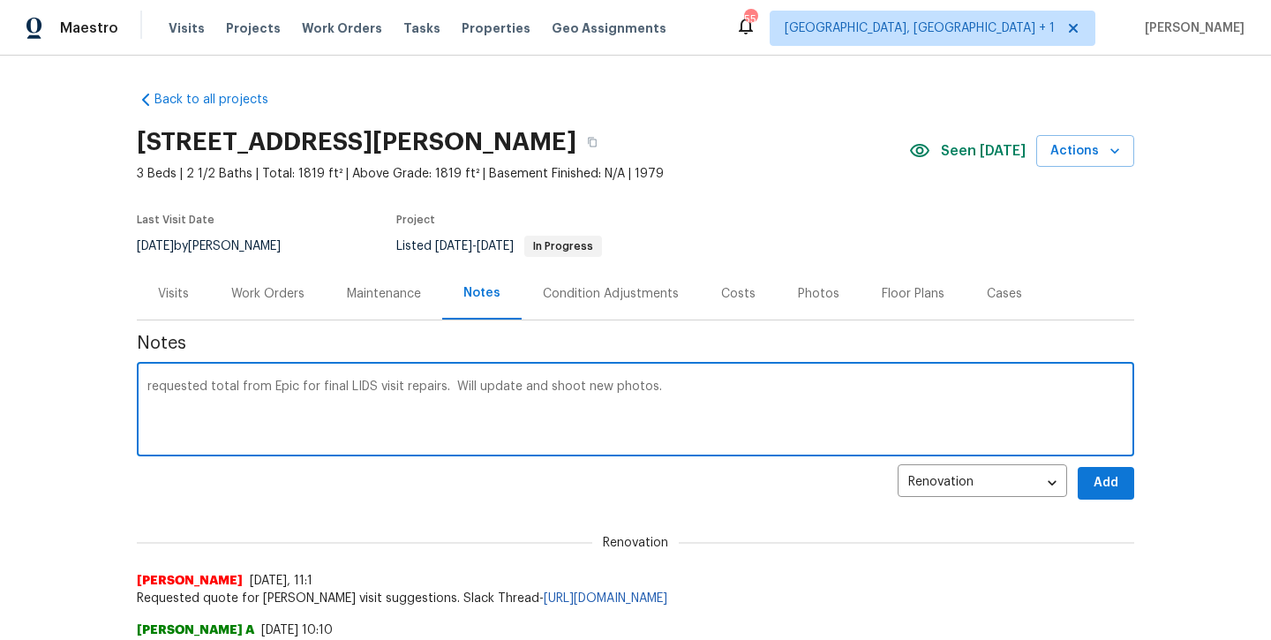
type textarea "requested total from Epic for final LIDS visit repairs. Will update and shoot n…"
click at [1117, 484] on span "Add" at bounding box center [1106, 483] width 28 height 22
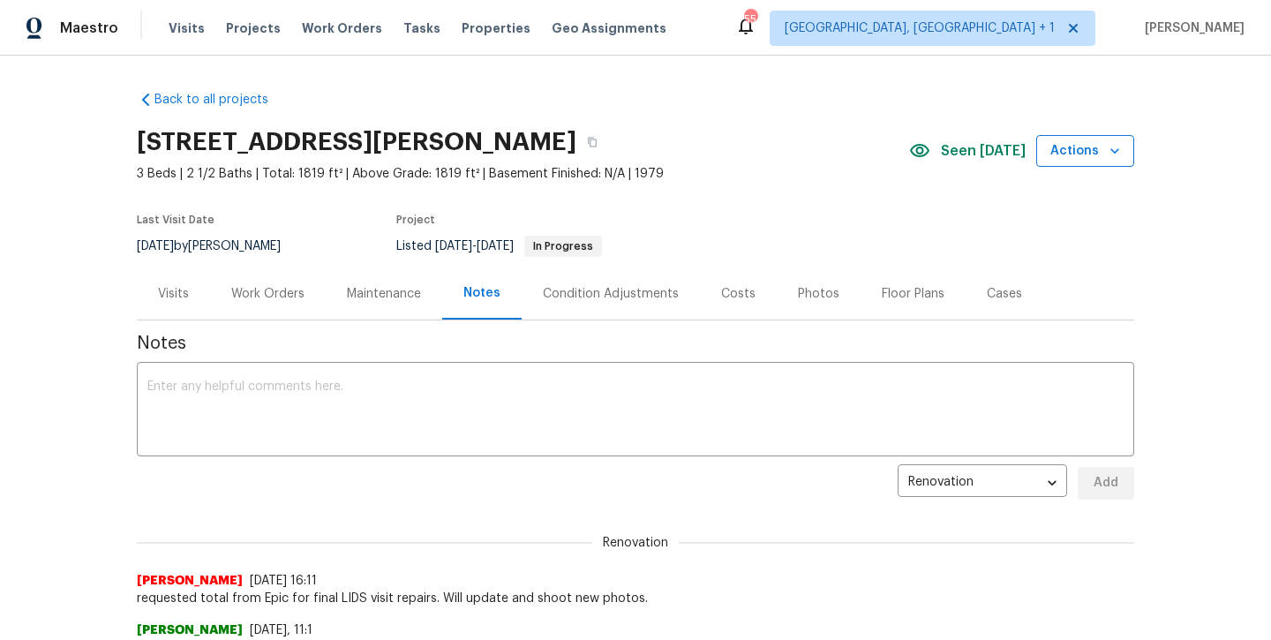
click at [1099, 160] on span "Actions" at bounding box center [1085, 151] width 70 height 22
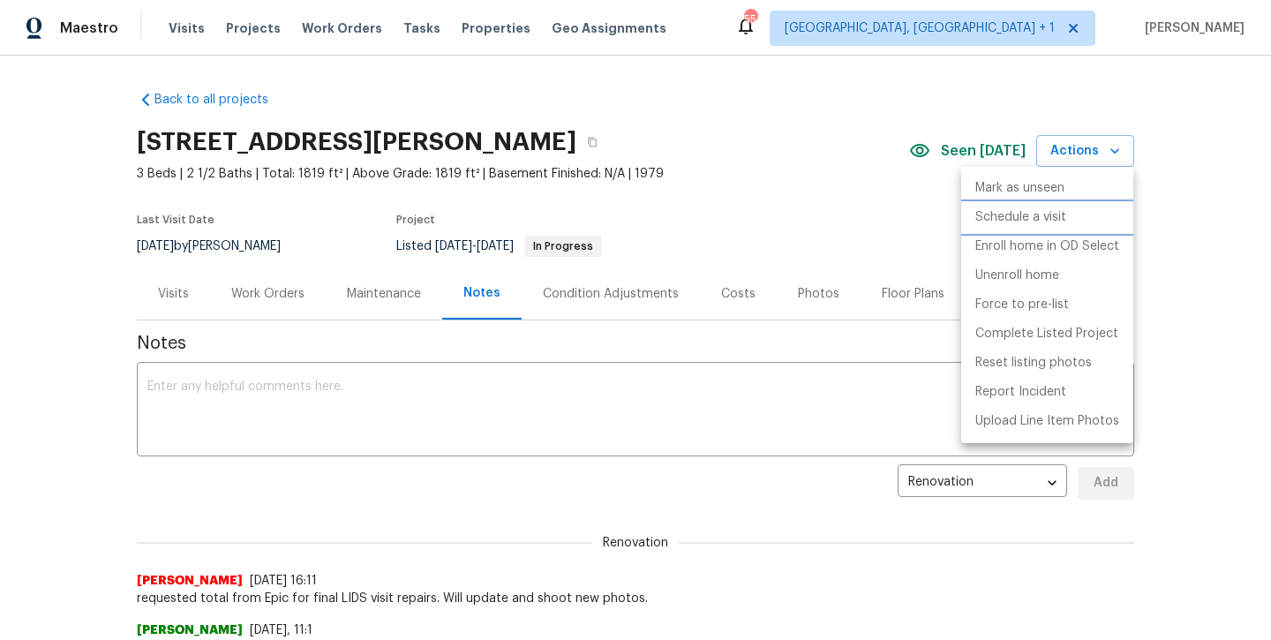
click at [1034, 215] on p "Schedule a visit" at bounding box center [1020, 217] width 91 height 19
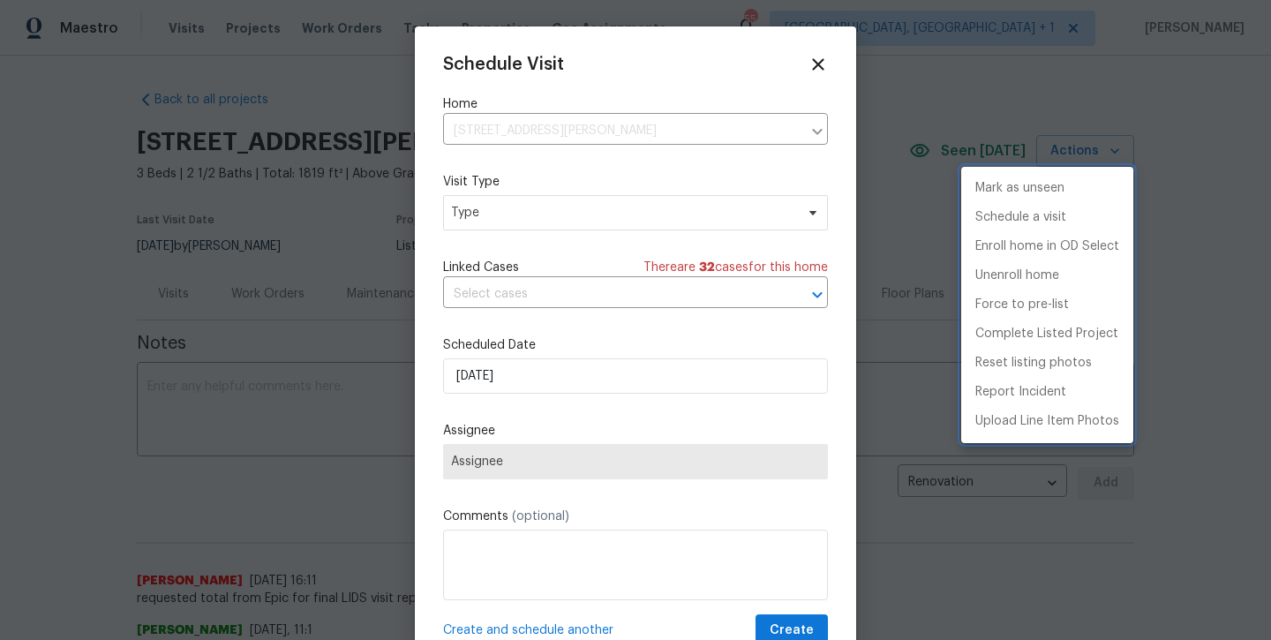
click at [679, 222] on div at bounding box center [635, 320] width 1271 height 640
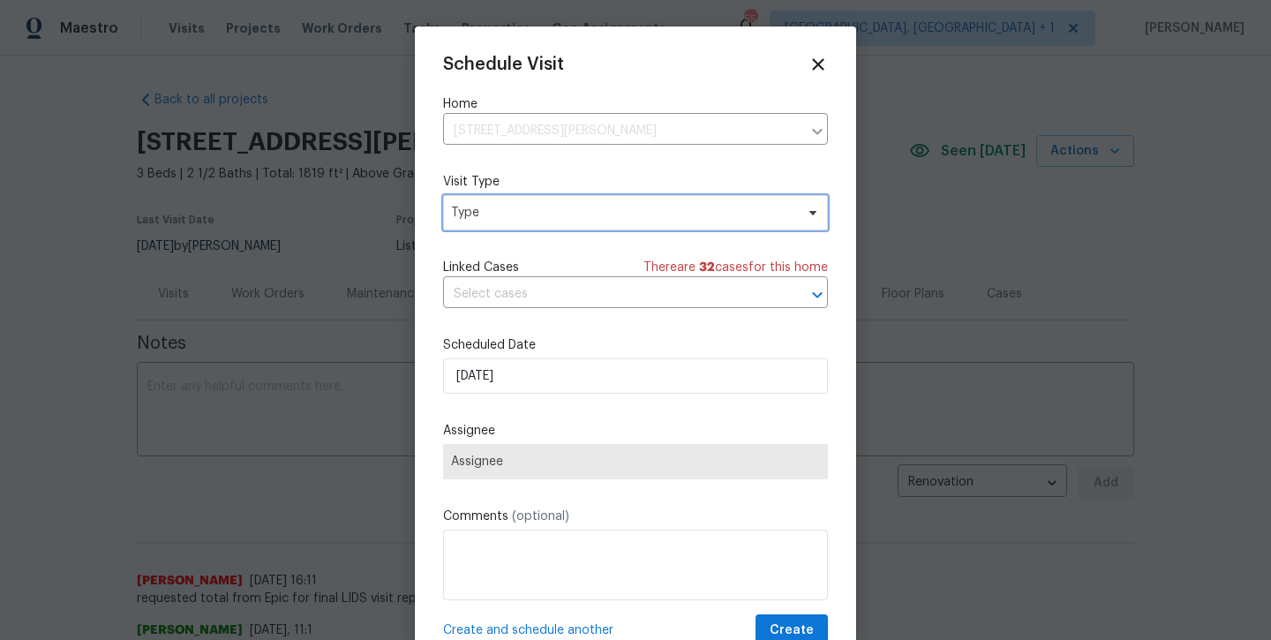
click at [666, 210] on span "Type" at bounding box center [622, 213] width 343 height 18
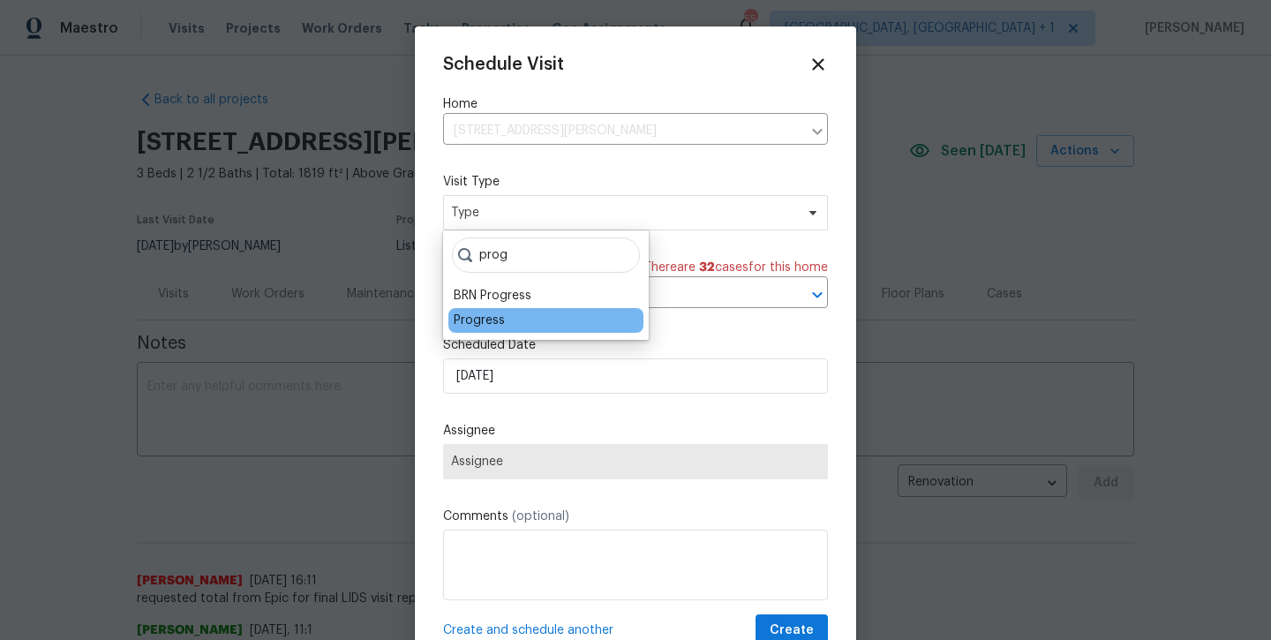
type input "prog"
click at [471, 323] on div "Progress" at bounding box center [479, 321] width 51 height 18
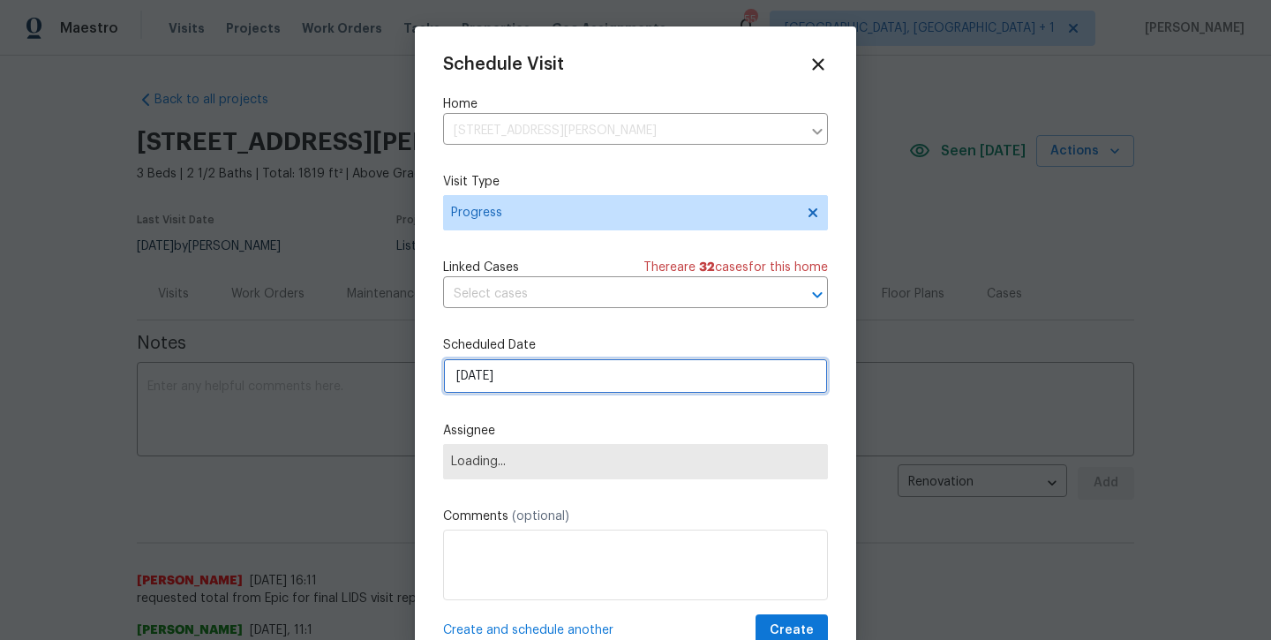
click at [483, 386] on input "[DATE]" at bounding box center [635, 375] width 385 height 35
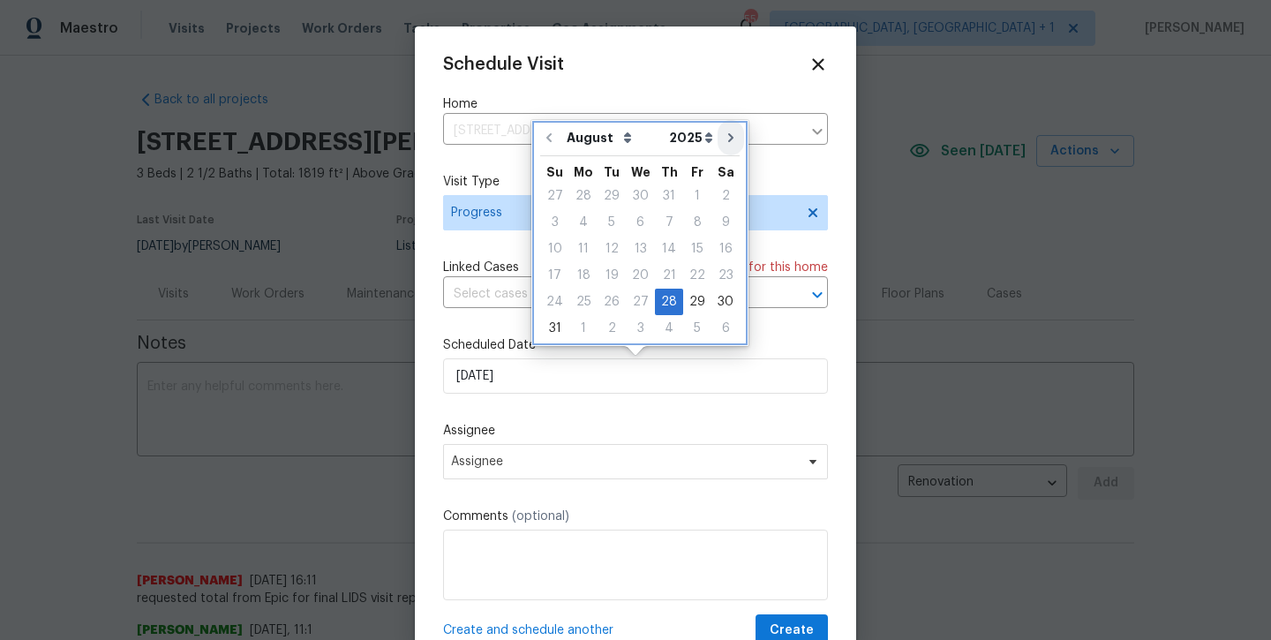
click at [725, 144] on icon "Go to next month" at bounding box center [731, 138] width 14 height 14
type input "9/28/2025"
select select "8"
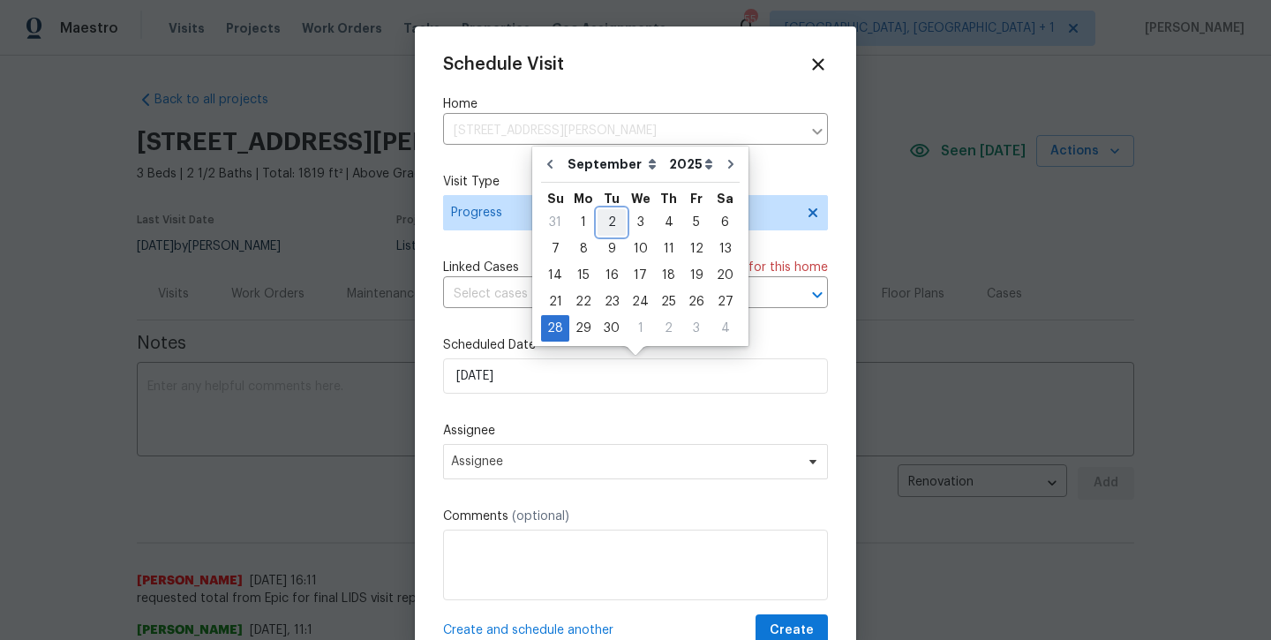
click at [608, 220] on div "2" at bounding box center [611, 222] width 28 height 25
type input "9/2/2025"
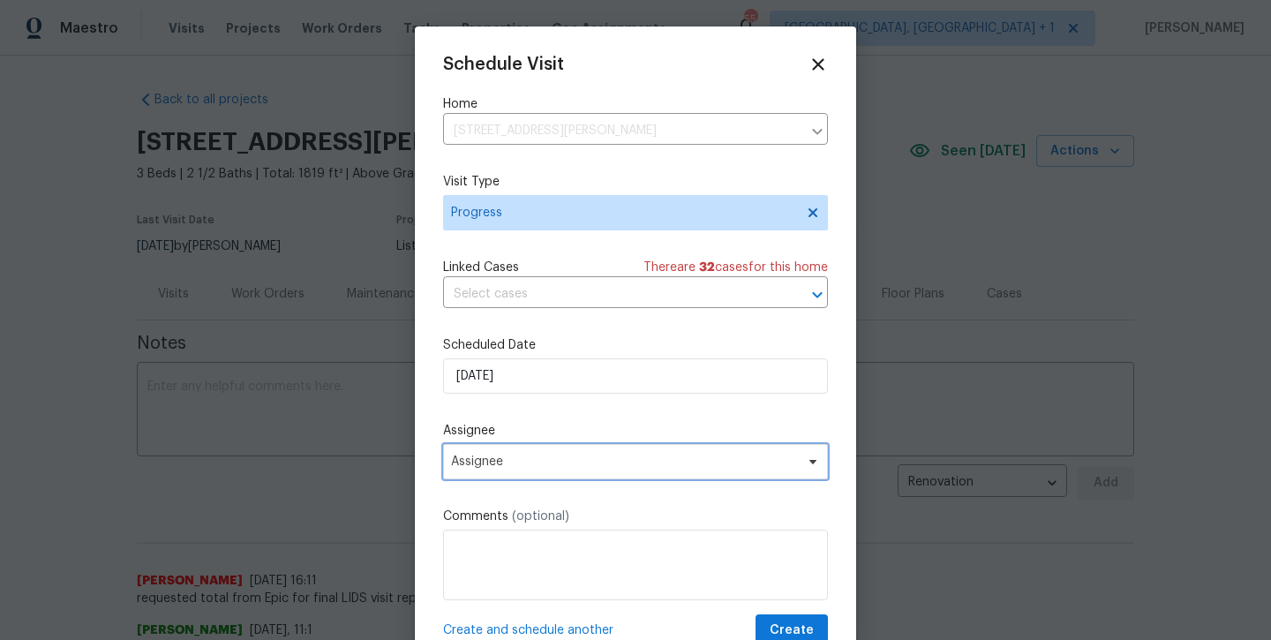
click at [560, 475] on span "Assignee" at bounding box center [635, 461] width 385 height 35
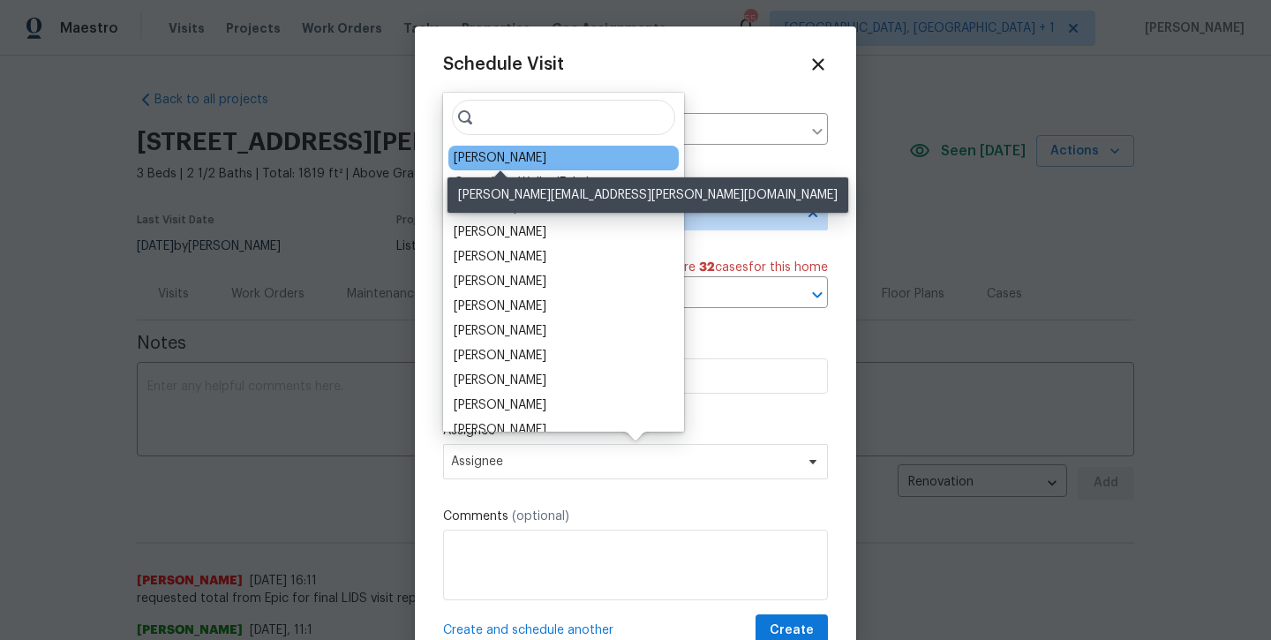
click at [483, 162] on div "[PERSON_NAME]" at bounding box center [500, 158] width 93 height 18
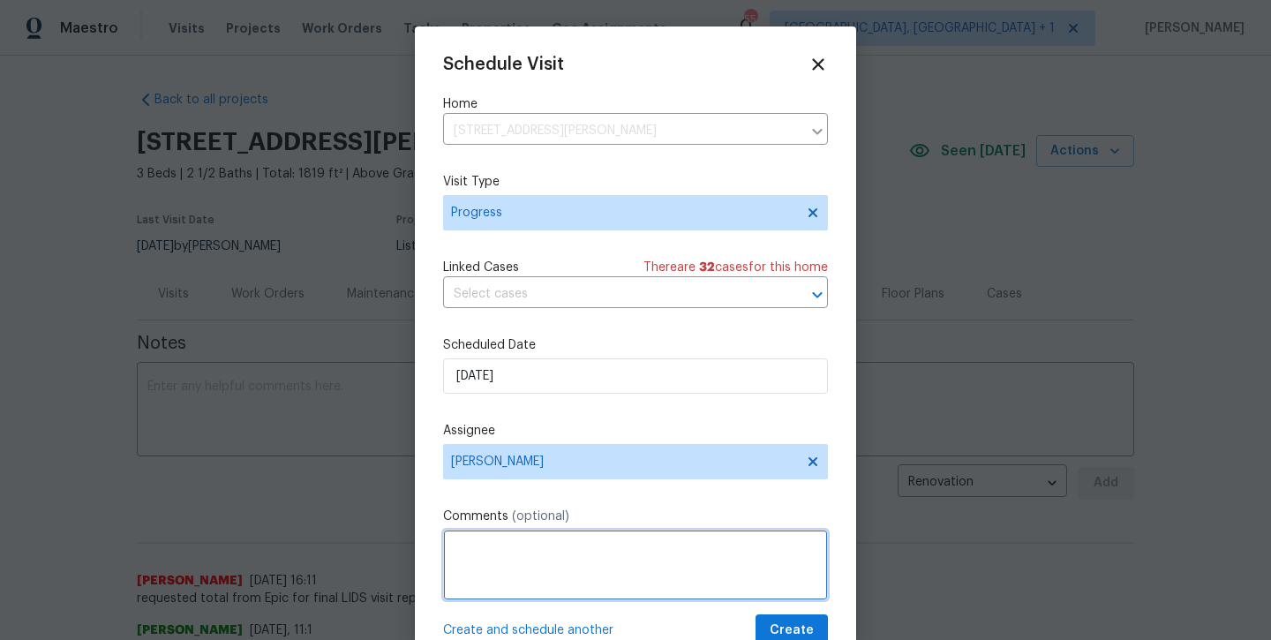
click at [514, 542] on textarea at bounding box center [635, 565] width 385 height 71
type textarea "Shoot new listing photos."
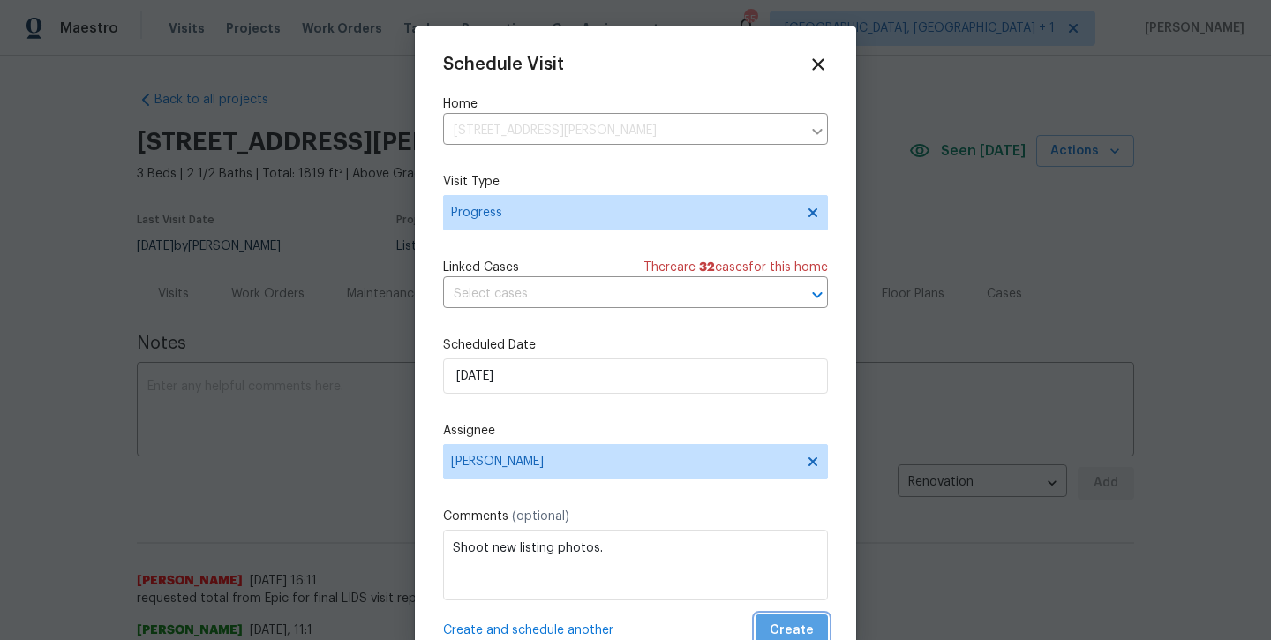
click at [793, 625] on span "Create" at bounding box center [792, 631] width 44 height 22
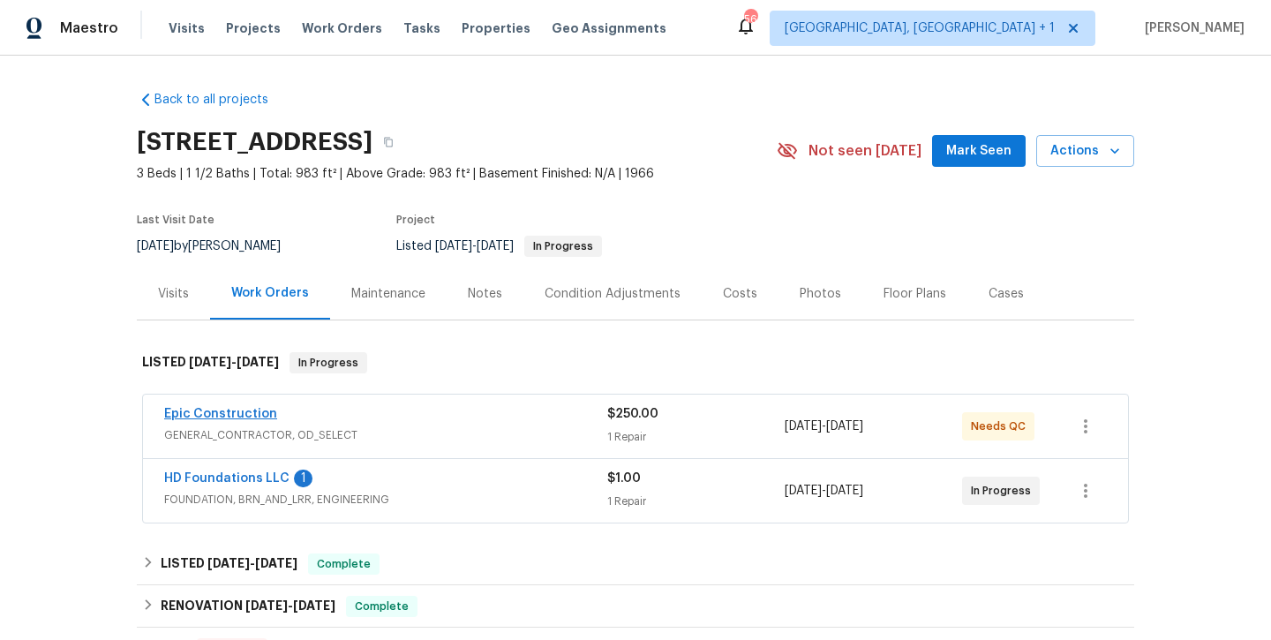
click at [205, 410] on link "Epic Construction" at bounding box center [220, 414] width 113 height 12
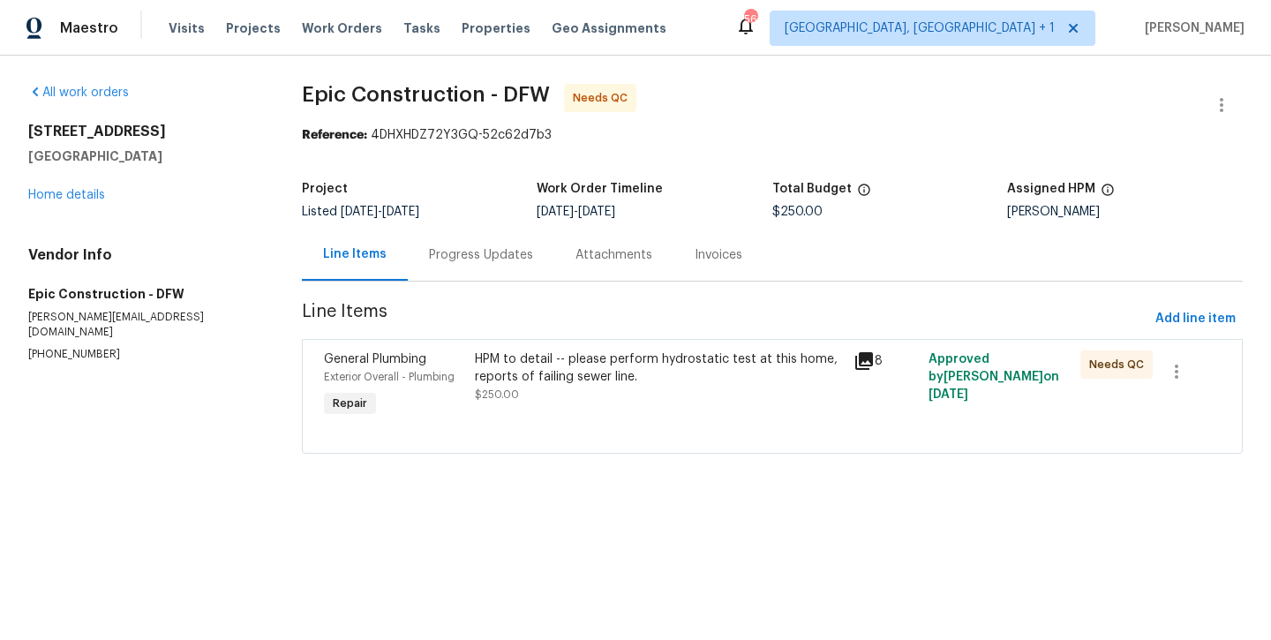
click at [432, 263] on div "Progress Updates" at bounding box center [481, 255] width 104 height 18
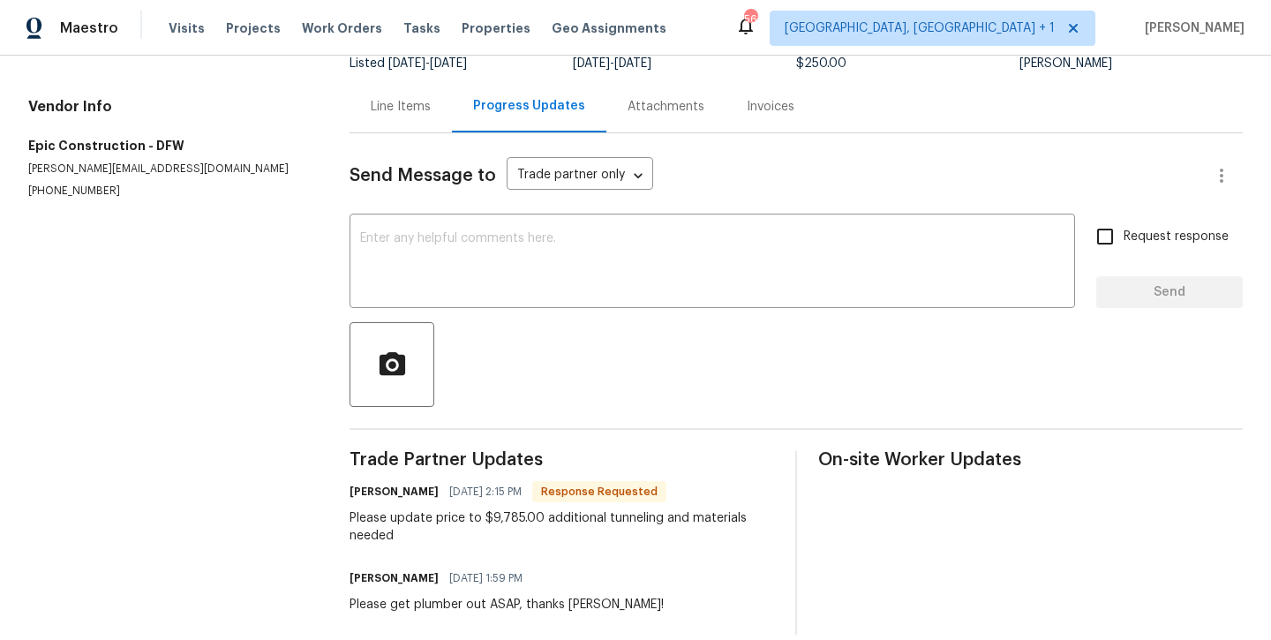
scroll to position [147, 0]
click at [430, 275] on textarea at bounding box center [712, 265] width 704 height 62
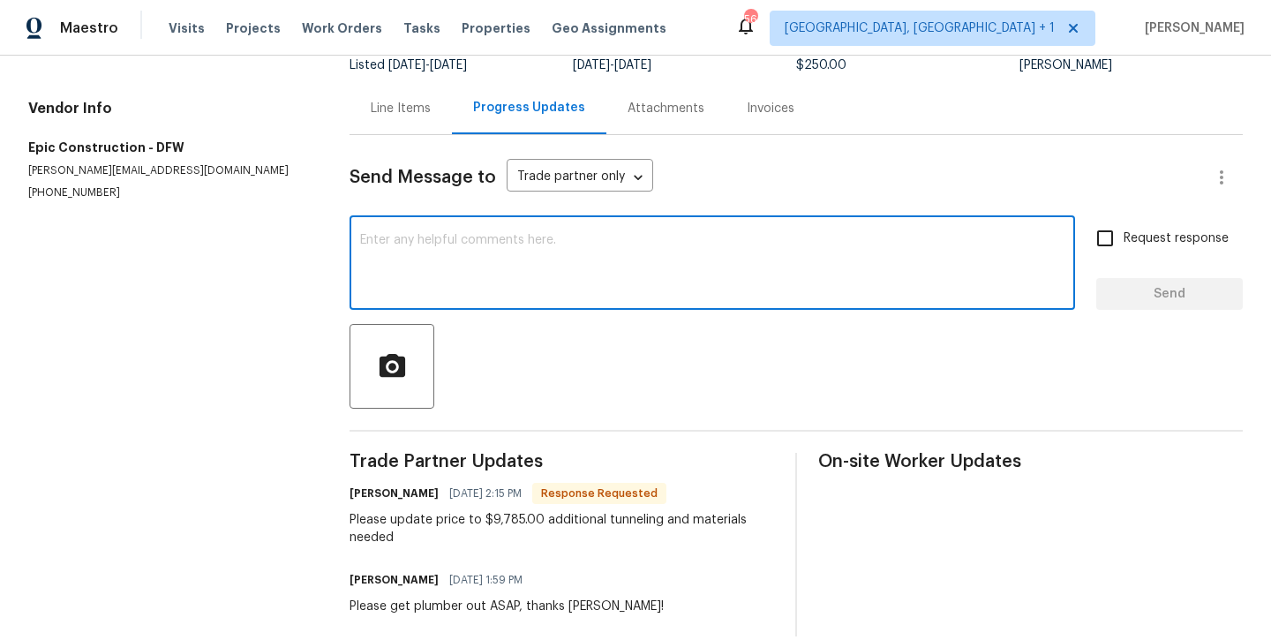
click at [406, 250] on textarea at bounding box center [712, 265] width 704 height 62
click at [402, 104] on div "Line Items" at bounding box center [401, 109] width 60 height 18
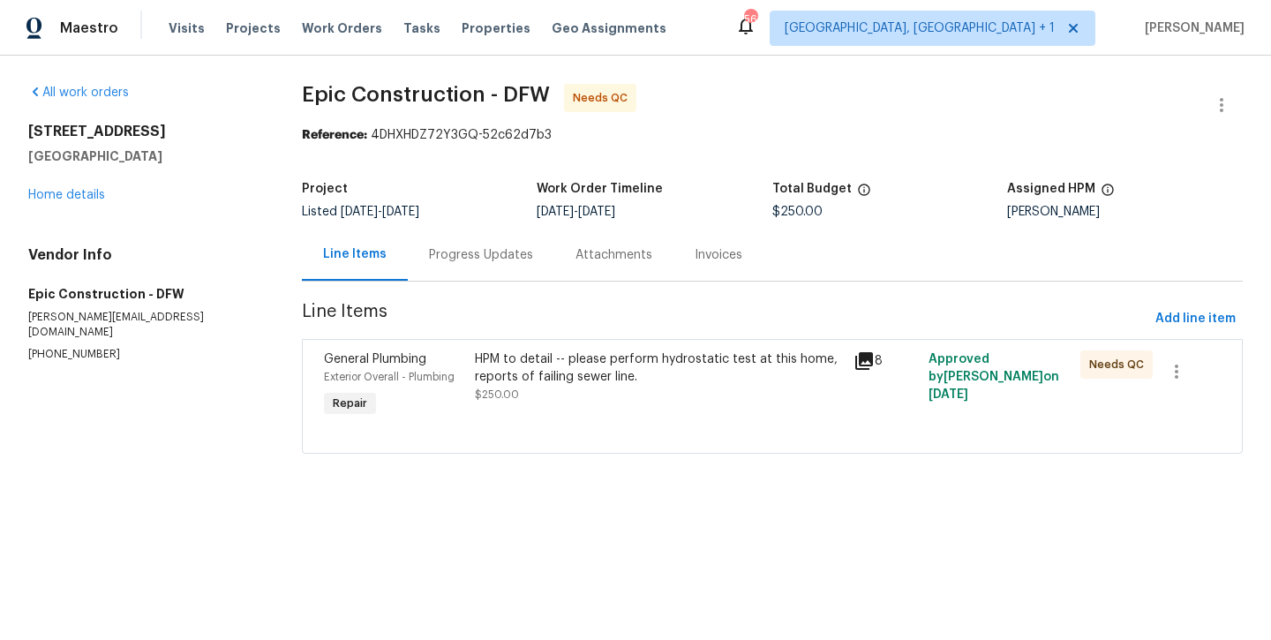
click at [483, 362] on div "HPM to detail -- please perform hydrostatic test at this home, reports of faili…" at bounding box center [658, 367] width 367 height 35
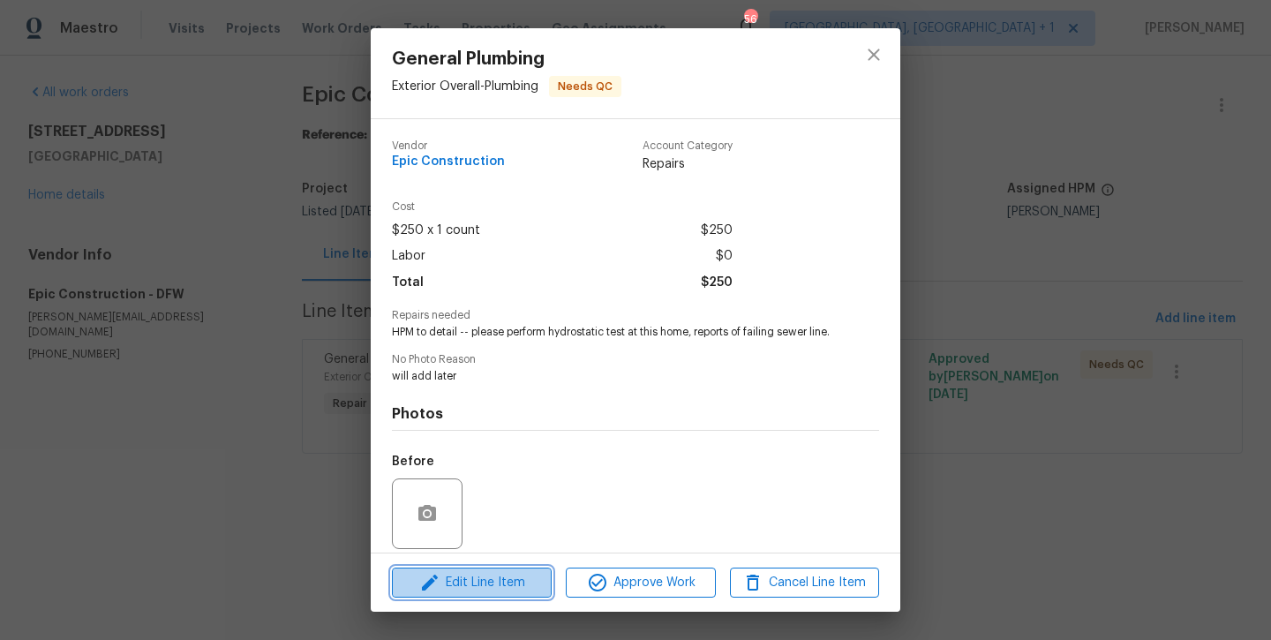
click at [507, 584] on span "Edit Line Item" at bounding box center [471, 583] width 149 height 22
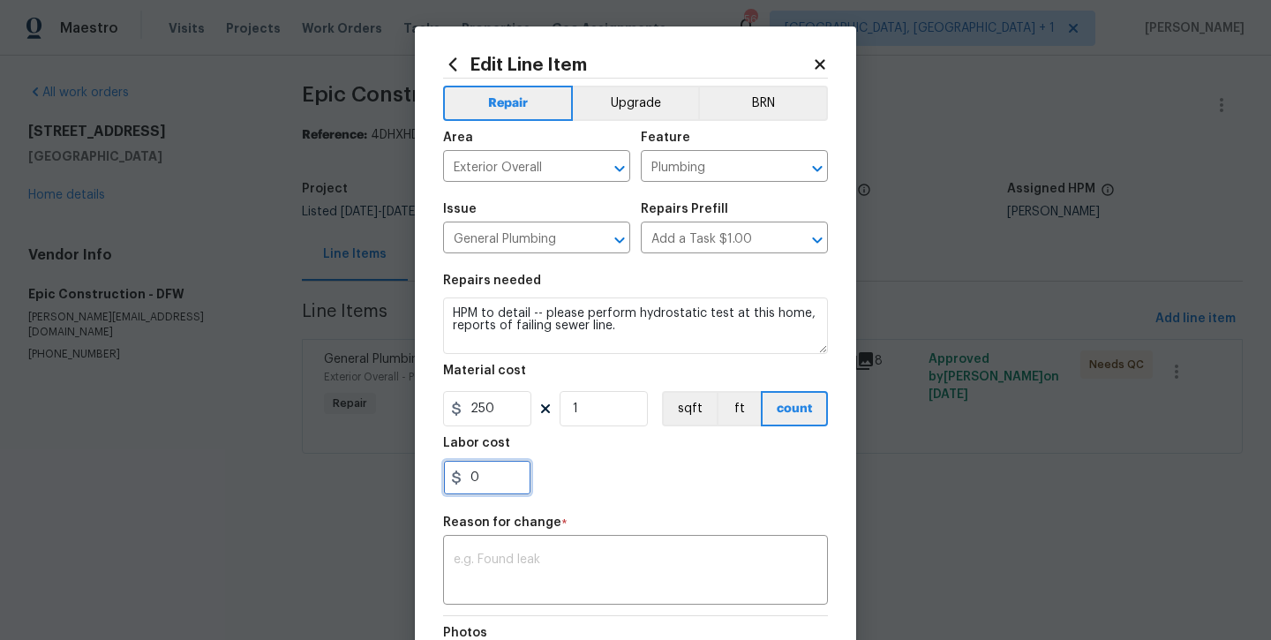
click at [500, 482] on input "0" at bounding box center [487, 477] width 88 height 35
click at [513, 403] on input "250" at bounding box center [487, 408] width 88 height 35
type input "9785"
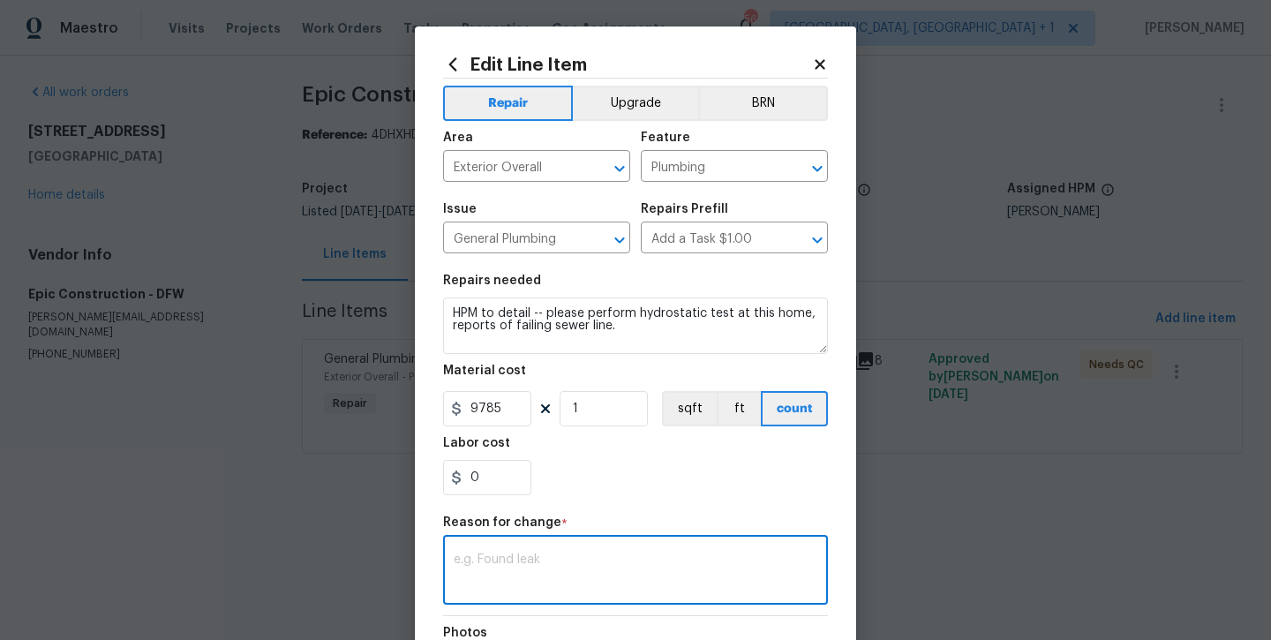
click at [542, 563] on textarea at bounding box center [636, 571] width 364 height 37
click at [935, 467] on body "Maestro Visits Projects Work Orders Tasks Properties Geo Assignments 56 Albuque…" at bounding box center [635, 251] width 1271 height 503
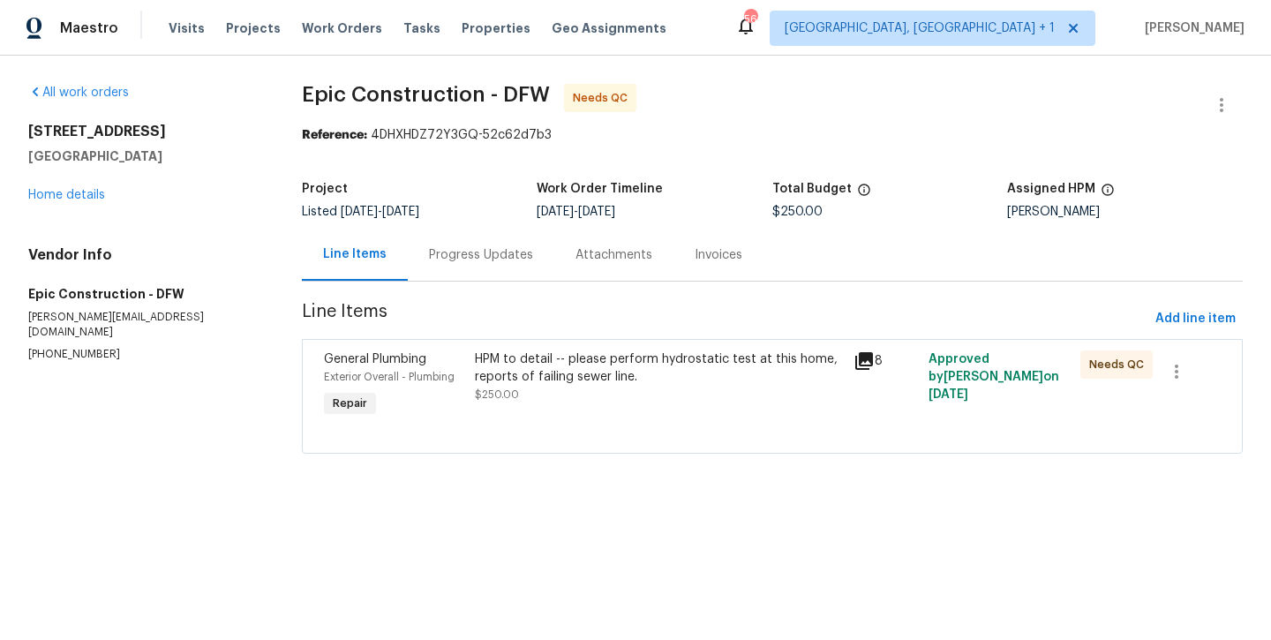
click at [489, 272] on div "Progress Updates" at bounding box center [481, 255] width 147 height 52
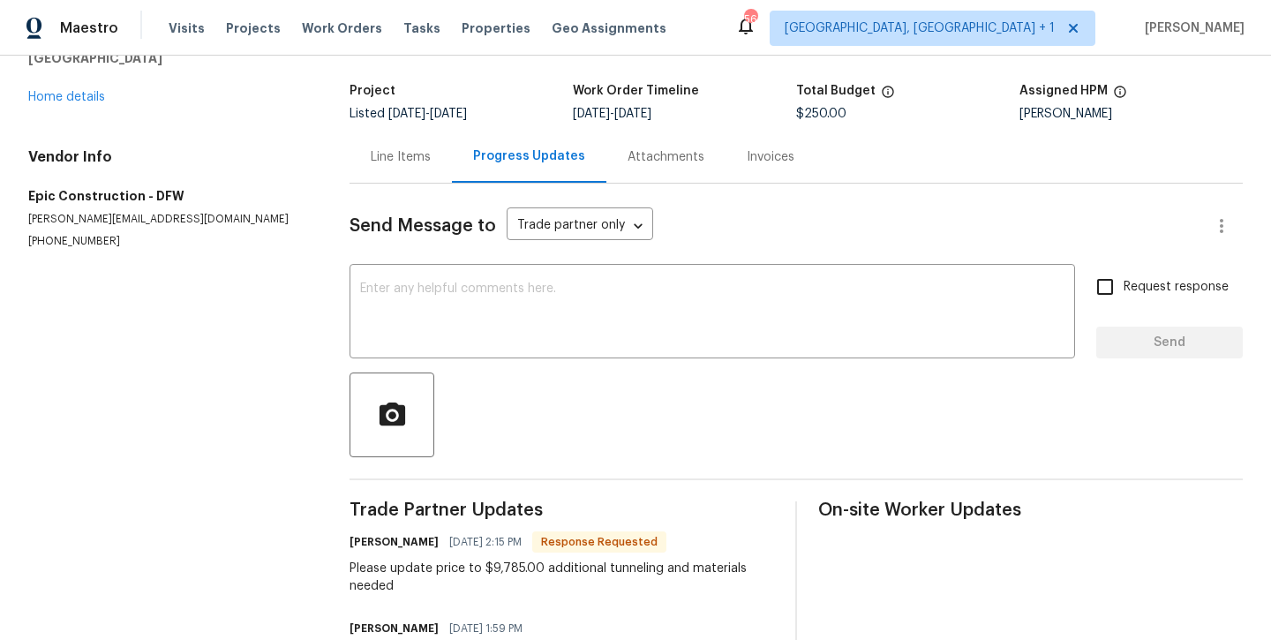
scroll to position [169, 0]
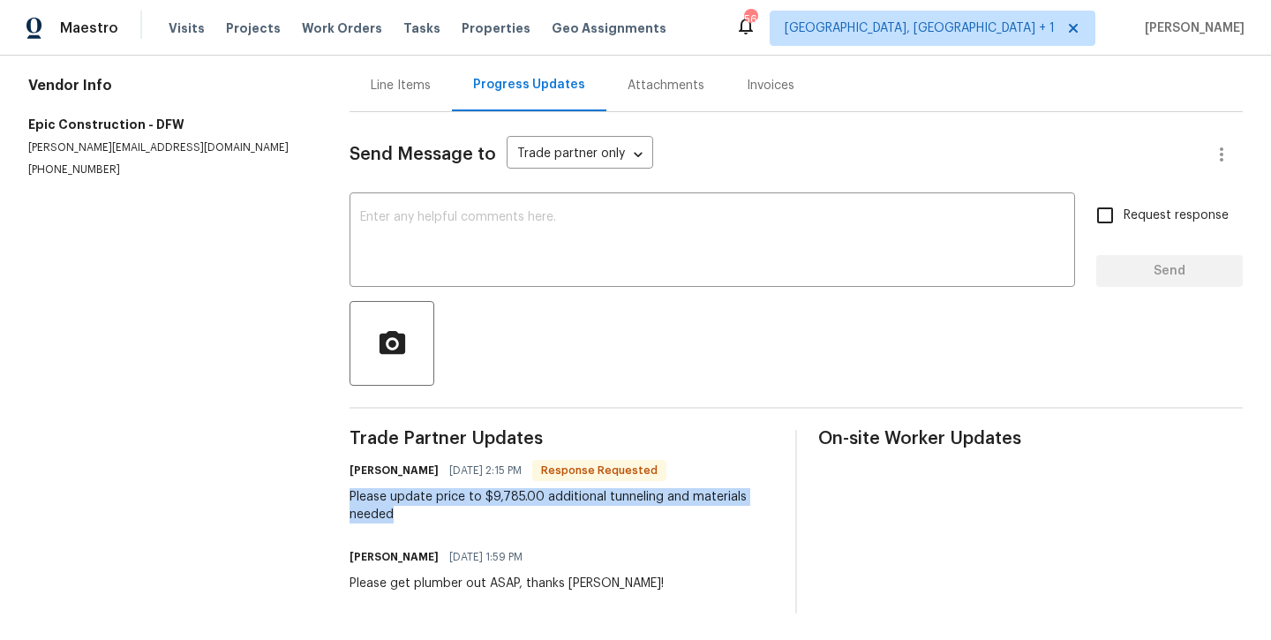
drag, startPoint x: 402, startPoint y: 522, endPoint x: 347, endPoint y: 495, distance: 61.6
click at [347, 495] on div "All work orders 720 Tanglewood Dr Hurst, TX 76053 Home details Vendor Info Epic…" at bounding box center [635, 263] width 1271 height 755
copy div "Please update price to $9,785.00 additional tunneling and materials needed"
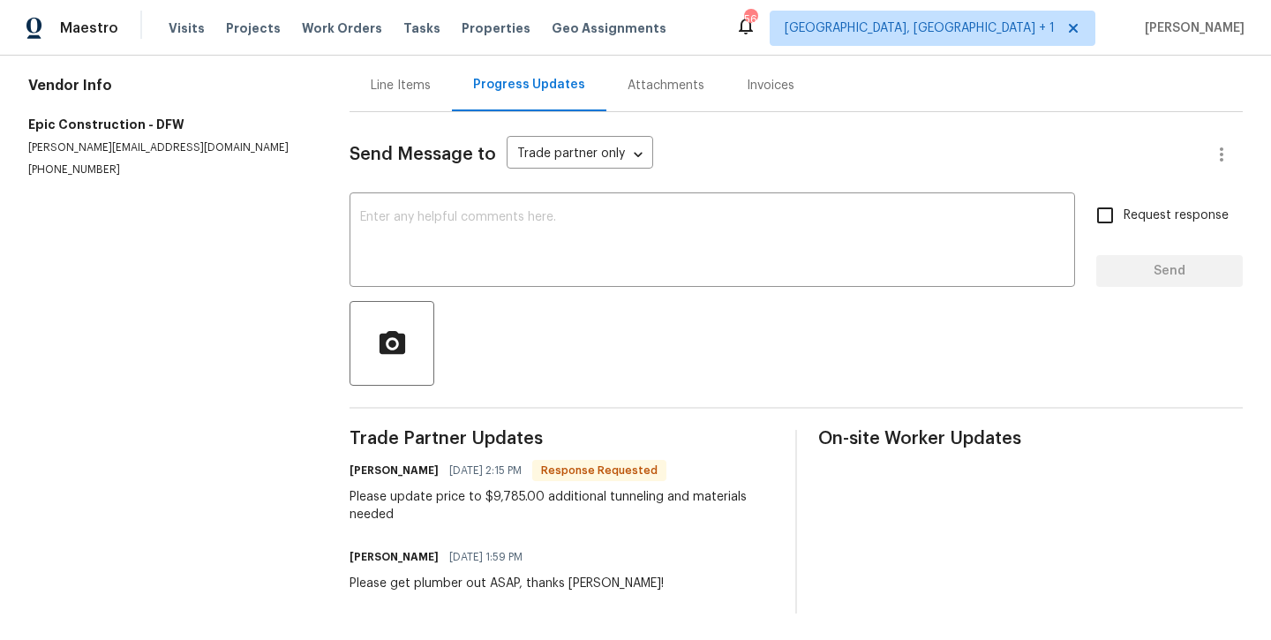
click at [418, 77] on div "Line Items" at bounding box center [401, 86] width 60 height 18
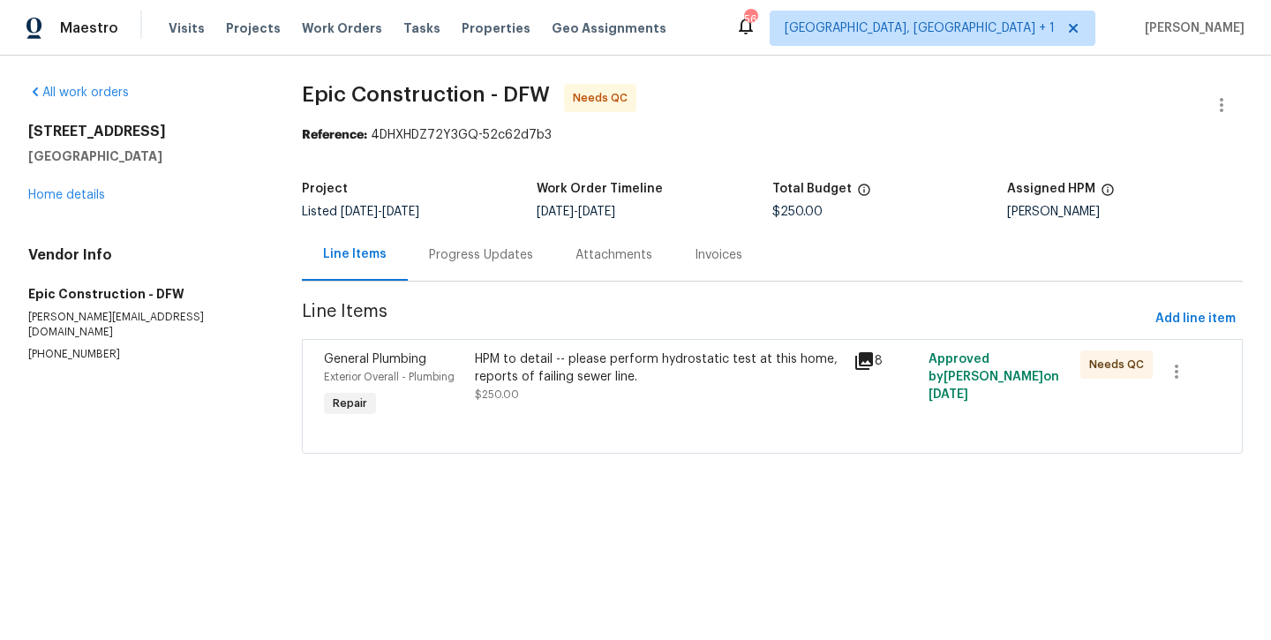
click at [506, 392] on span "$250.00" at bounding box center [497, 394] width 44 height 11
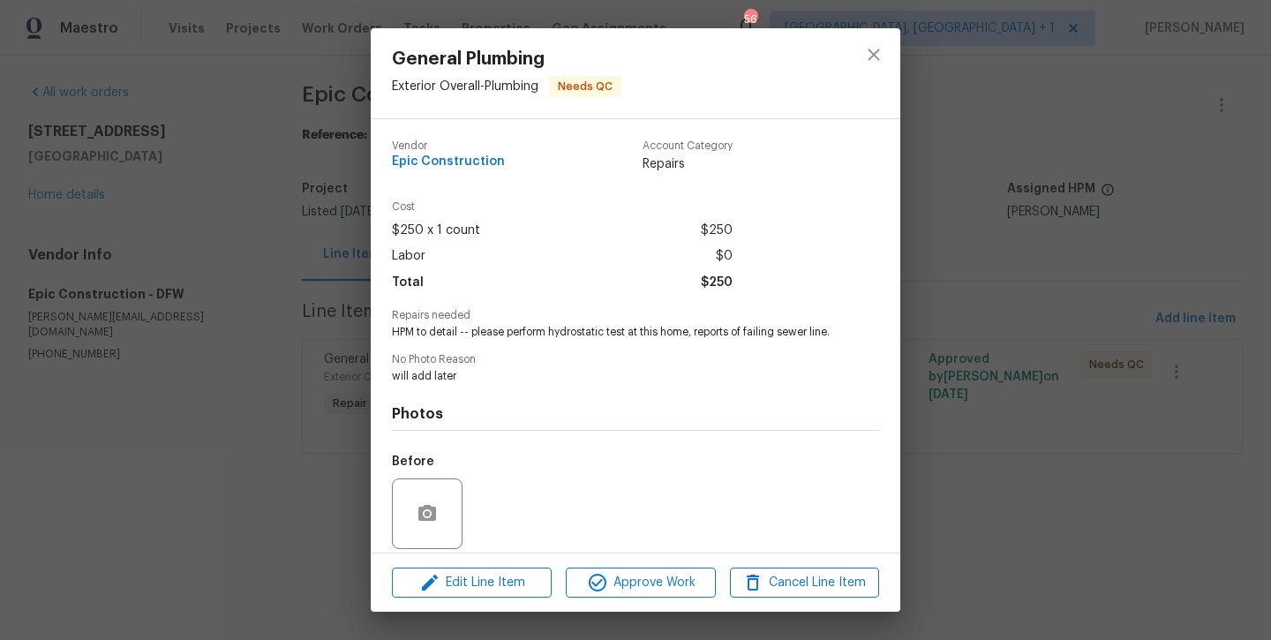
click at [466, 610] on div "Edit Line Item Approve Work Cancel Line Item" at bounding box center [636, 582] width 530 height 59
click at [465, 577] on span "Edit Line Item" at bounding box center [471, 583] width 149 height 22
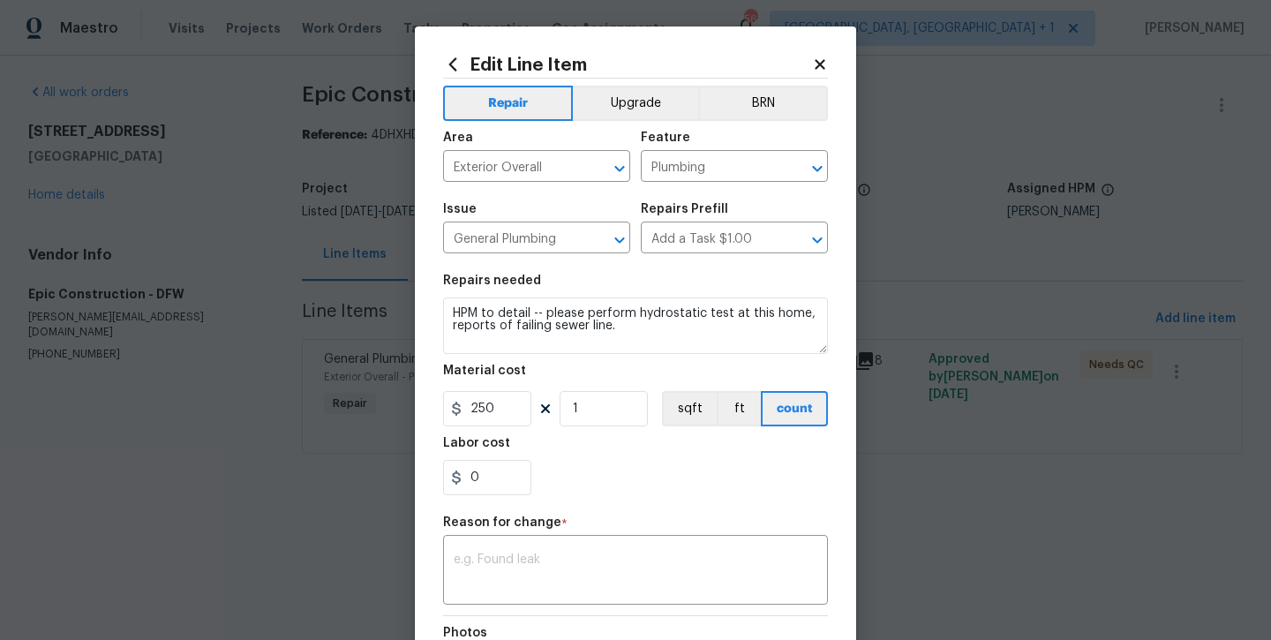
click at [522, 609] on div "Repair Upgrade BRN Area Exterior Overall ​ Feature Plumbing ​ Issue General Plu…" at bounding box center [635, 430] width 385 height 703
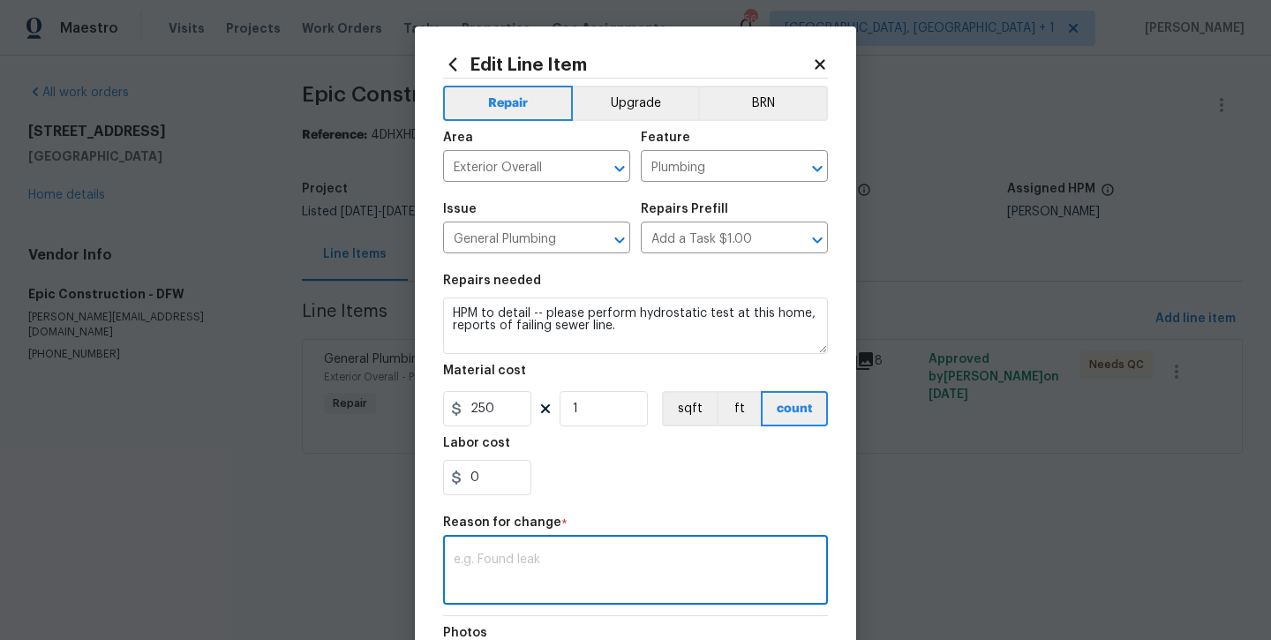
click at [519, 575] on textarea at bounding box center [636, 571] width 364 height 37
paste textarea "Please update price to $9,785.00 additional tunneling and materials needed"
type textarea "Please update price to $9,785.00 additional tunneling and materials needed"
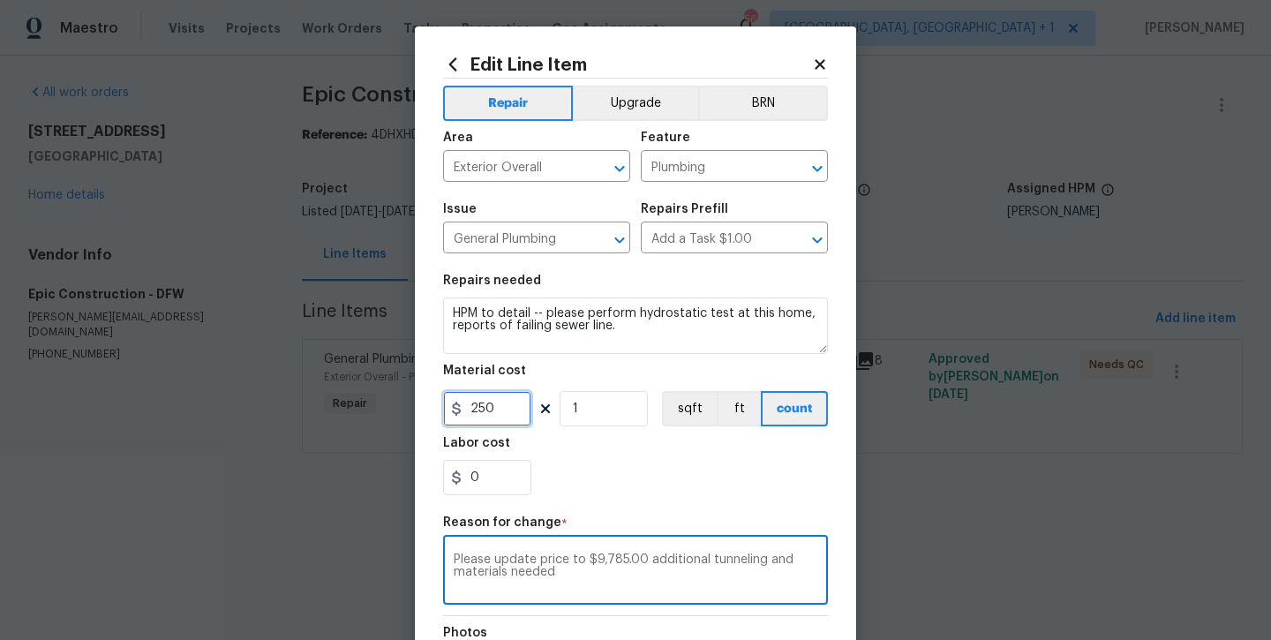
click at [484, 409] on input "250" at bounding box center [487, 408] width 88 height 35
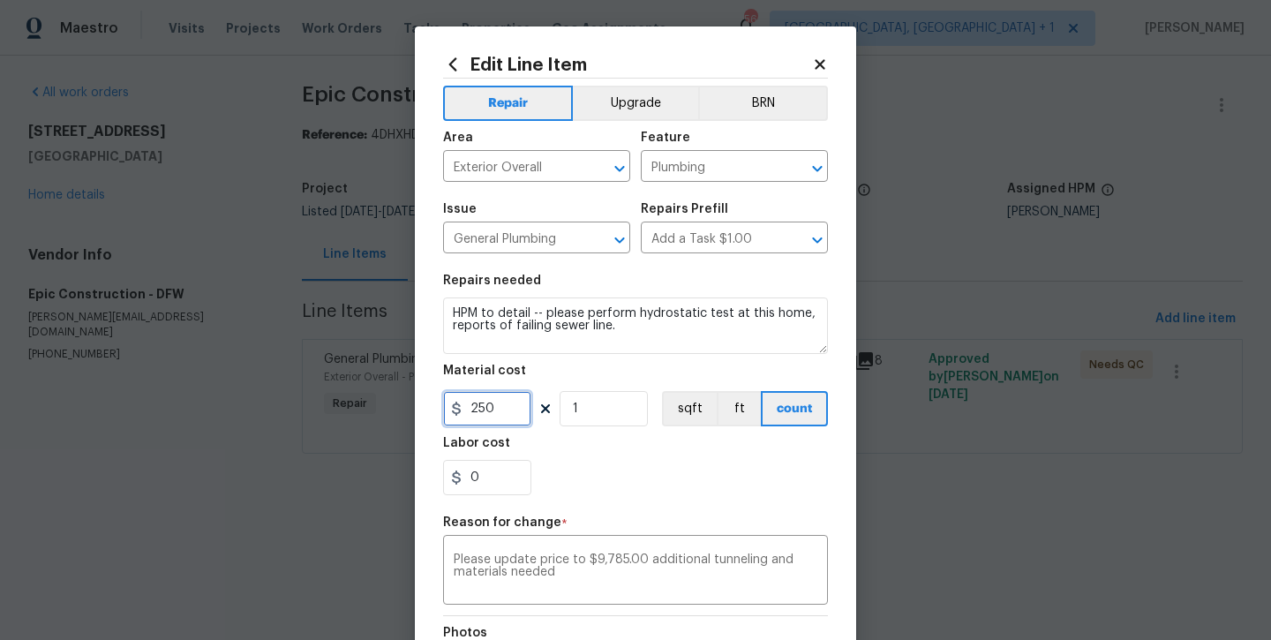
click at [484, 409] on input "250" at bounding box center [487, 408] width 88 height 35
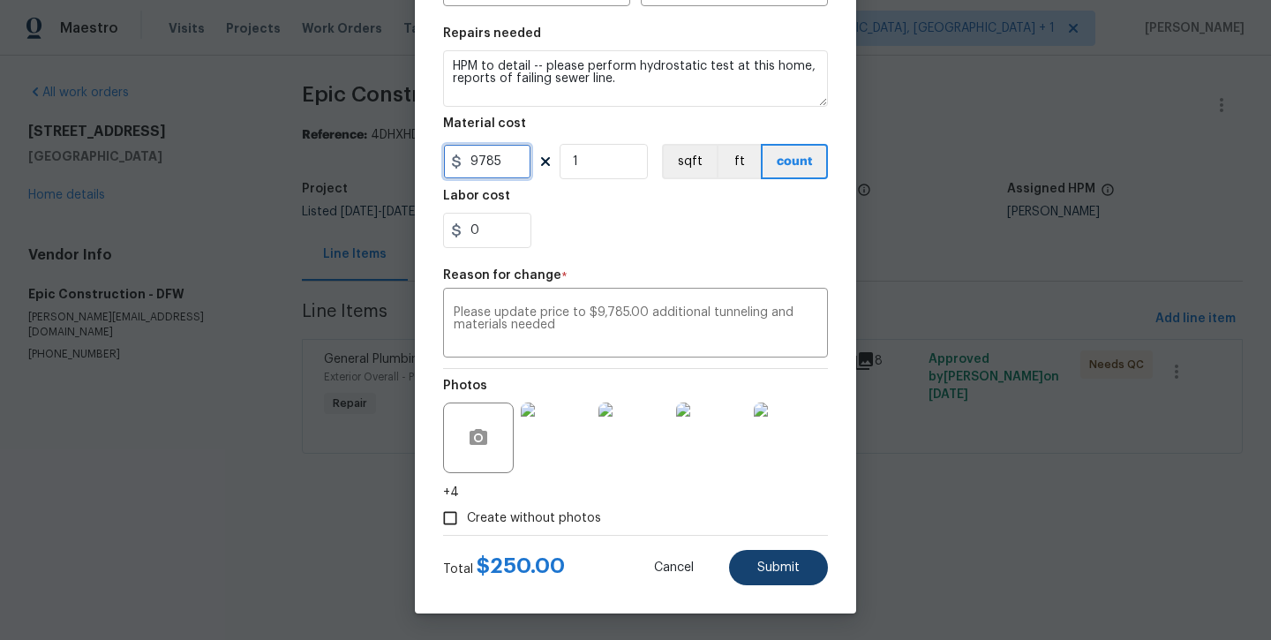
scroll to position [247, 0]
type input "9785"
click at [738, 555] on button "Submit" at bounding box center [778, 567] width 99 height 35
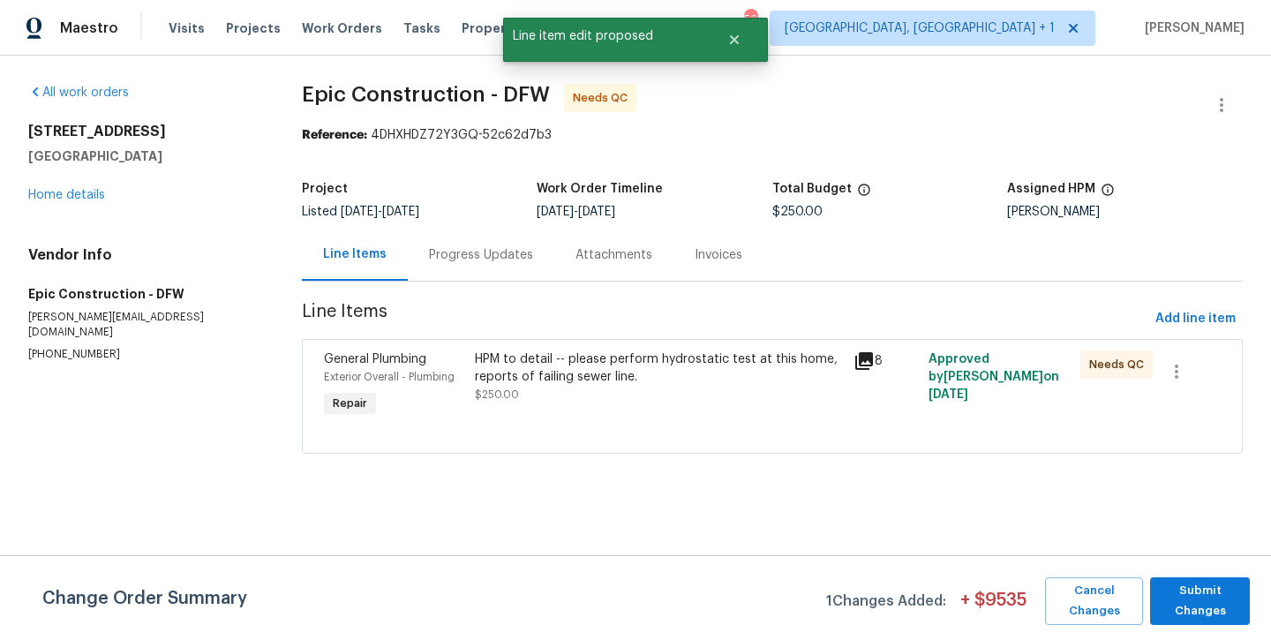
scroll to position [0, 0]
click at [1193, 598] on span "Submit Changes" at bounding box center [1200, 601] width 82 height 41
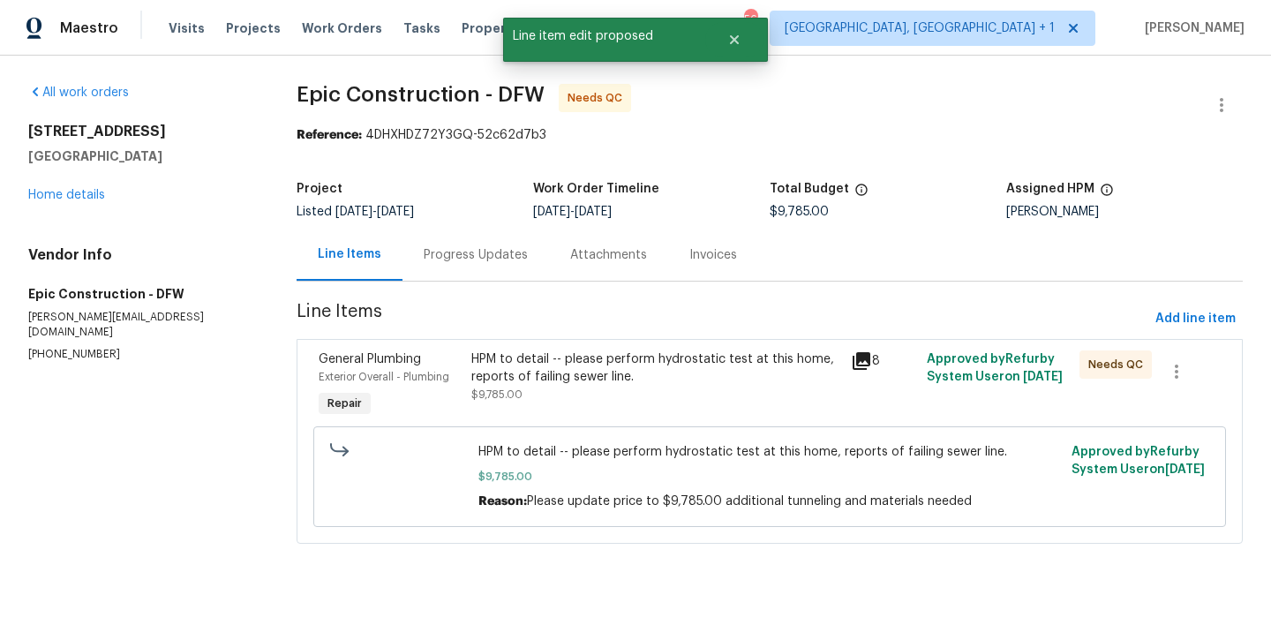
click at [571, 370] on div "HPM to detail -- please perform hydrostatic test at this home, reports of faili…" at bounding box center [656, 367] width 370 height 35
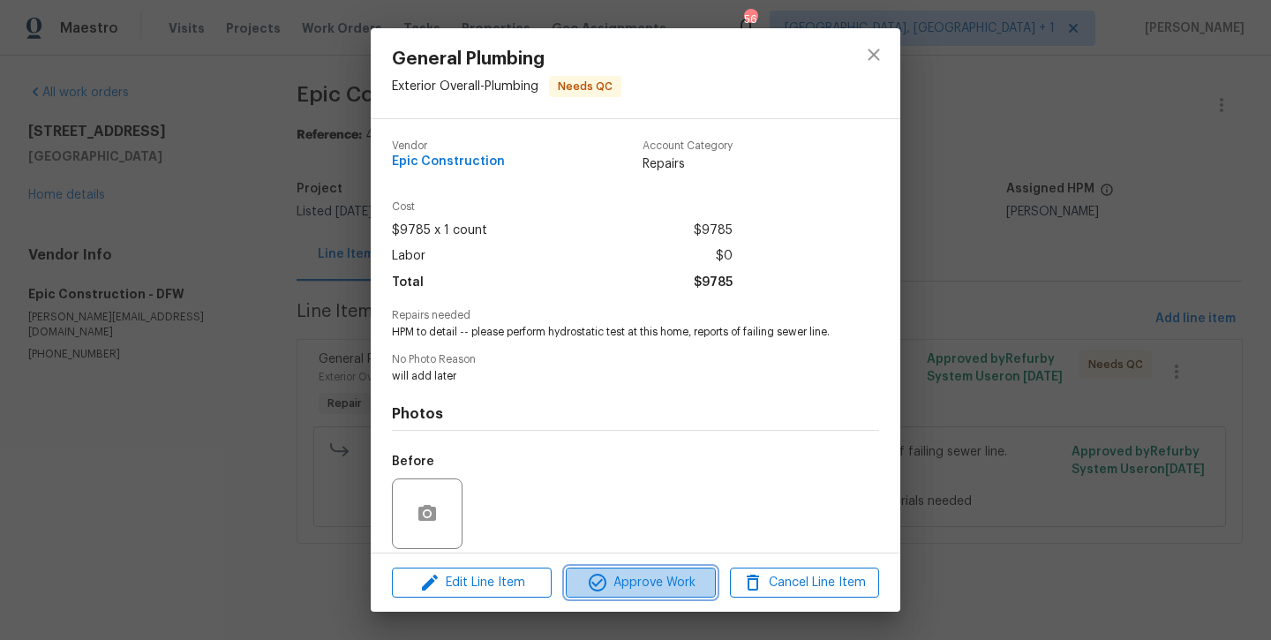
click at [637, 575] on span "Approve Work" at bounding box center [640, 583] width 139 height 22
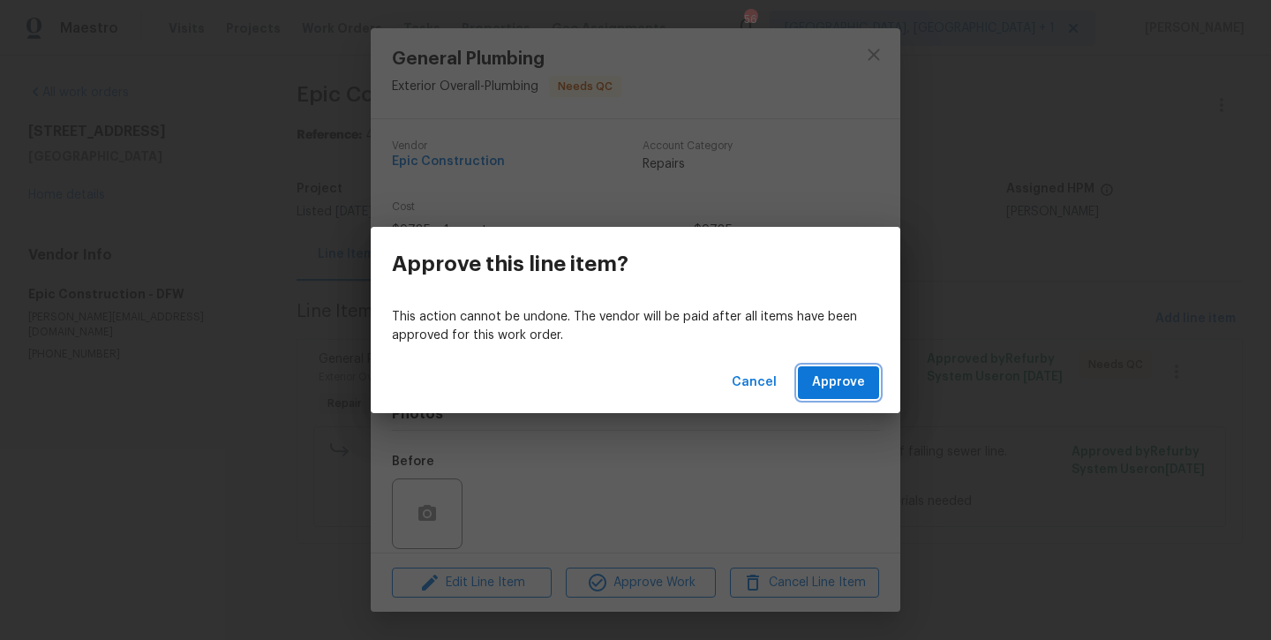
click at [846, 379] on span "Approve" at bounding box center [838, 383] width 53 height 22
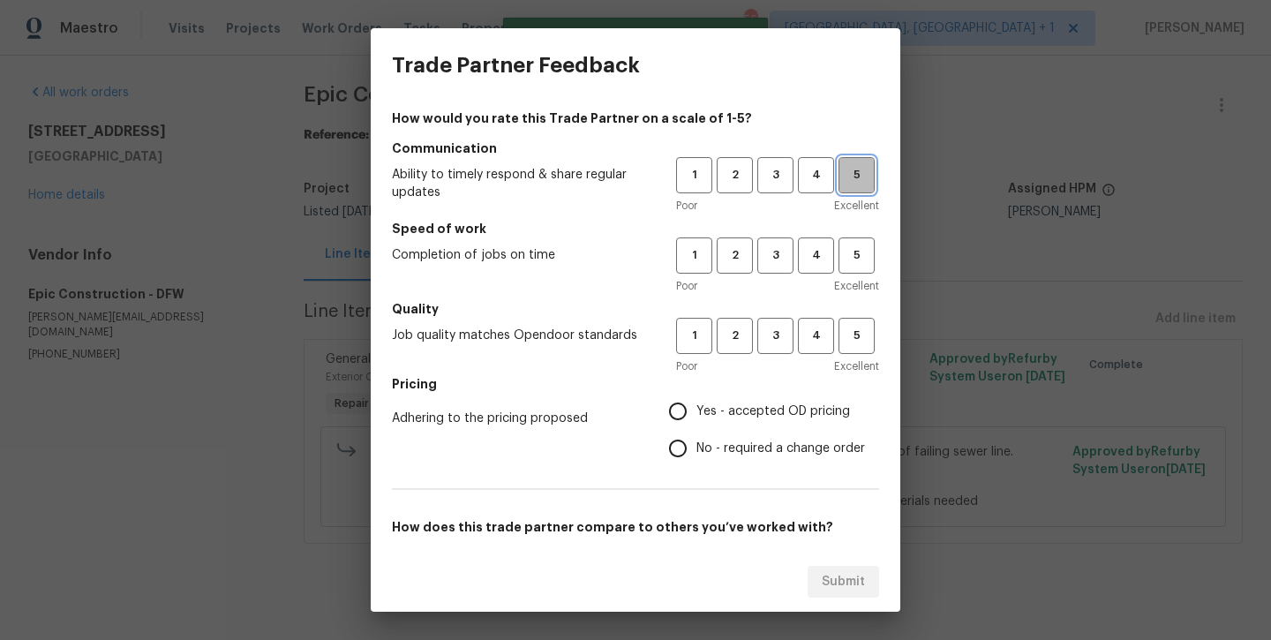
click at [853, 177] on span "5" at bounding box center [856, 175] width 33 height 20
click at [853, 245] on span "5" at bounding box center [856, 255] width 33 height 20
click at [853, 312] on h5 "Quality" at bounding box center [635, 309] width 487 height 18
click at [844, 349] on button "5" at bounding box center [856, 336] width 36 height 36
click at [742, 416] on span "Yes - accepted OD pricing" at bounding box center [773, 411] width 154 height 19
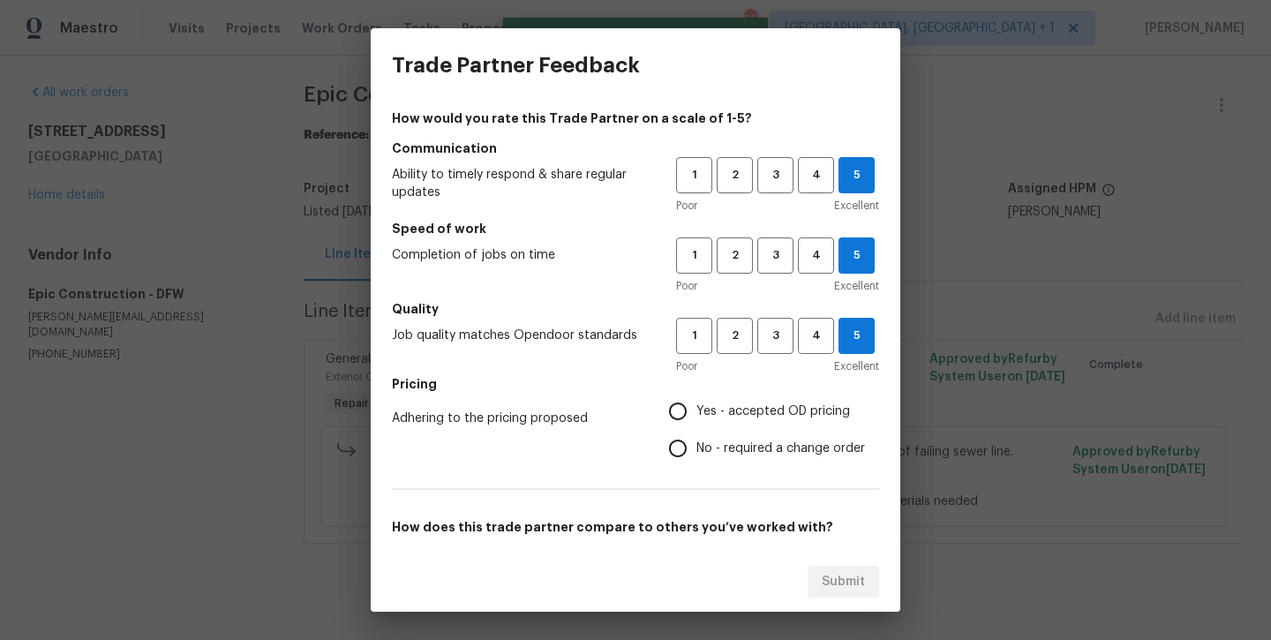
click at [696, 416] on input "Yes - accepted OD pricing" at bounding box center [677, 411] width 37 height 37
radio input "true"
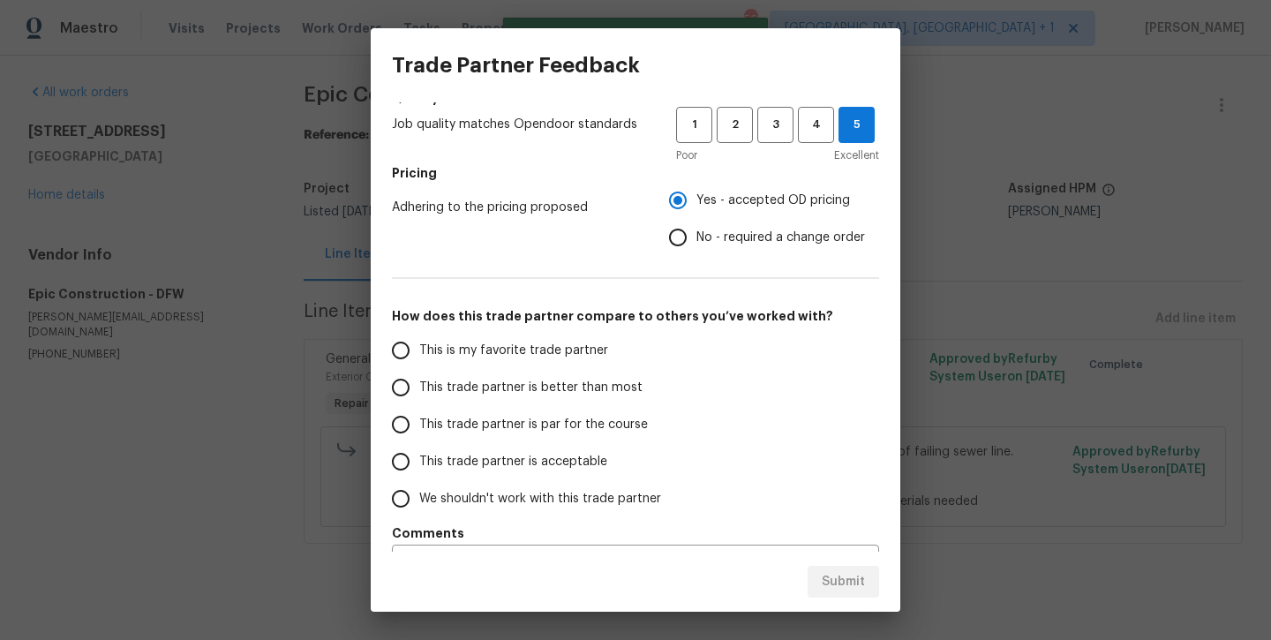
scroll to position [248, 0]
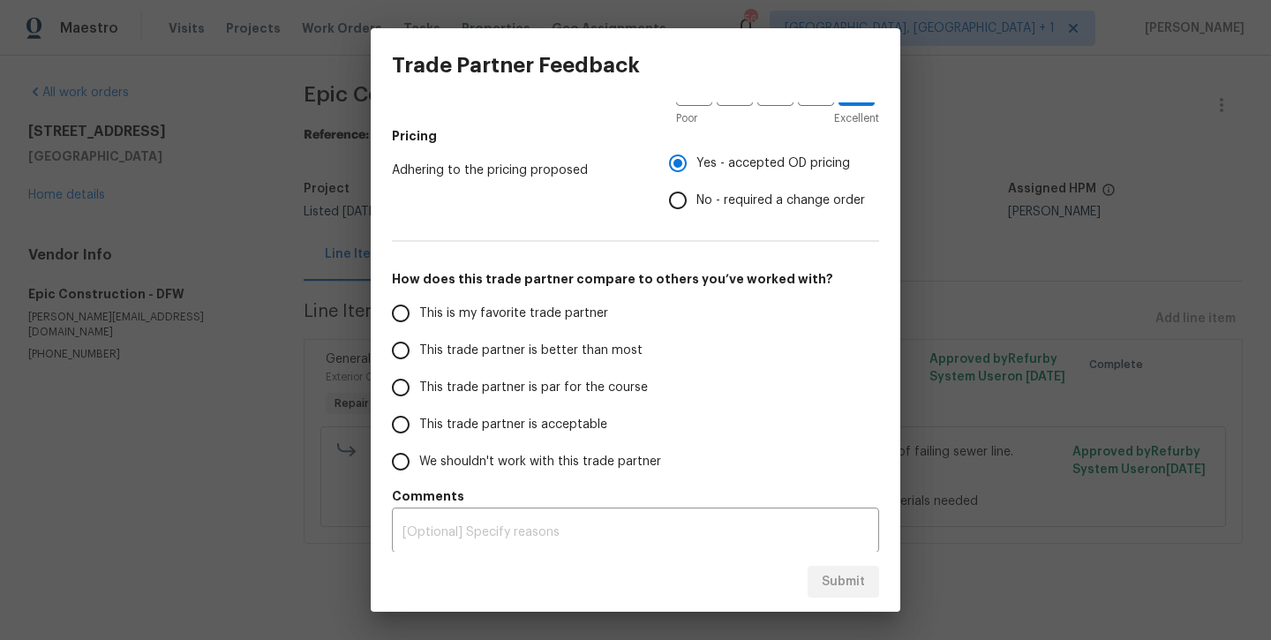
click at [502, 323] on label "This is my favorite trade partner" at bounding box center [521, 313] width 279 height 37
click at [419, 323] on input "This is my favorite trade partner" at bounding box center [400, 313] width 37 height 37
click at [849, 580] on span "Submit" at bounding box center [843, 582] width 43 height 22
radio input "true"
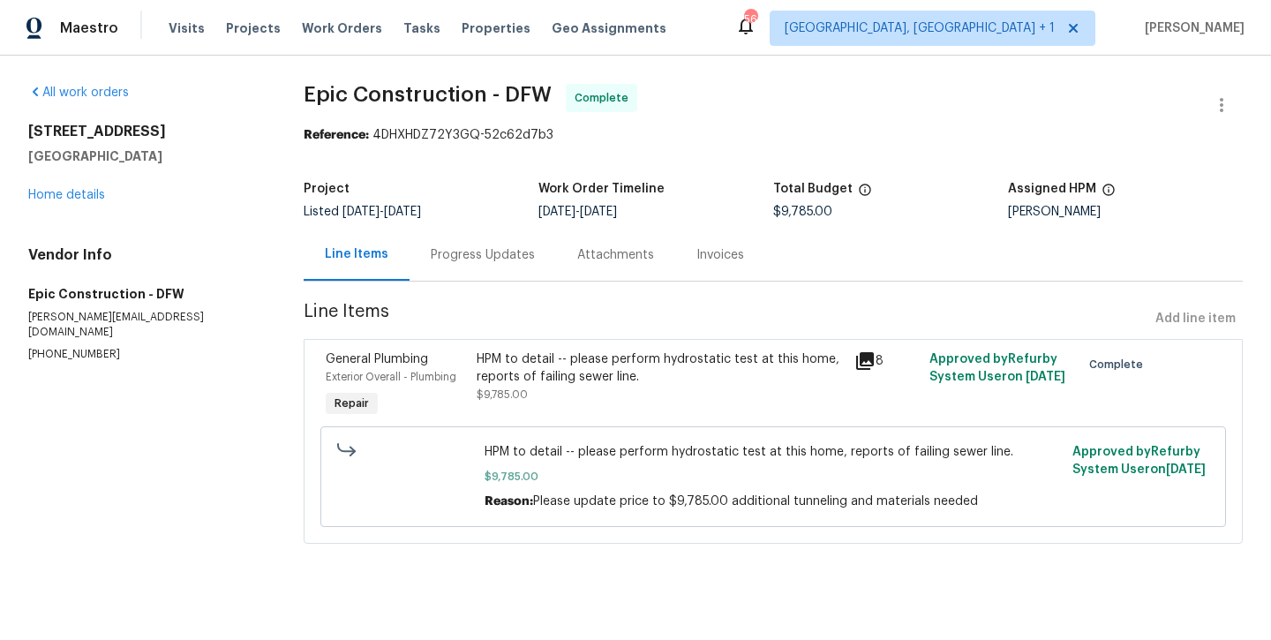
radio input "false"
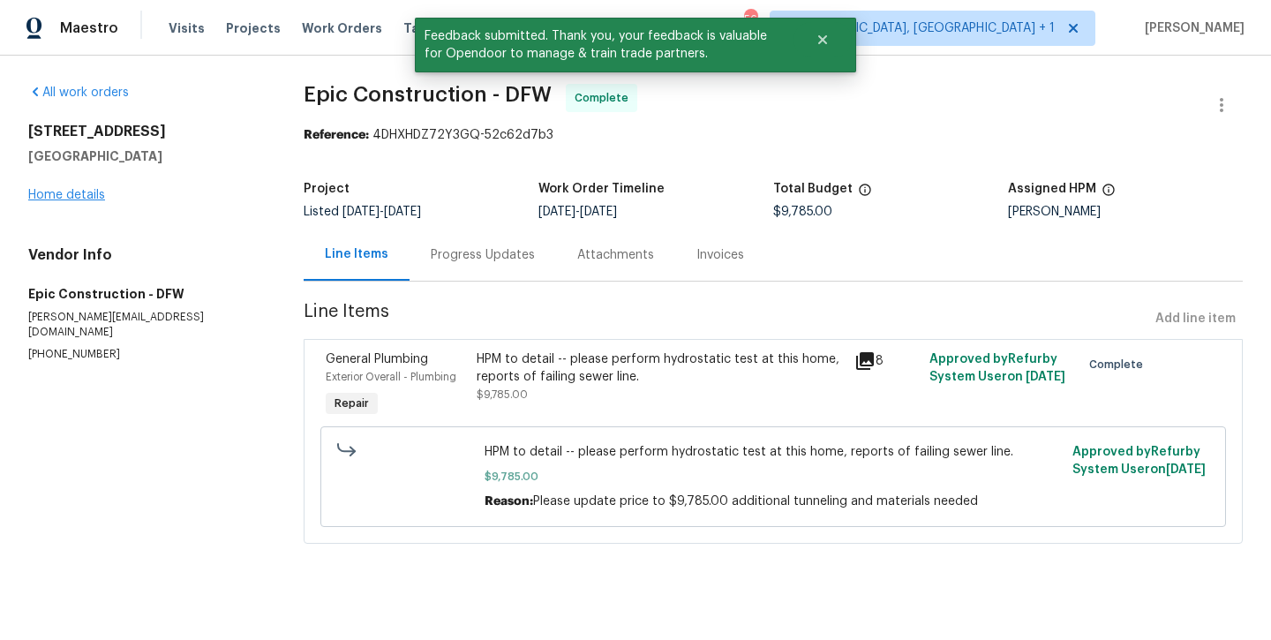
click at [56, 190] on link "Home details" at bounding box center [66, 195] width 77 height 12
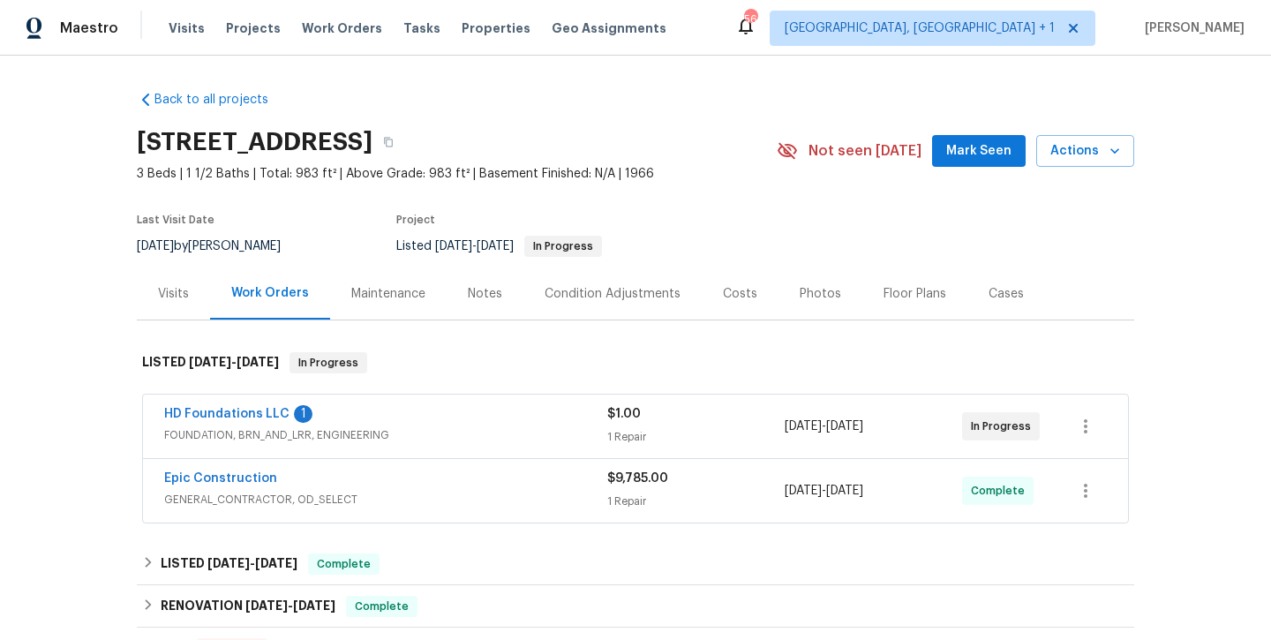
click at [216, 404] on div "HD Foundations LLC 1 FOUNDATION, BRN_AND_LRR, ENGINEERING $1.00 1 Repair 8/27/2…" at bounding box center [635, 426] width 985 height 64
click at [214, 406] on span "HD Foundations LLC" at bounding box center [226, 414] width 125 height 18
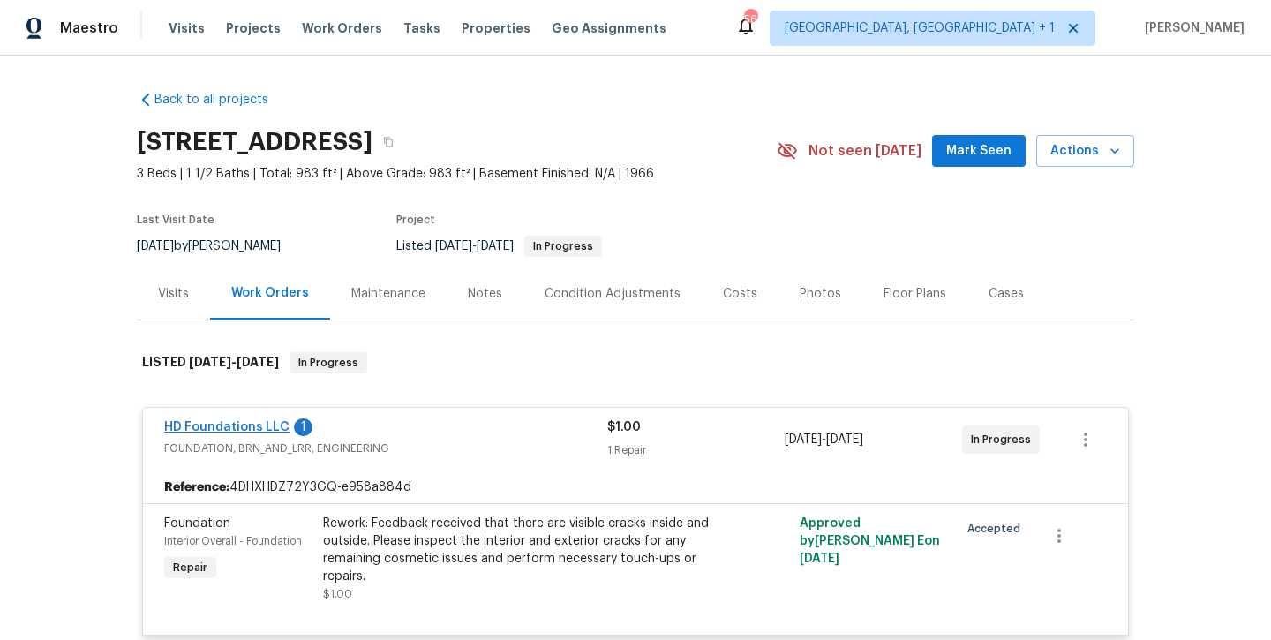
click at [213, 427] on link "HD Foundations LLC" at bounding box center [226, 427] width 125 height 12
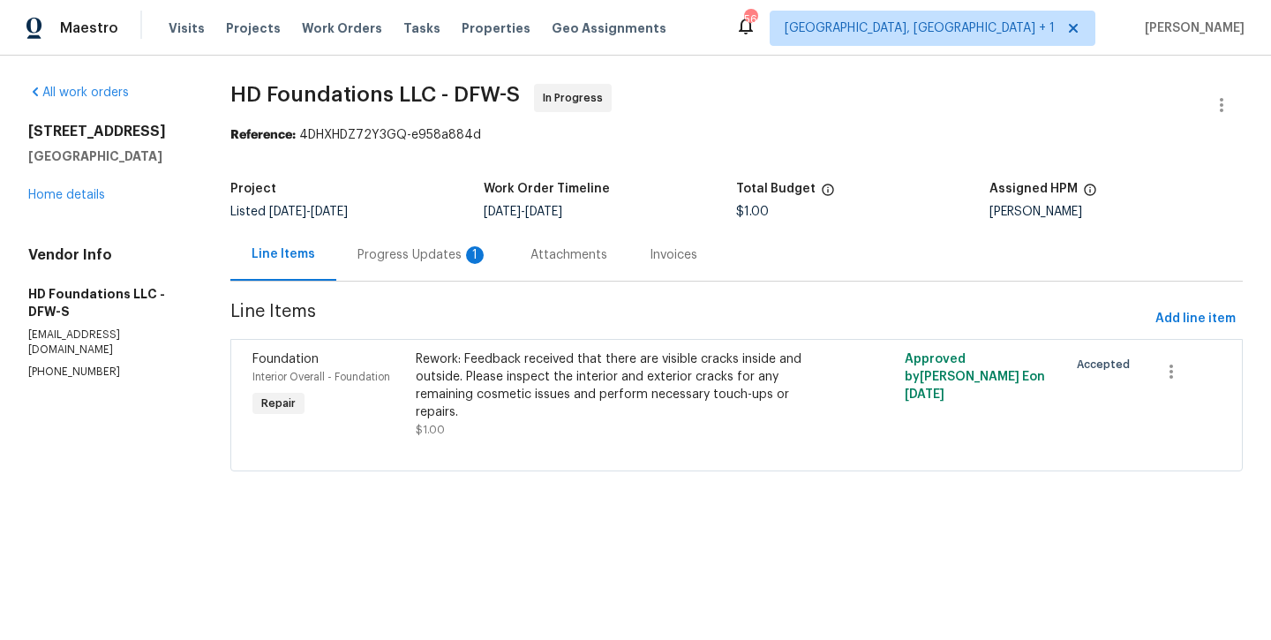
click at [409, 257] on div "Progress Updates 1" at bounding box center [422, 255] width 131 height 18
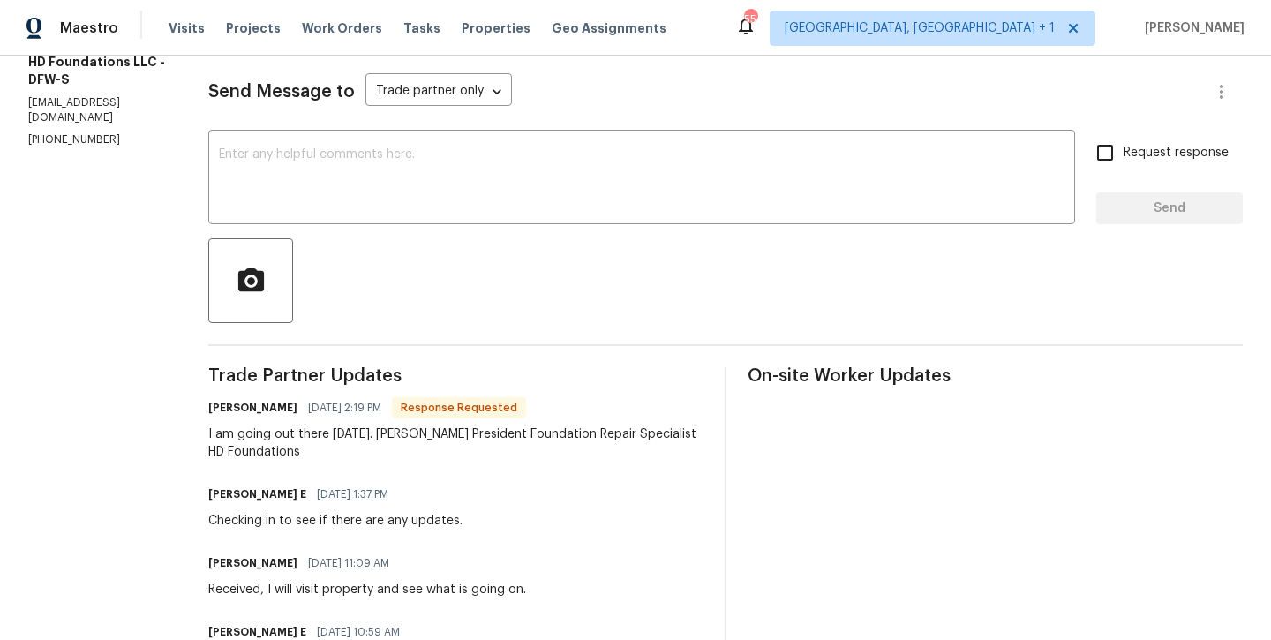
scroll to position [228, 0]
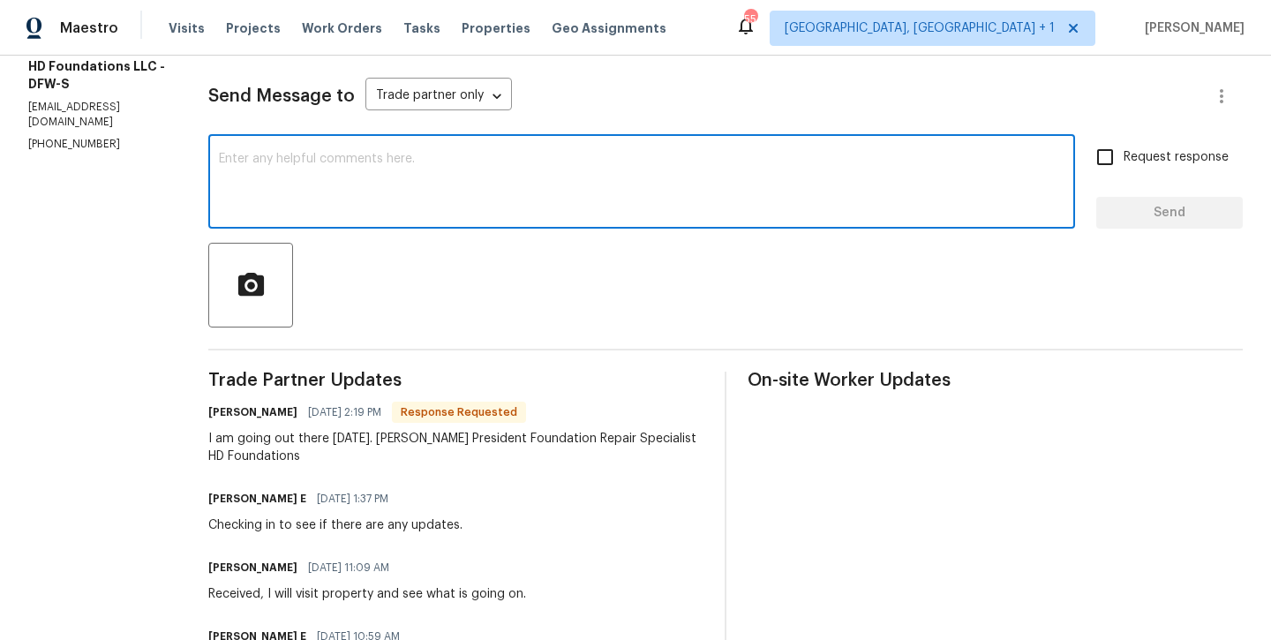
click at [334, 196] on textarea at bounding box center [641, 184] width 845 height 62
type textarea "F"
type textarea "D"
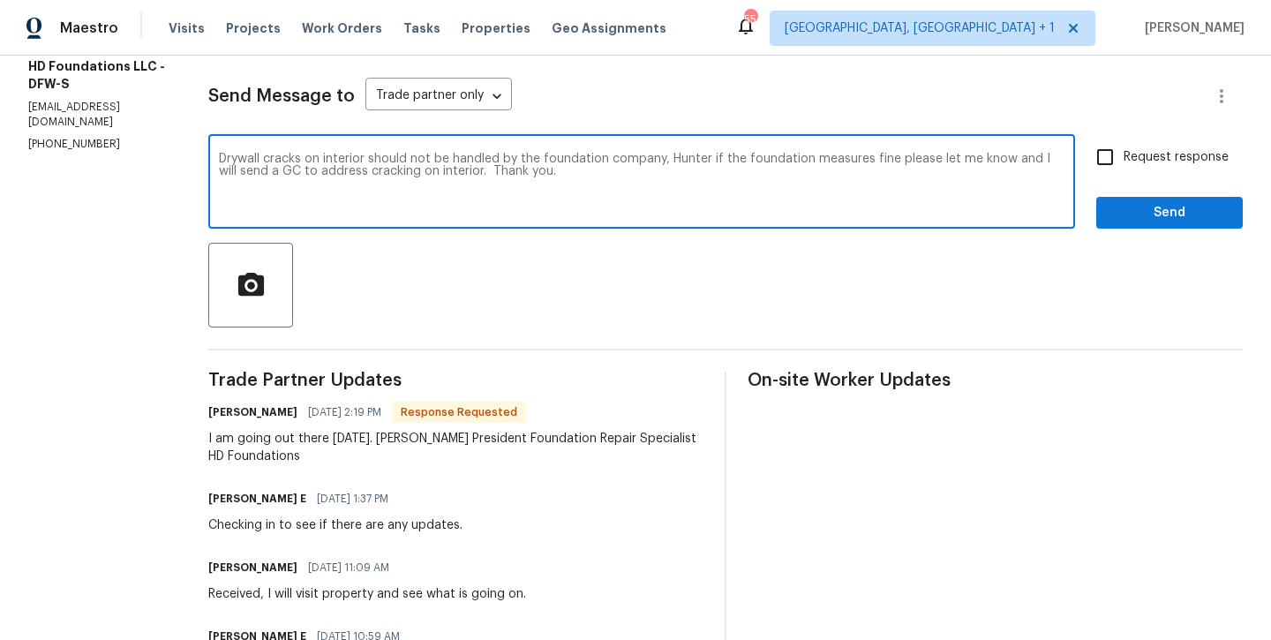
type textarea "Drywall cracks on interior should not be handled by the foundation company, Hun…"
click at [1139, 154] on span "Request response" at bounding box center [1175, 157] width 105 height 19
click at [1123, 154] on input "Request response" at bounding box center [1104, 157] width 37 height 37
checkbox input "true"
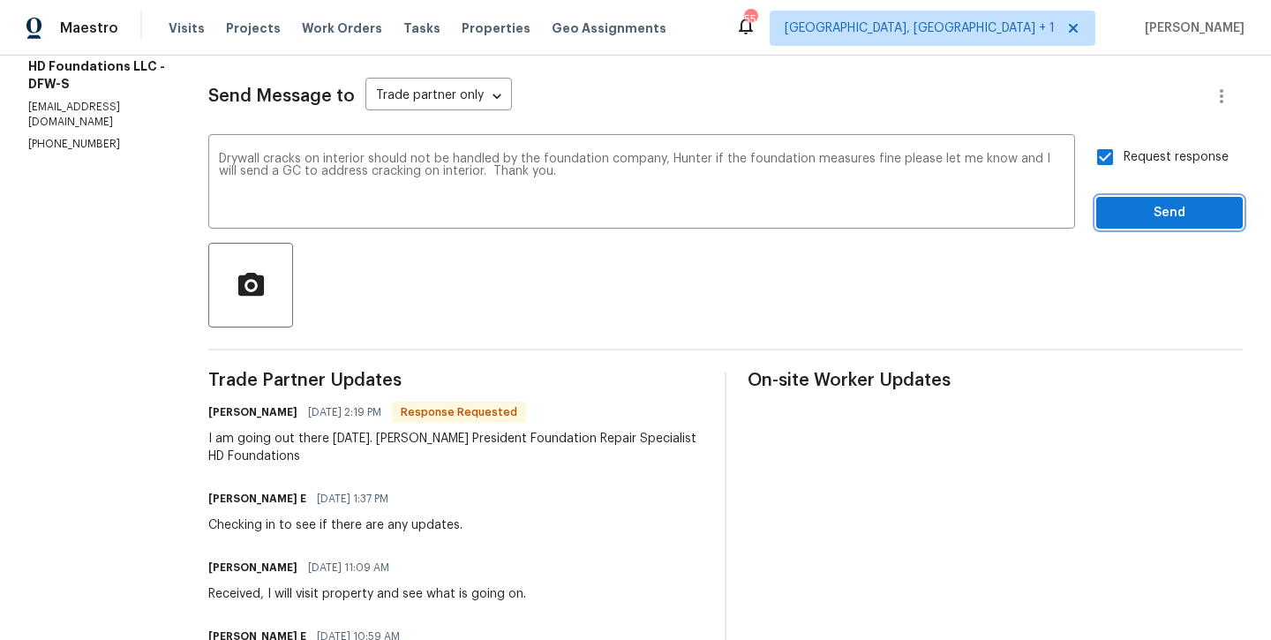
click at [1147, 203] on span "Send" at bounding box center [1169, 213] width 118 height 22
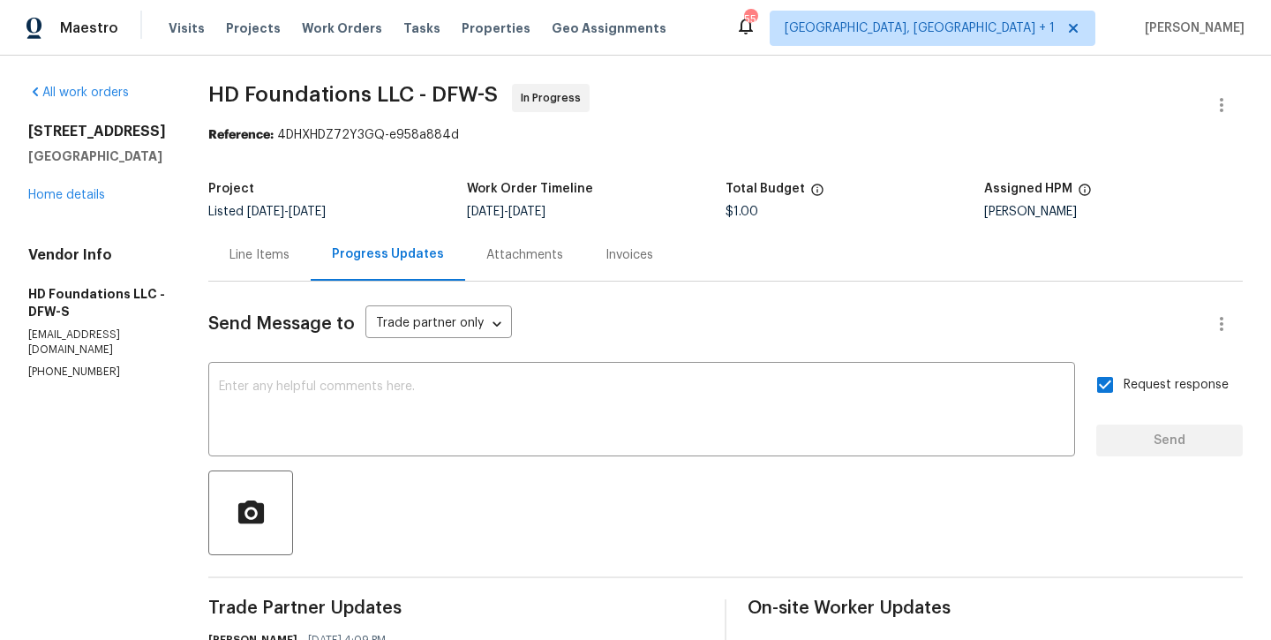
scroll to position [0, 0]
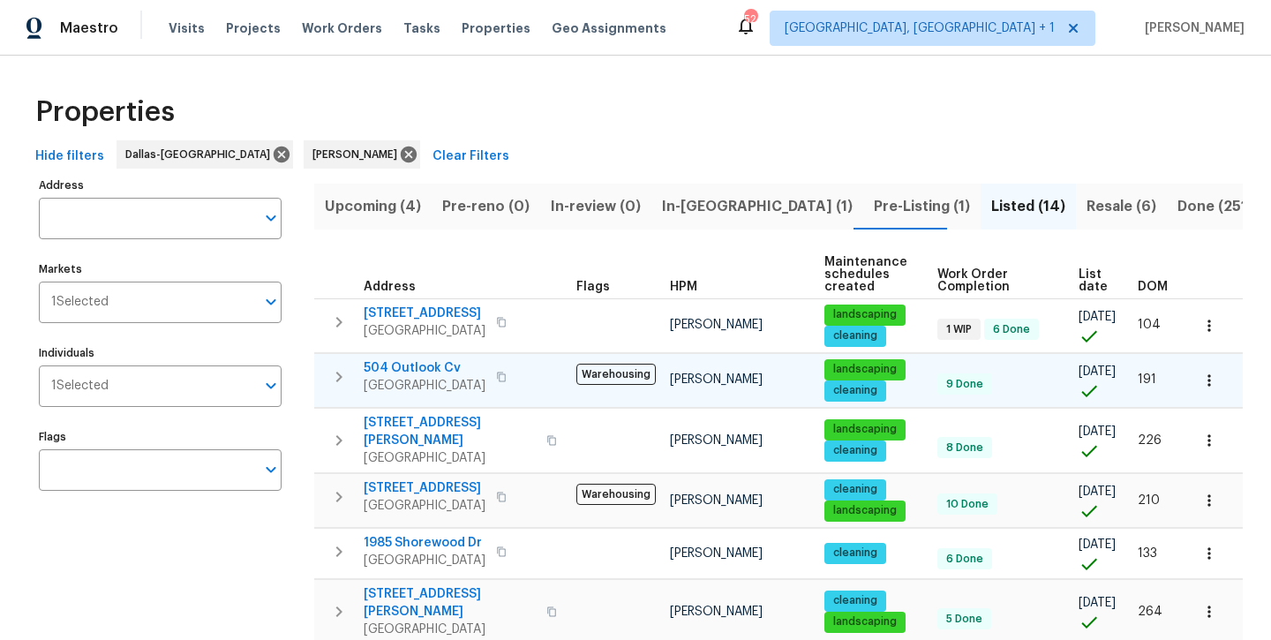
click at [400, 367] on span "504 Outlook Cv" at bounding box center [425, 368] width 122 height 18
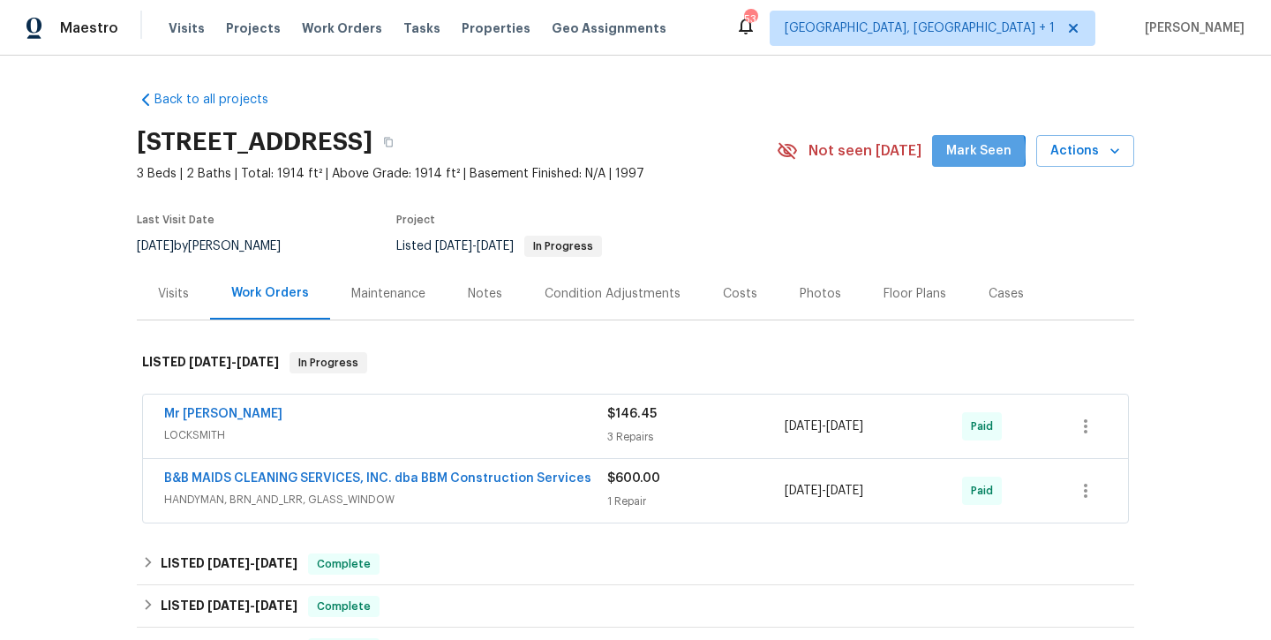
click at [969, 152] on span "Mark Seen" at bounding box center [978, 151] width 65 height 22
click at [483, 297] on div "Notes" at bounding box center [485, 294] width 34 height 18
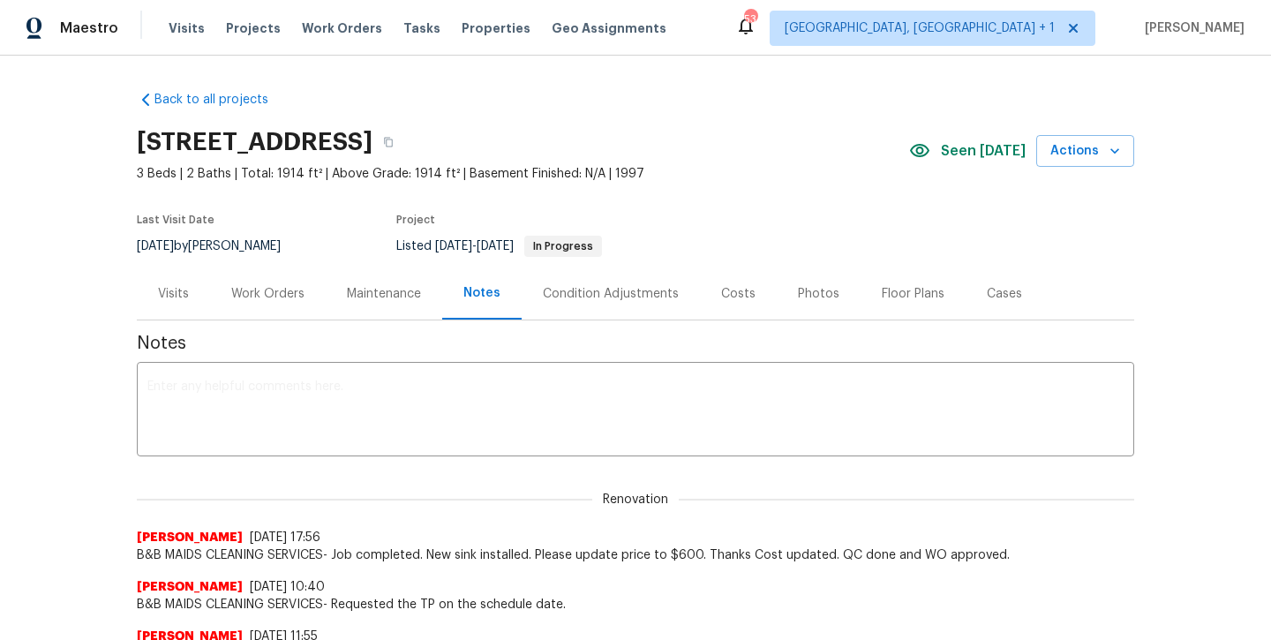
click at [424, 401] on textarea at bounding box center [635, 411] width 976 height 62
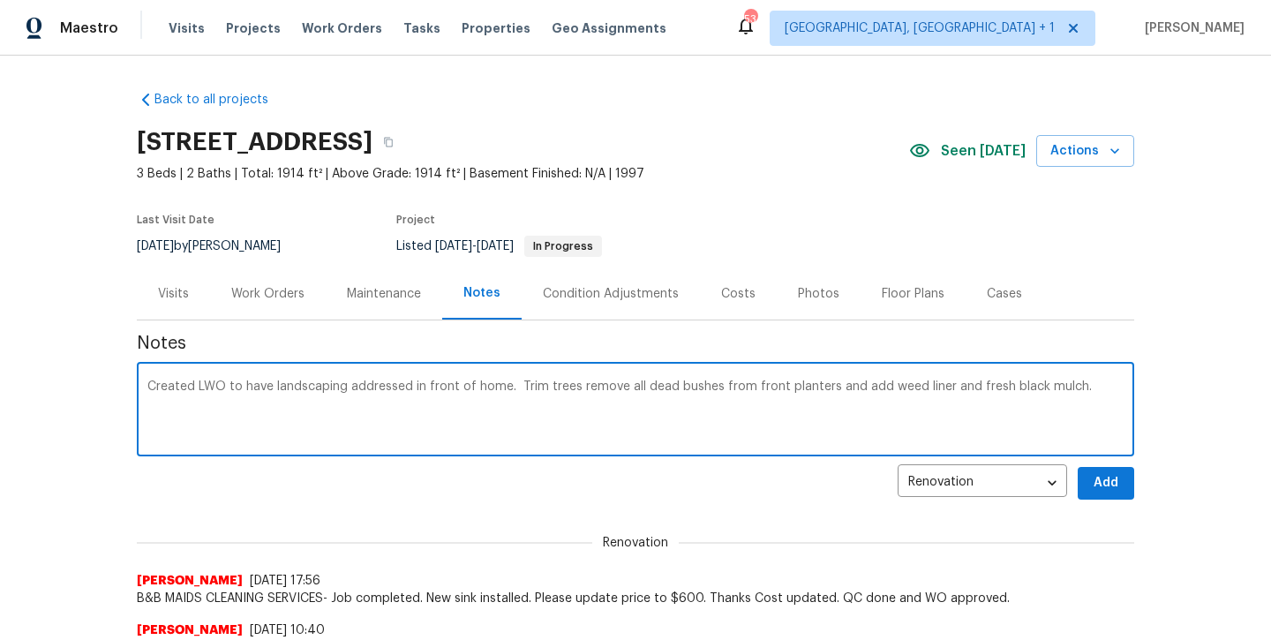
type textarea "Created LWO to have landscaping addressed in front of home. Trim trees remove a…"
click at [1098, 485] on span "Add" at bounding box center [1106, 483] width 28 height 22
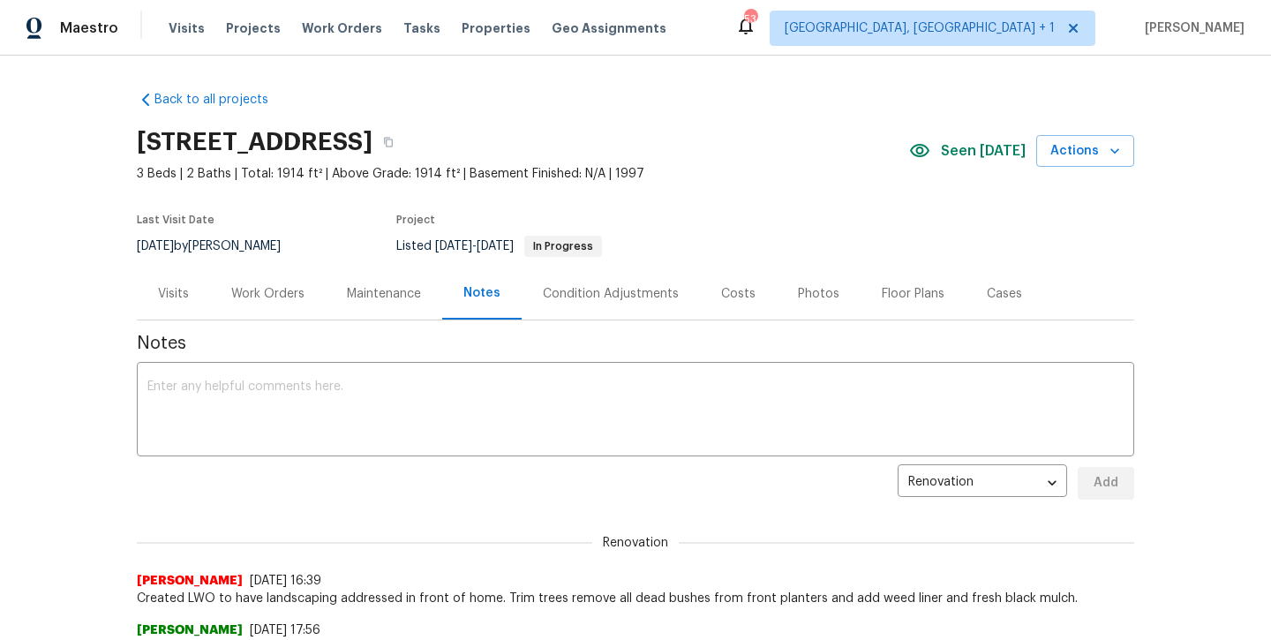
click at [252, 298] on div "Work Orders" at bounding box center [267, 294] width 73 height 18
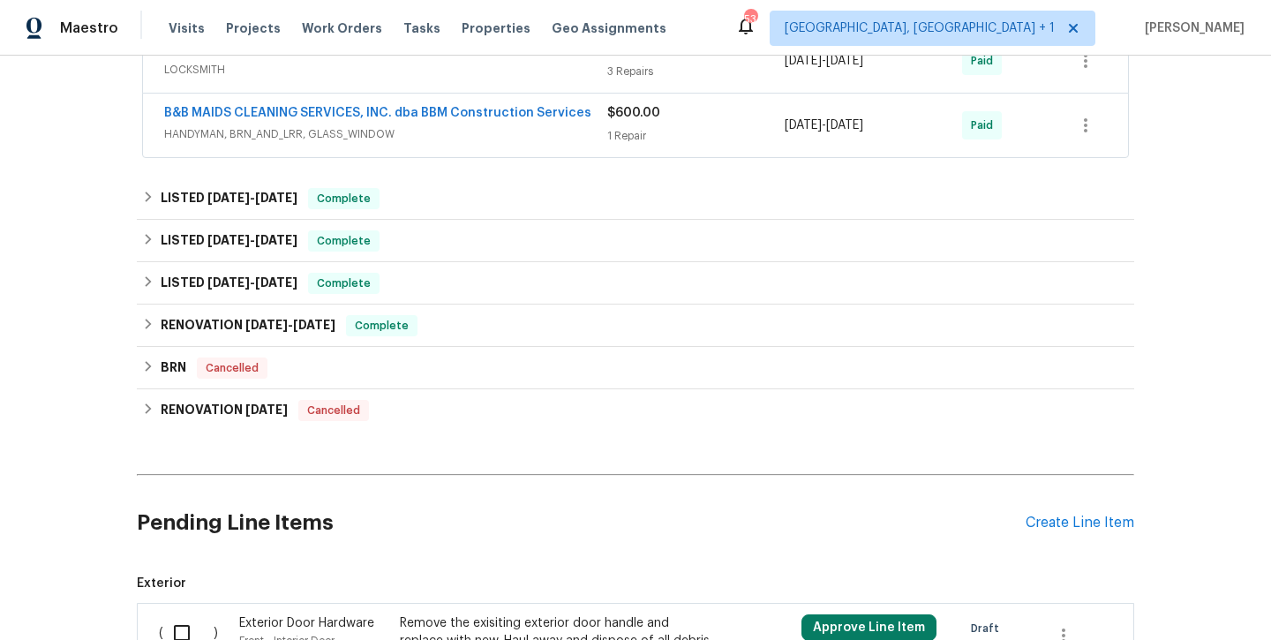
scroll to position [563, 0]
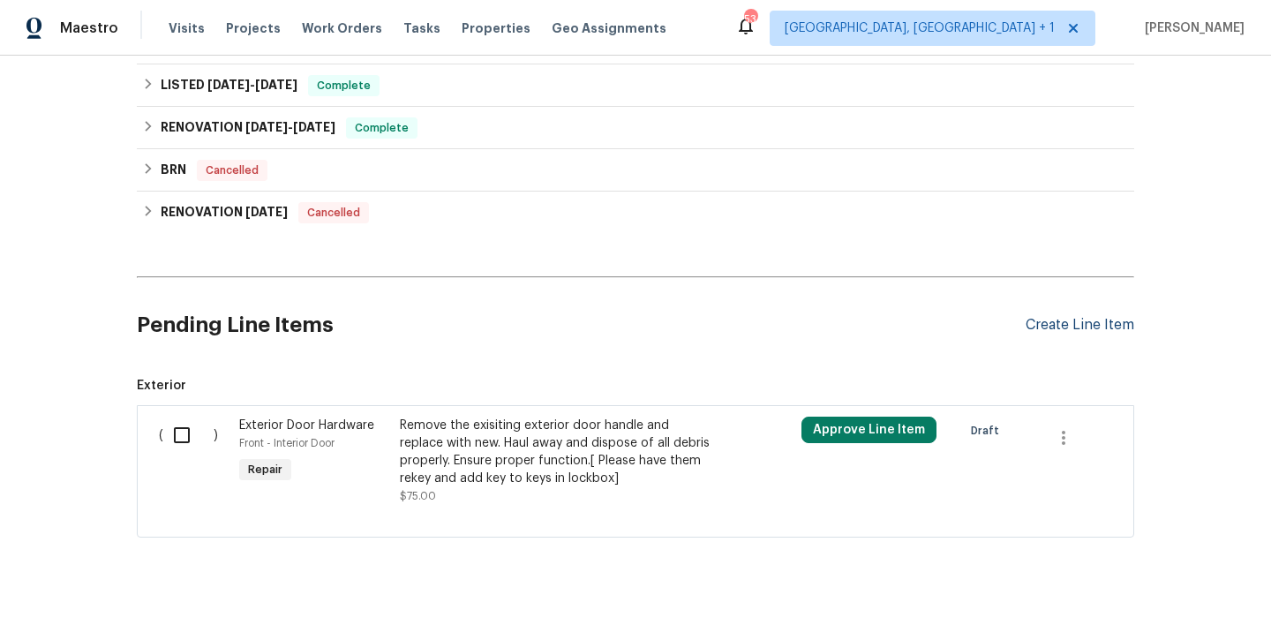
click at [1072, 322] on div "Create Line Item" at bounding box center [1080, 325] width 109 height 17
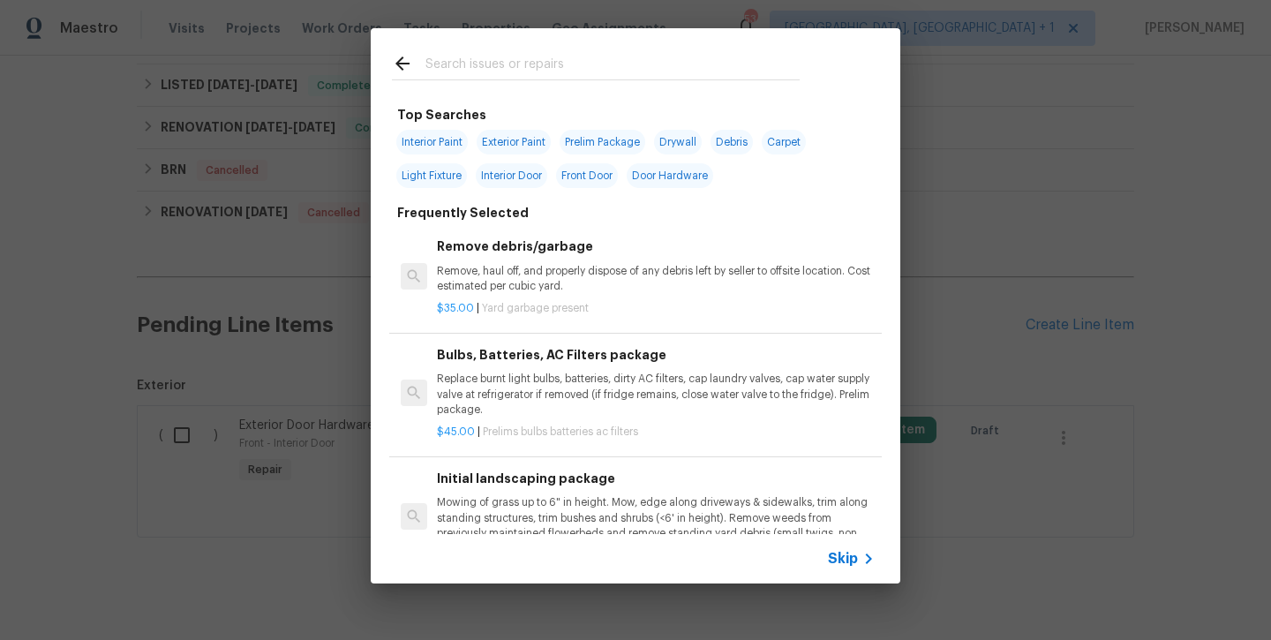
click at [465, 75] on input "text" at bounding box center [612, 66] width 374 height 26
click at [465, 57] on input "text" at bounding box center [612, 66] width 374 height 26
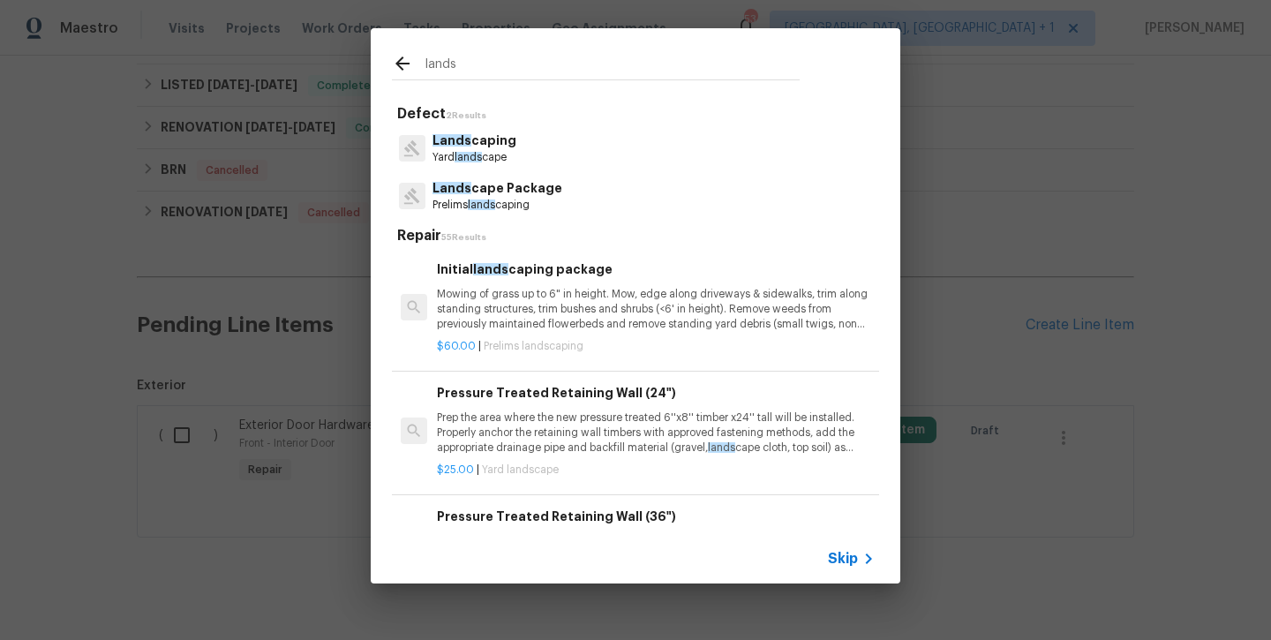
type input "lands"
click at [506, 182] on p "Lands cape Package" at bounding box center [497, 188] width 130 height 19
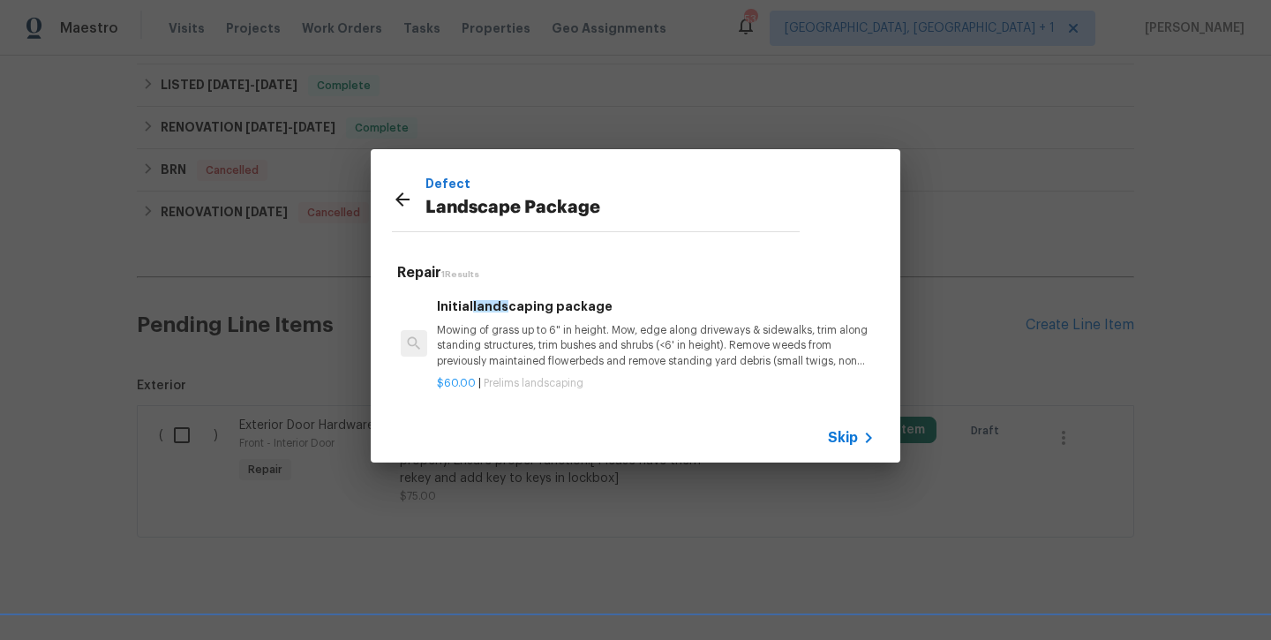
click at [518, 340] on p "Mowing of grass up to 6" in height. Mow, edge along driveways & sidewalks, trim…" at bounding box center [656, 345] width 438 height 45
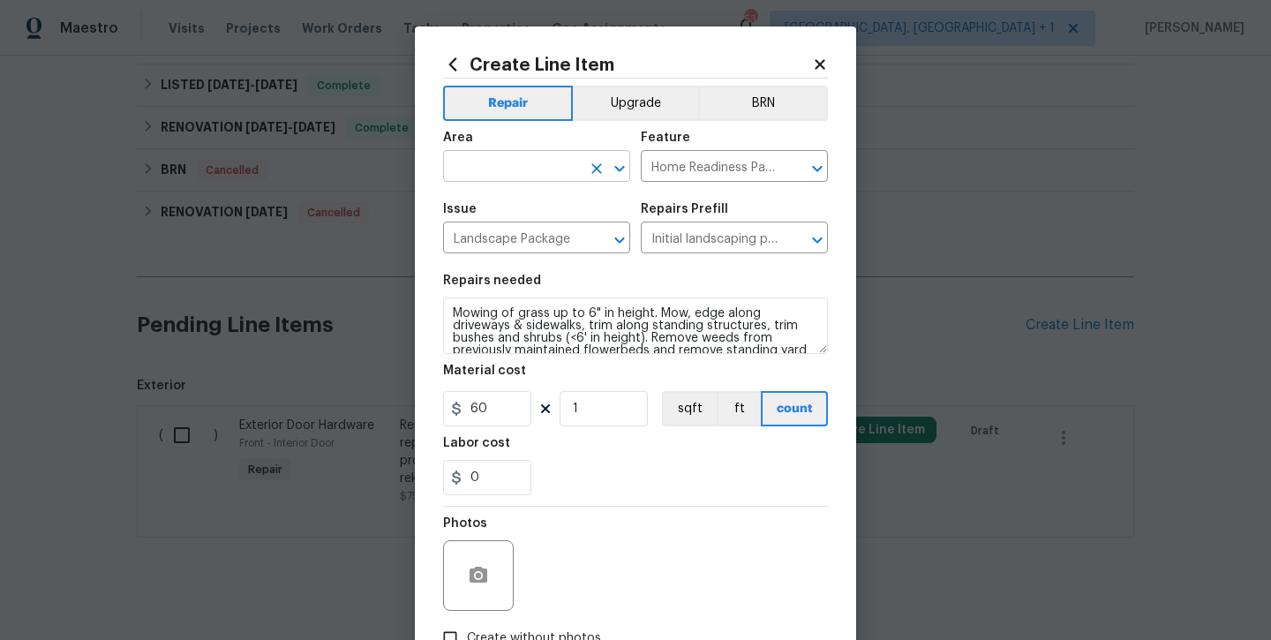
click at [488, 161] on input "text" at bounding box center [512, 167] width 138 height 27
click at [490, 241] on li "Exterior Overall" at bounding box center [536, 236] width 187 height 29
type input "Exterior Overall"
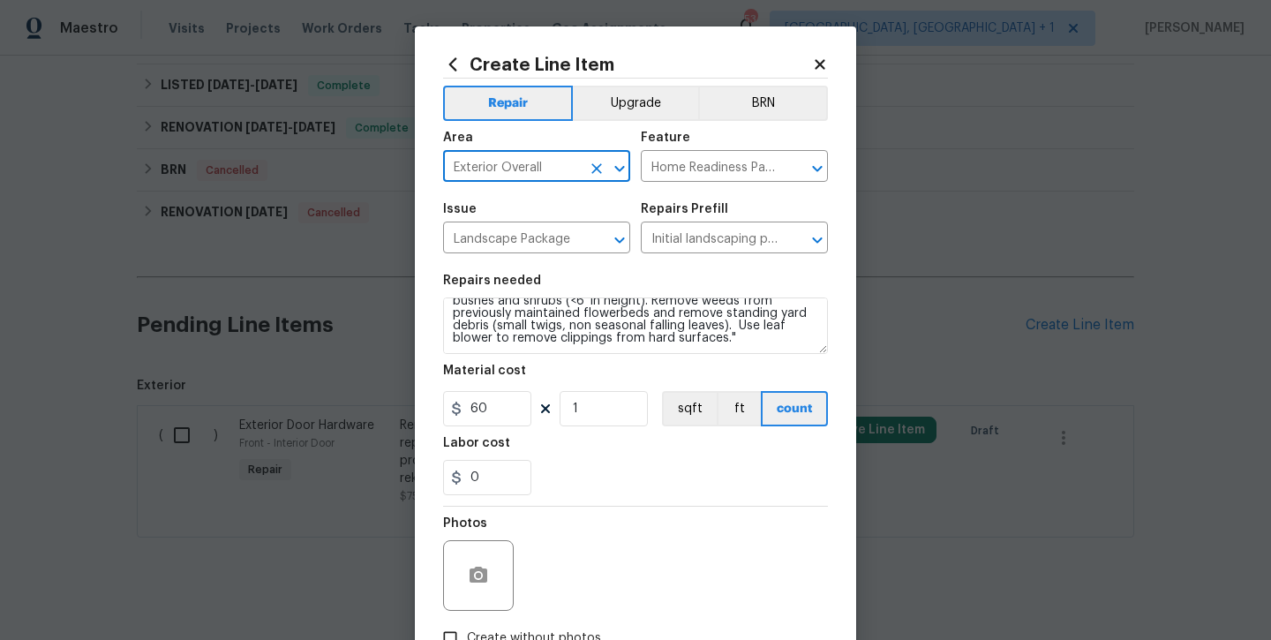
scroll to position [37, 0]
click at [725, 346] on textarea "Mowing of grass up to 6" in height. Mow, edge along driveways & sidewalks, trim…" at bounding box center [635, 325] width 385 height 56
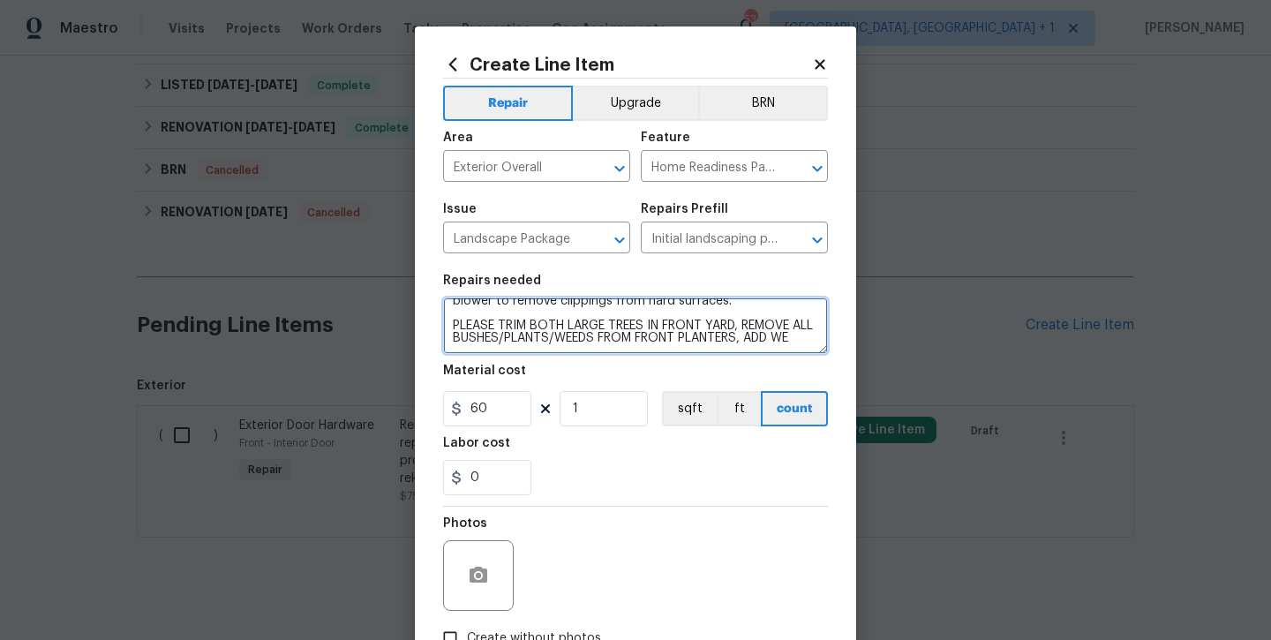
scroll to position [78, 0]
type textarea "Mowing of grass up to 6" in height. Mow, edge along driveways & sidewalks, trim…"
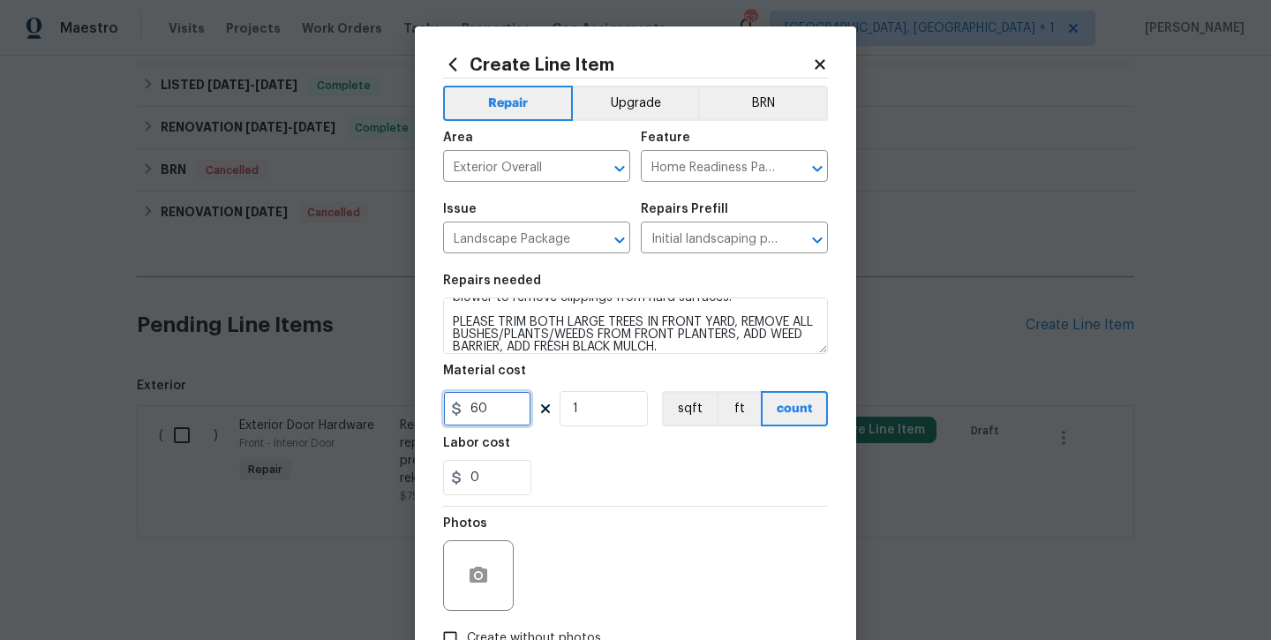
click at [492, 424] on input "60" at bounding box center [487, 408] width 88 height 35
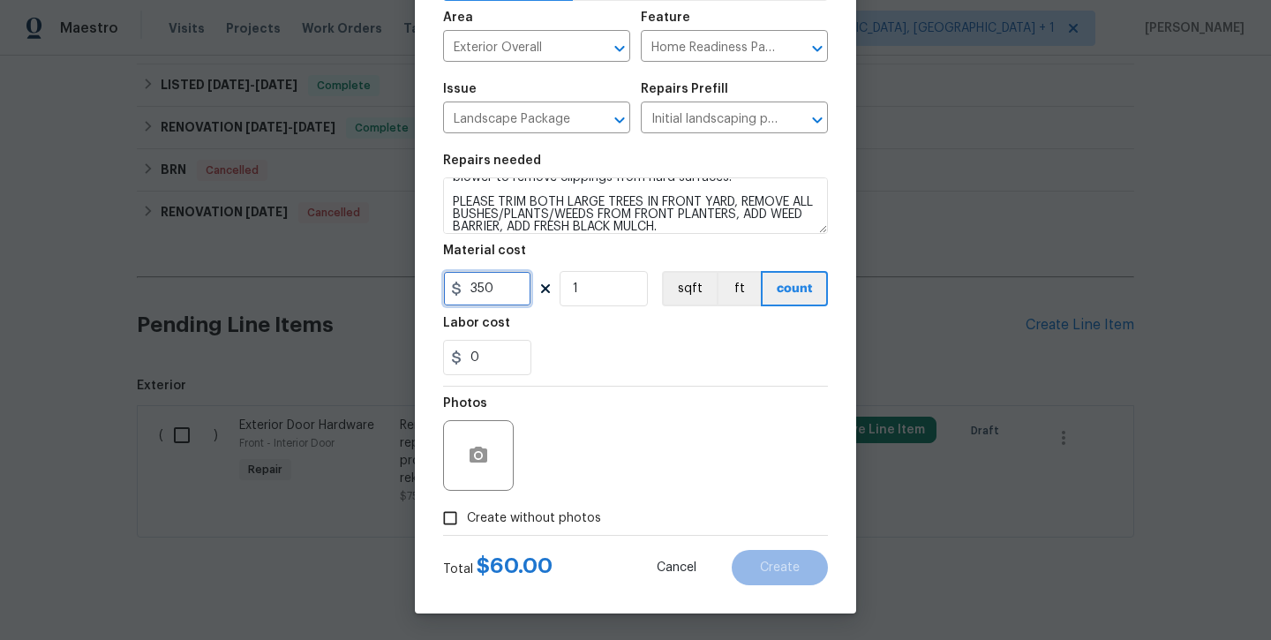
scroll to position [120, 0]
type input "350"
click at [531, 512] on span "Create without photos" at bounding box center [534, 518] width 134 height 19
click at [467, 512] on input "Create without photos" at bounding box center [450, 518] width 34 height 34
checkbox input "true"
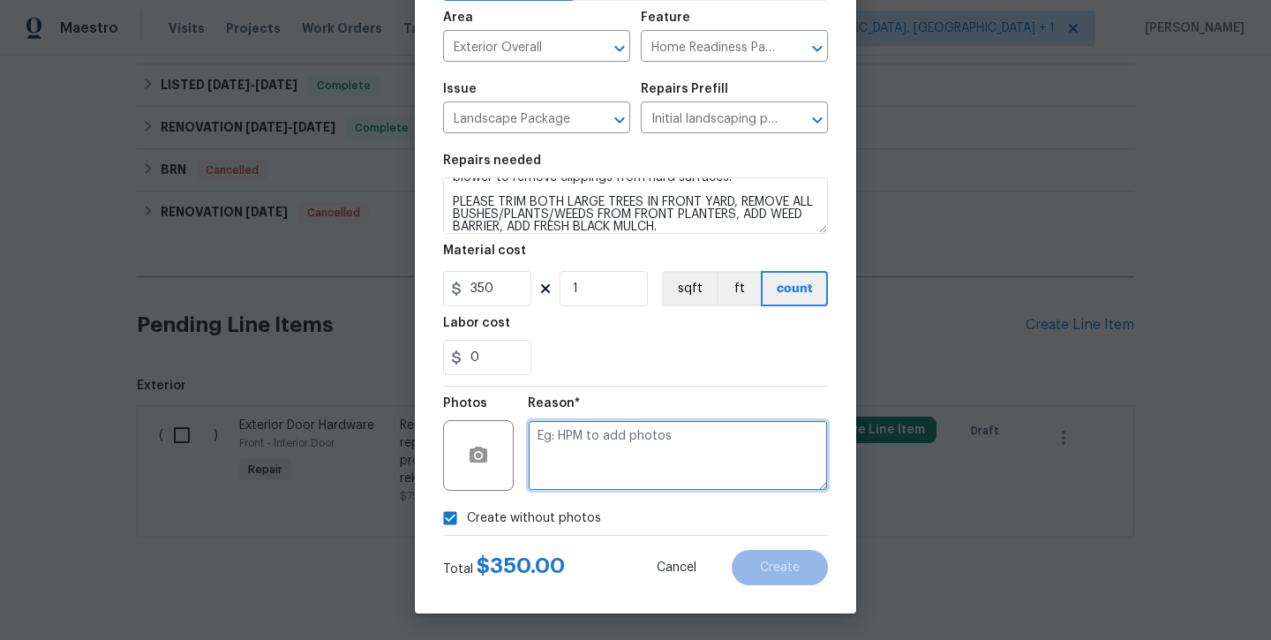
click at [603, 439] on textarea at bounding box center [678, 455] width 300 height 71
type textarea "will add later"
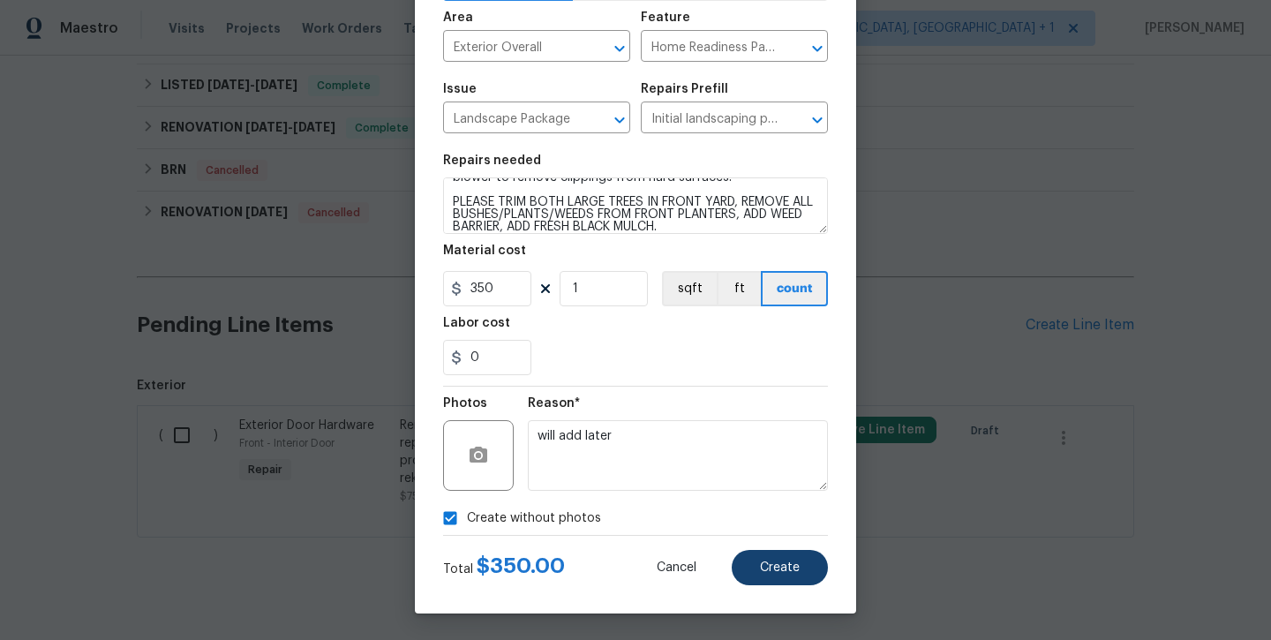
click at [776, 576] on button "Create" at bounding box center [780, 567] width 96 height 35
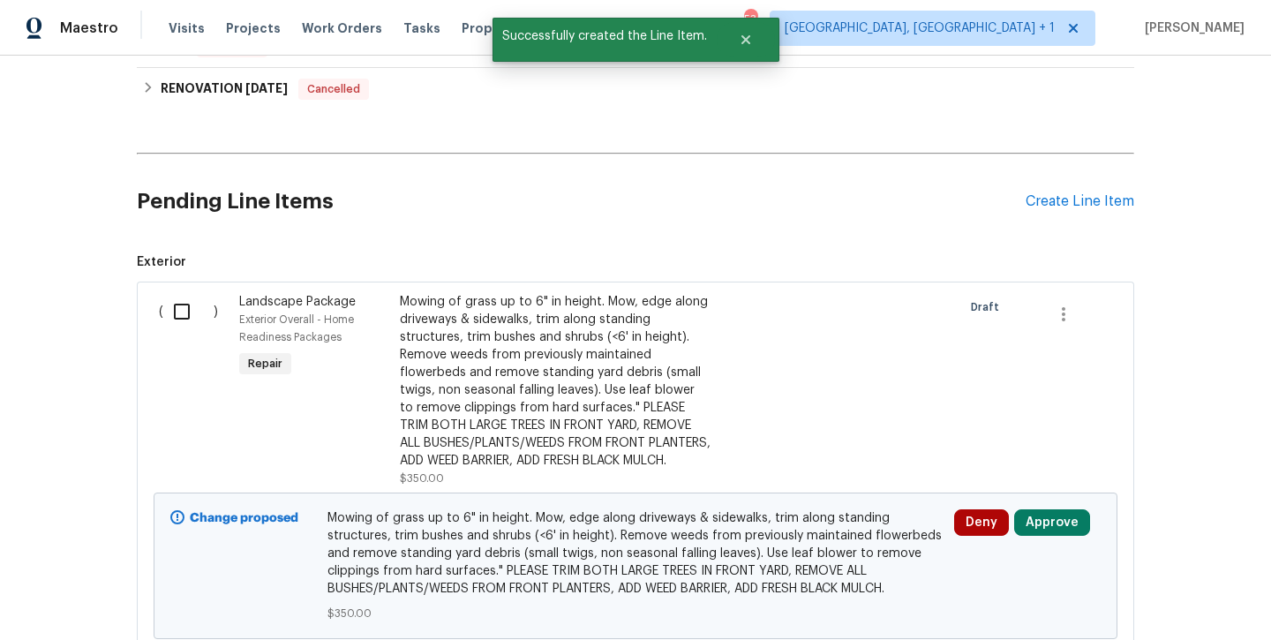
scroll to position [809, 0]
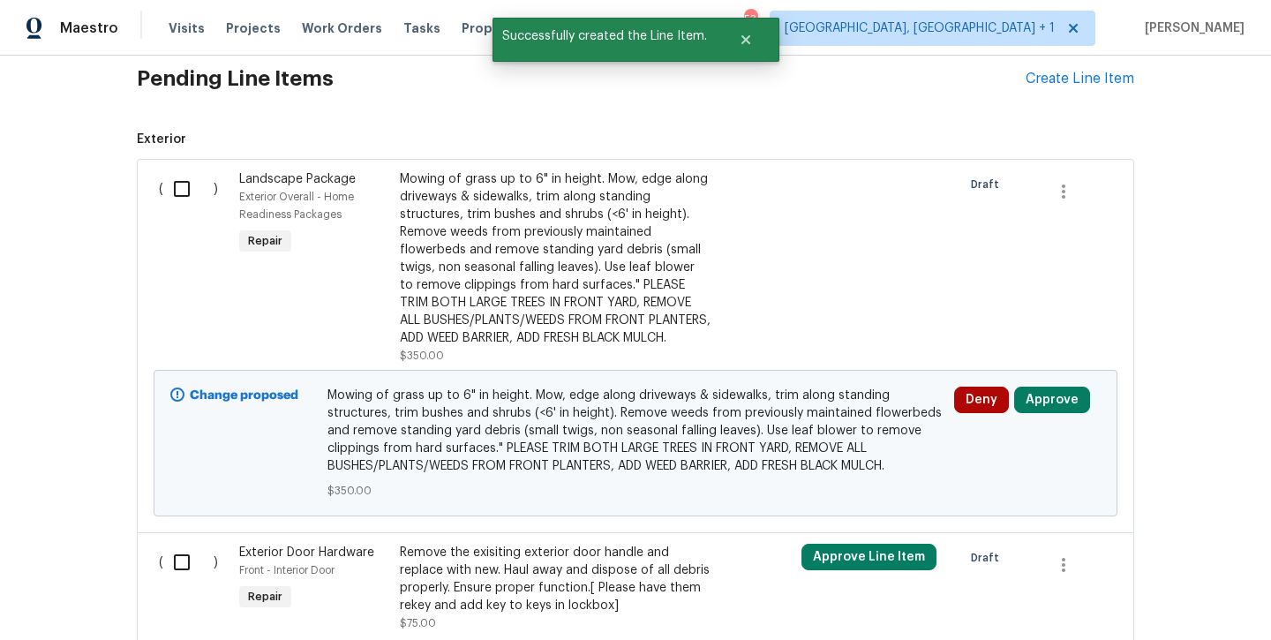
click at [183, 185] on input "checkbox" at bounding box center [188, 188] width 50 height 37
checkbox input "true"
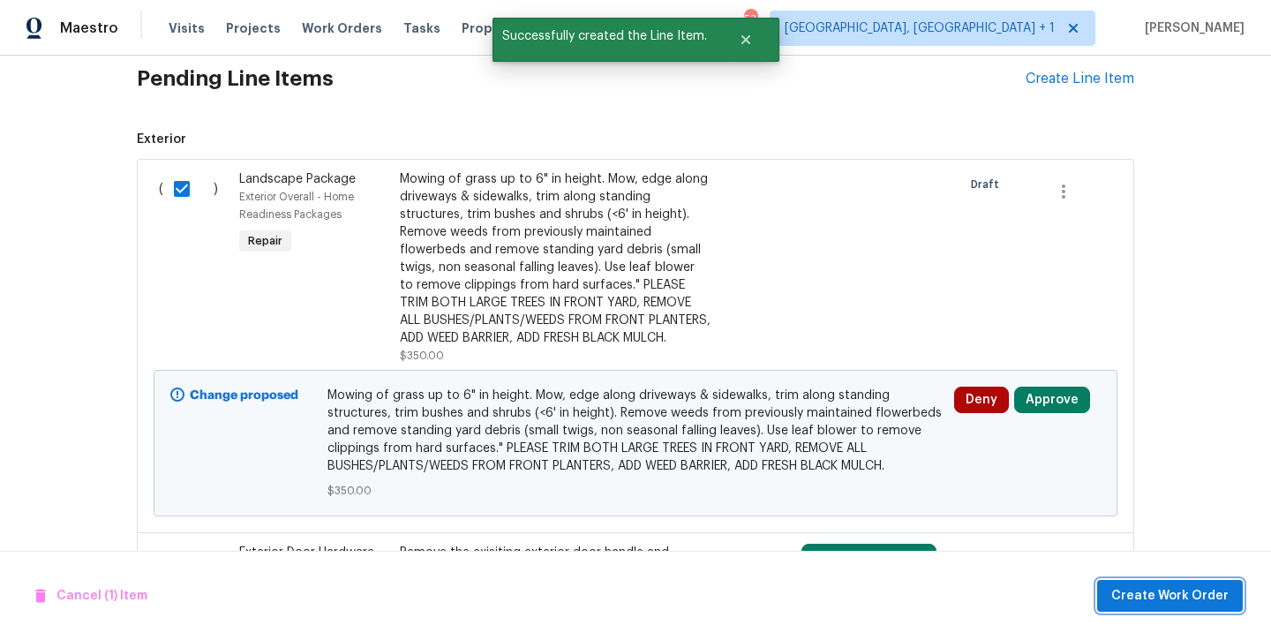
click at [1161, 603] on span "Create Work Order" at bounding box center [1169, 596] width 117 height 22
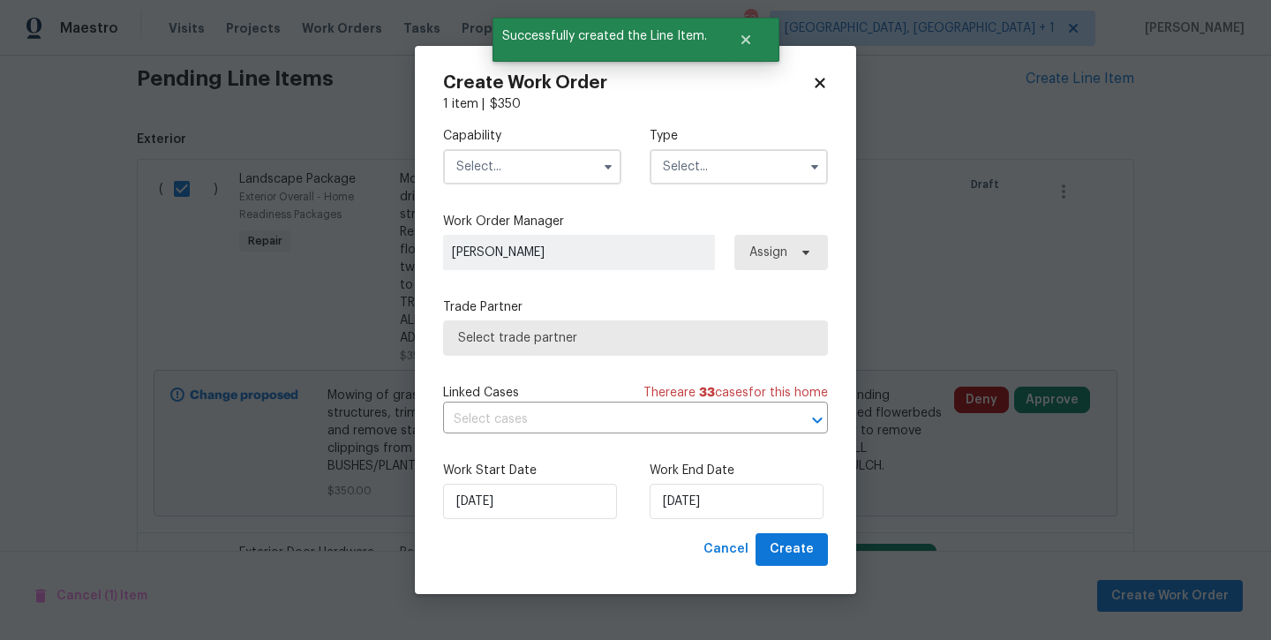
click at [514, 161] on input "text" at bounding box center [532, 166] width 178 height 35
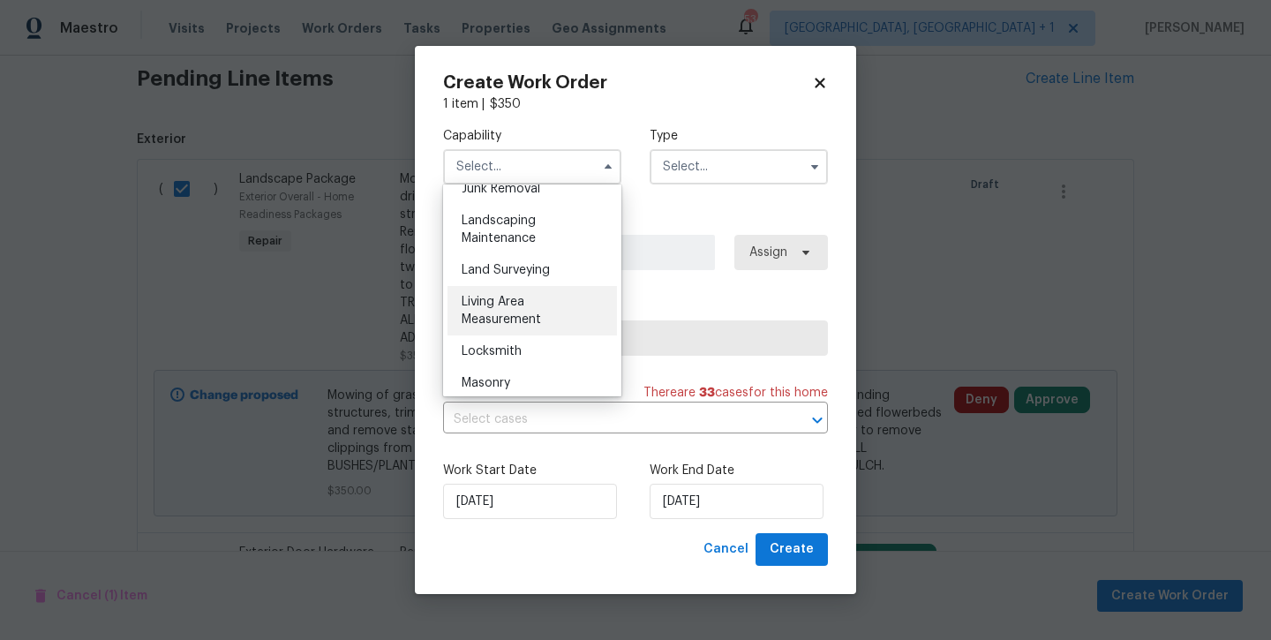
scroll to position [1143, 0]
click at [507, 232] on div "Landscaping Maintenance" at bounding box center [531, 231] width 169 height 49
type input "Landscaping Maintenance"
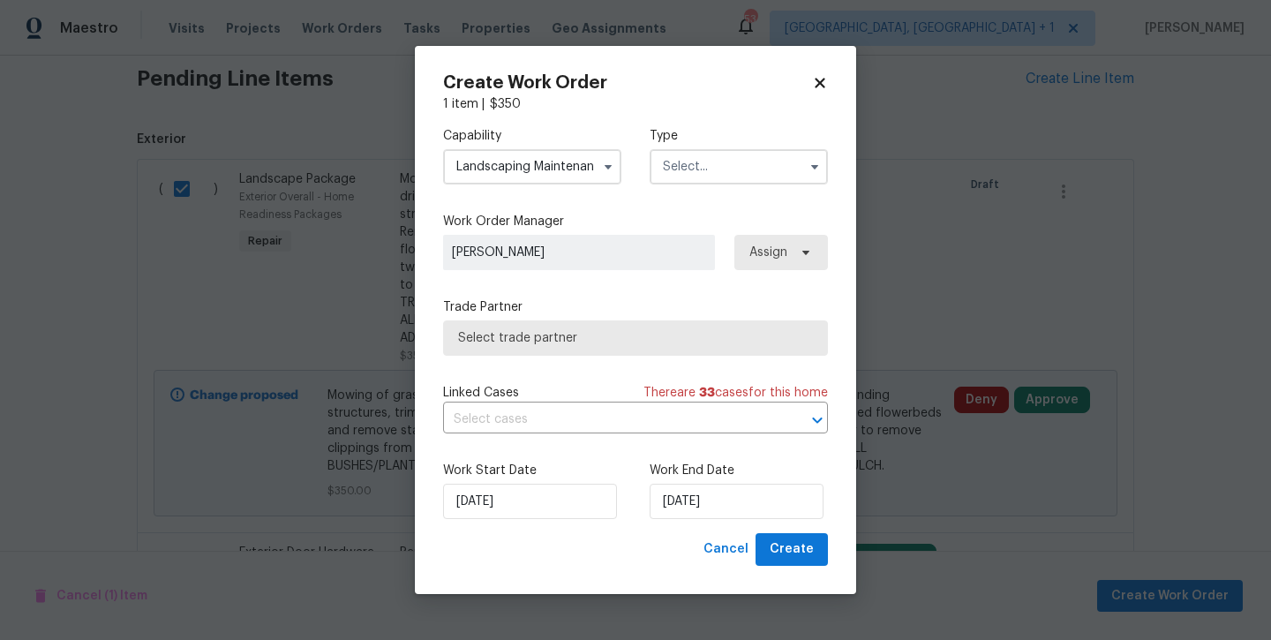
click at [680, 161] on input "text" at bounding box center [739, 166] width 178 height 35
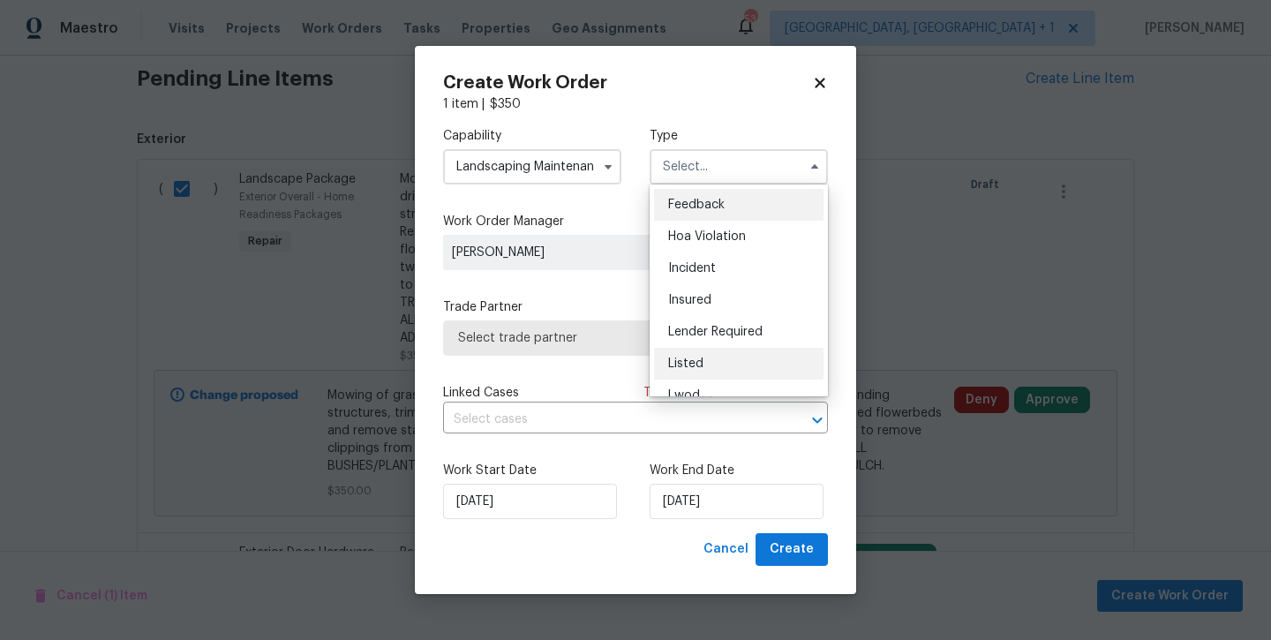
click at [703, 360] on div "Listed" at bounding box center [738, 364] width 169 height 32
type input "Listed"
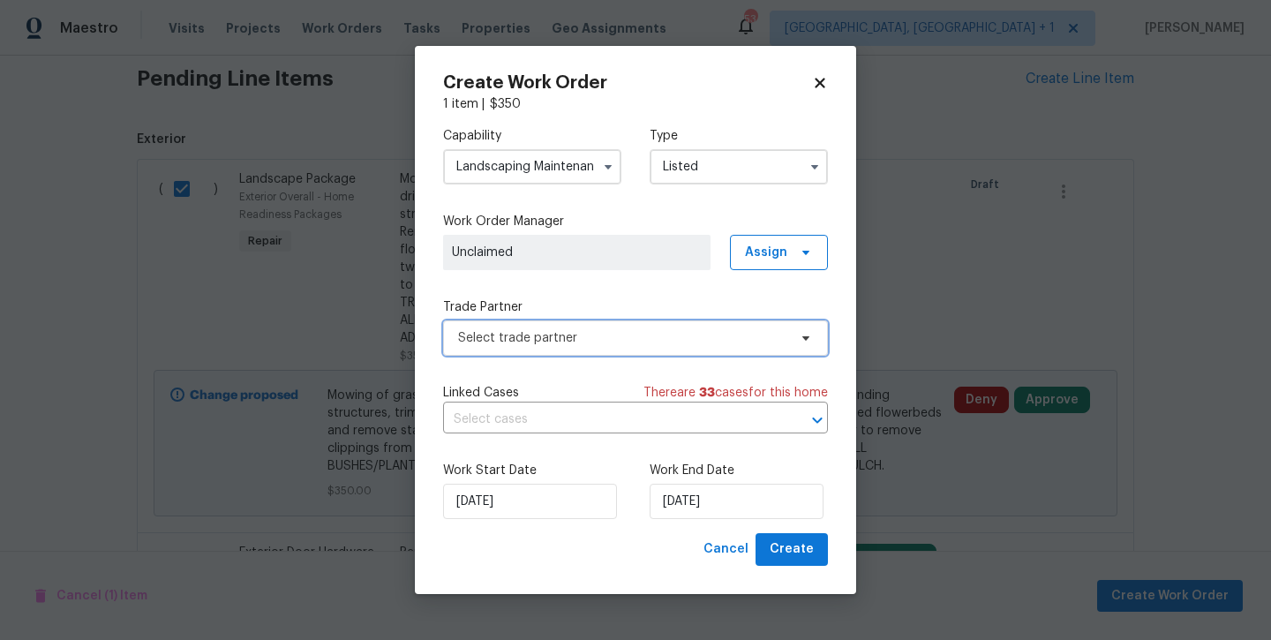
click at [641, 334] on span "Select trade partner" at bounding box center [622, 338] width 329 height 18
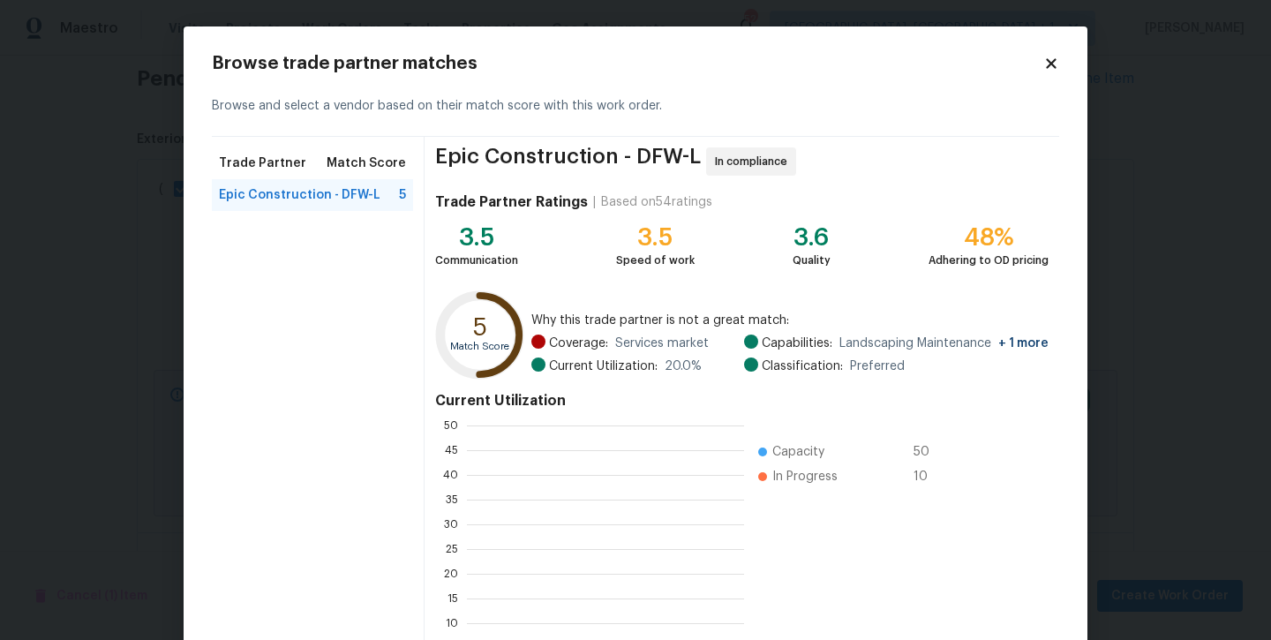
scroll to position [247, 277]
